Goal: Contribute content: Contribute content

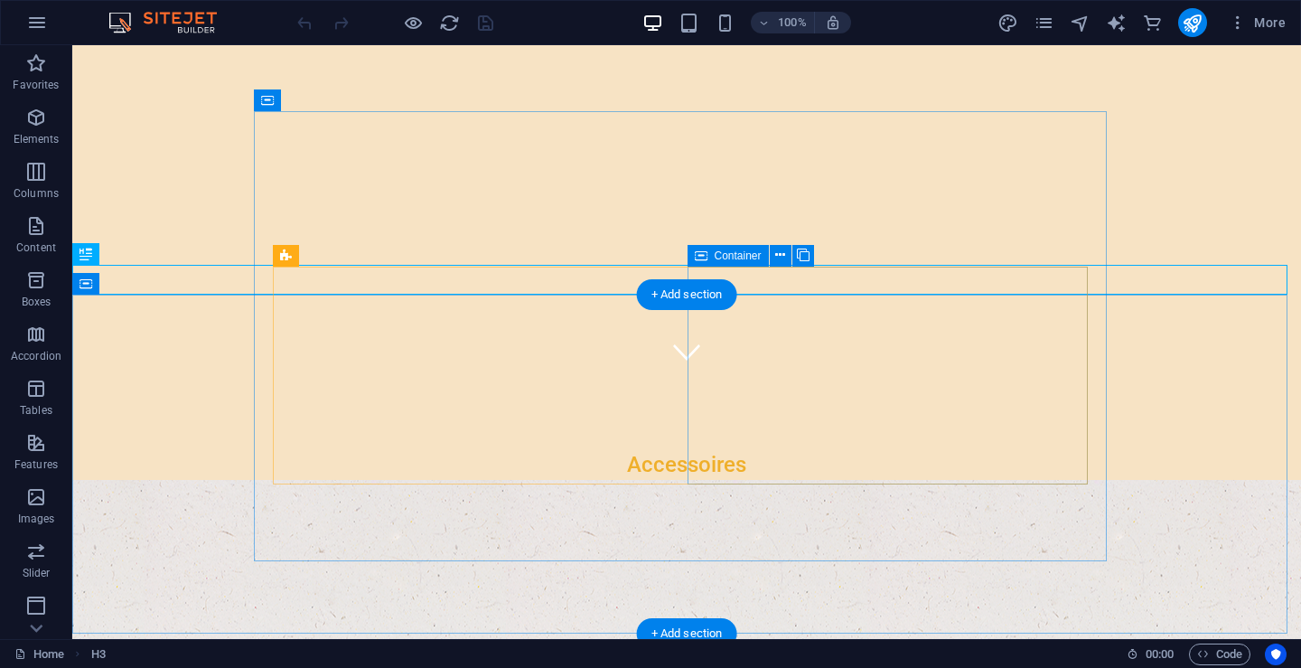
scroll to position [361, 0]
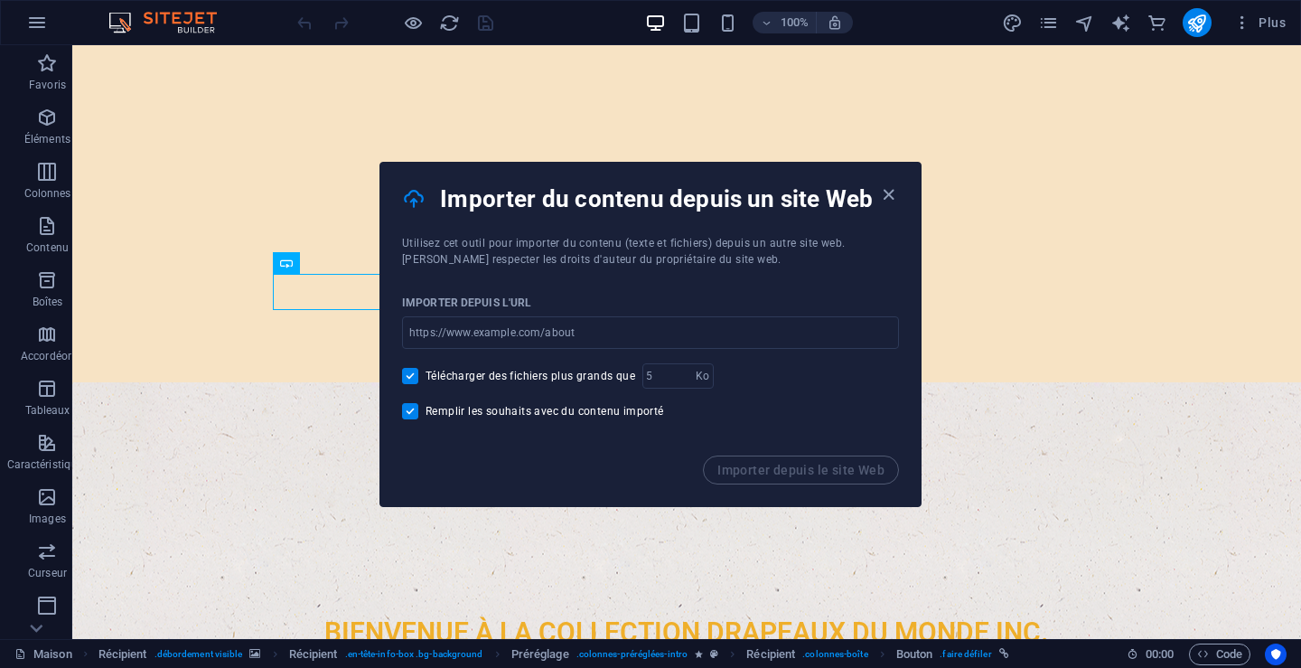
click at [494, 373] on font "Télécharger des fichiers plus grands que" at bounding box center [531, 376] width 210 height 13
click at [426, 373] on input "Télécharger des fichiers plus grands que" at bounding box center [413, 376] width 23 height 16
click at [494, 373] on font "Télécharger des fichiers plus grands que" at bounding box center [531, 376] width 210 height 13
click at [426, 373] on input "Télécharger des fichiers plus grands que" at bounding box center [413, 376] width 23 height 16
checkbox input "true"
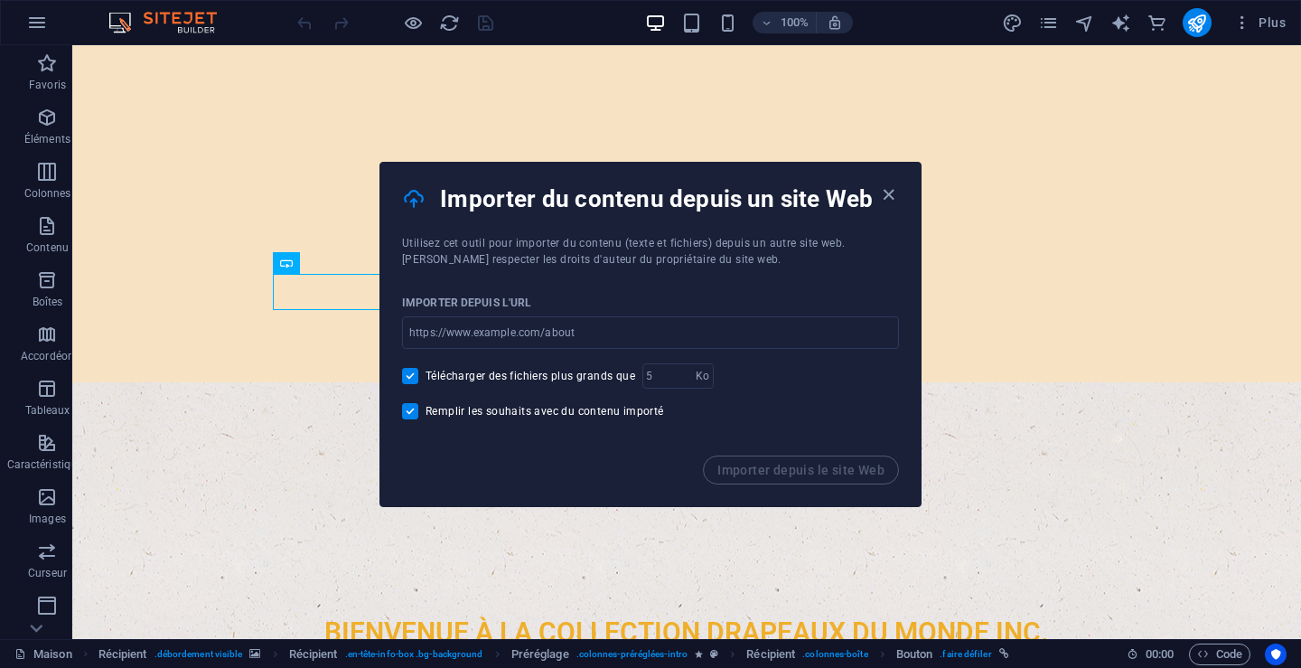
click at [520, 407] on font "Remplir les souhaits avec du contenu importé" at bounding box center [545, 411] width 239 height 13
click at [521, 407] on font "Remplir les souhaits avec du contenu importé" at bounding box center [545, 411] width 239 height 13
checkbox input "true"
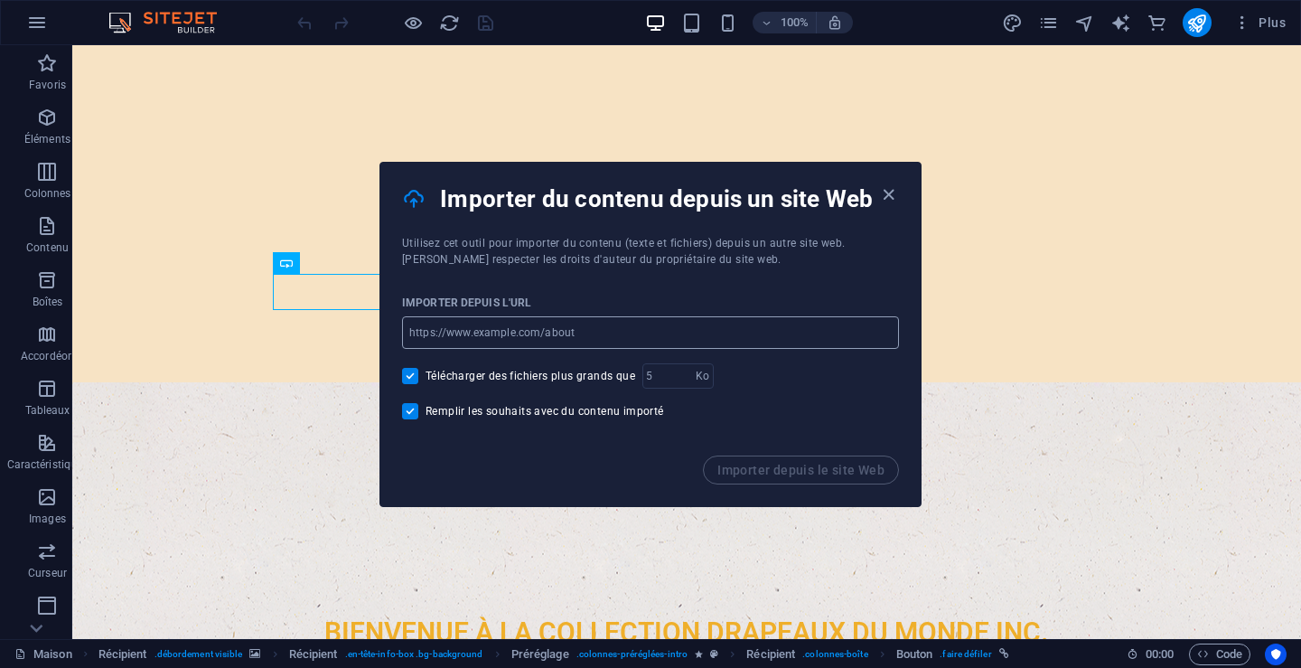
click at [446, 337] on input "url" at bounding box center [650, 332] width 497 height 33
click at [598, 335] on input "url" at bounding box center [650, 332] width 497 height 33
click at [408, 336] on input "[DOMAIN_NAME]" at bounding box center [650, 332] width 497 height 33
click at [553, 329] on input "[URL][DOMAIN_NAME]" at bounding box center [650, 332] width 497 height 33
type input "[URL][DOMAIN_NAME]"
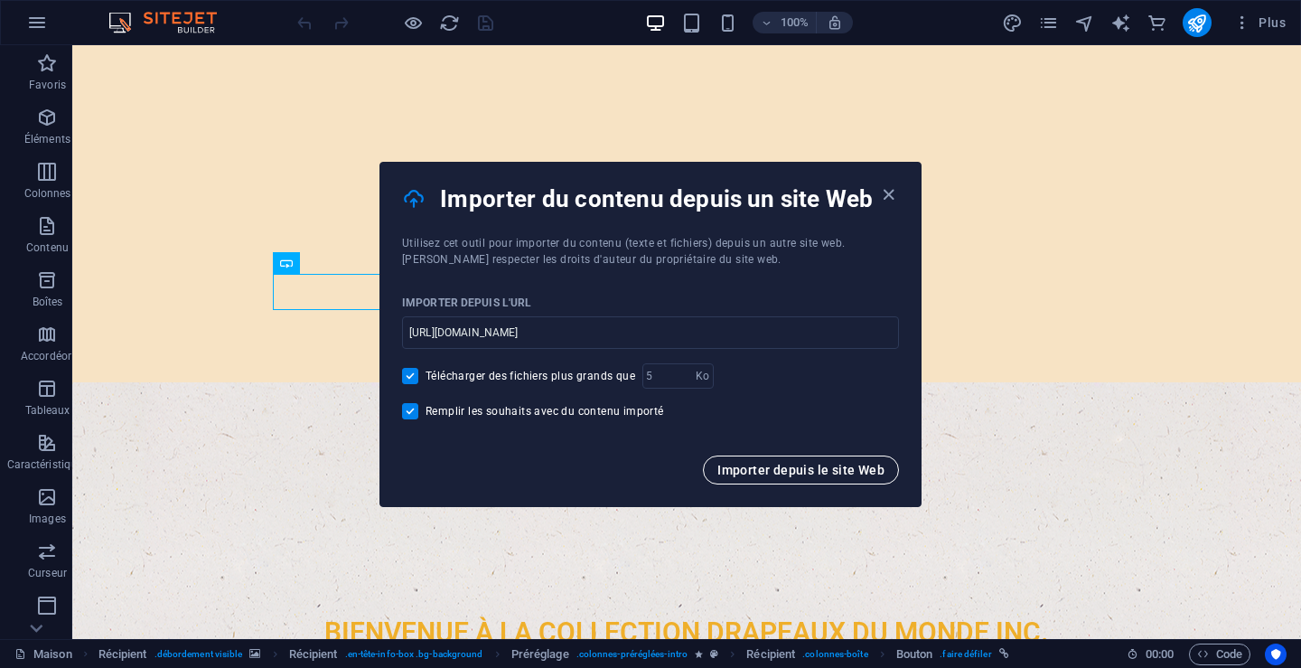
click at [803, 464] on font "Importer depuis le site Web" at bounding box center [800, 470] width 167 height 14
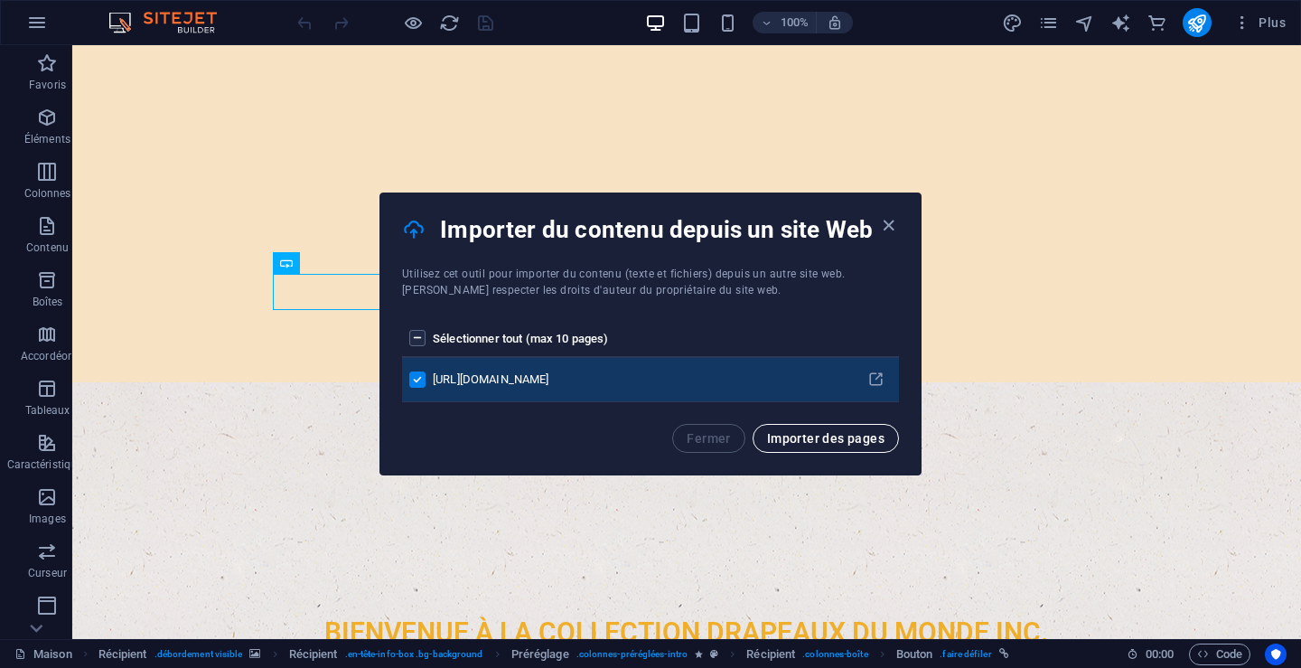
click at [809, 429] on button "Importer des pages" at bounding box center [826, 438] width 146 height 29
click at [809, 429] on div "Fermer Importer des pages" at bounding box center [785, 438] width 227 height 29
click at [877, 376] on icon "liste des pages" at bounding box center [875, 379] width 17 height 17
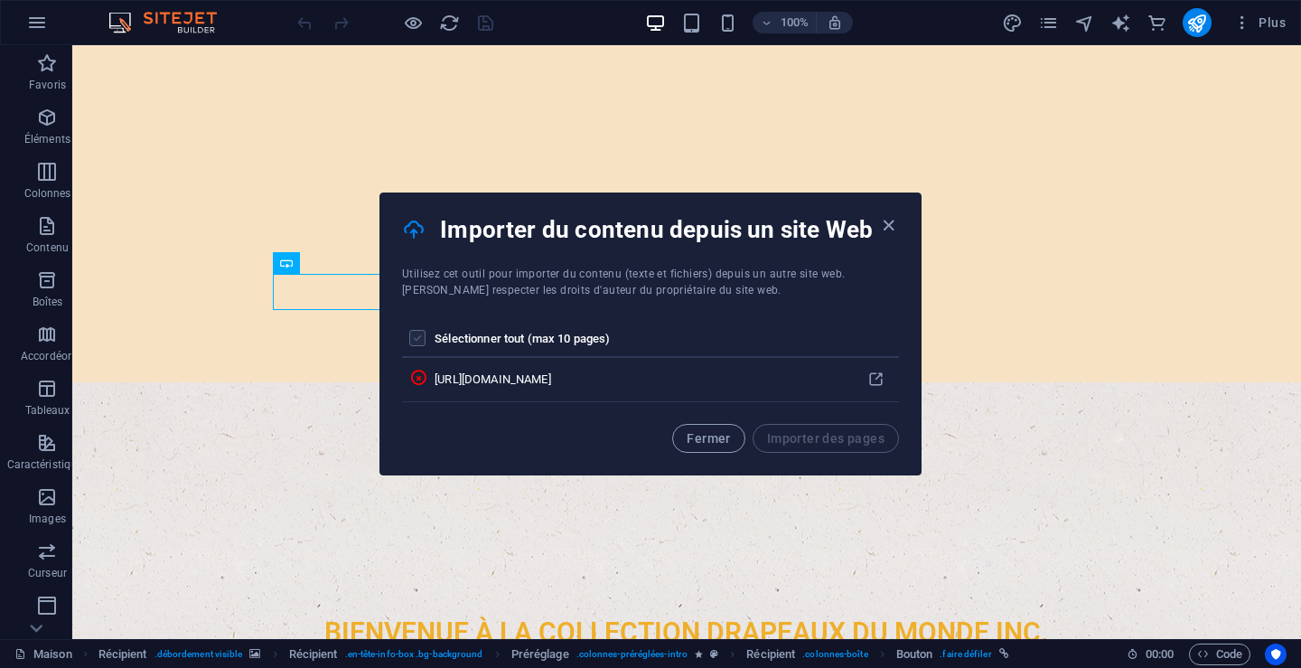
click at [422, 337] on label "liste des pages" at bounding box center [417, 338] width 16 height 16
click at [0, 0] on input "liste des pages" at bounding box center [0, 0] width 0 height 0
click at [419, 342] on label "liste des pages" at bounding box center [417, 338] width 16 height 16
click at [0, 0] on input "liste des pages" at bounding box center [0, 0] width 0 height 0
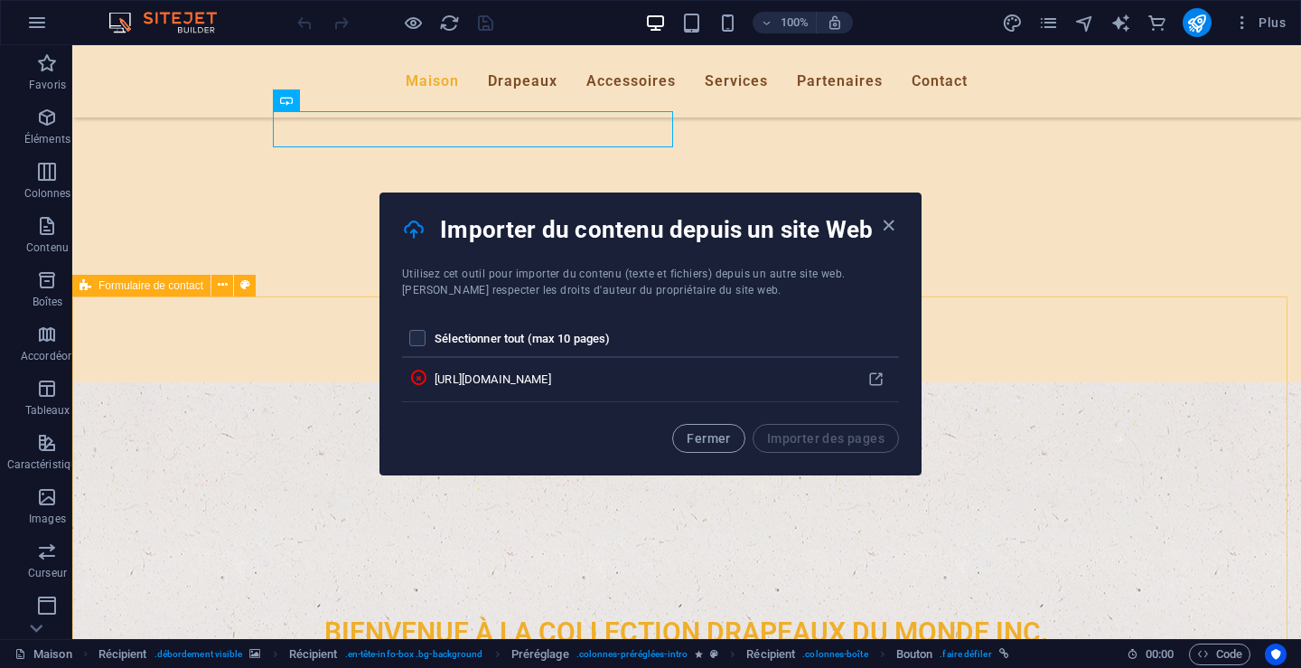
scroll to position [452, 0]
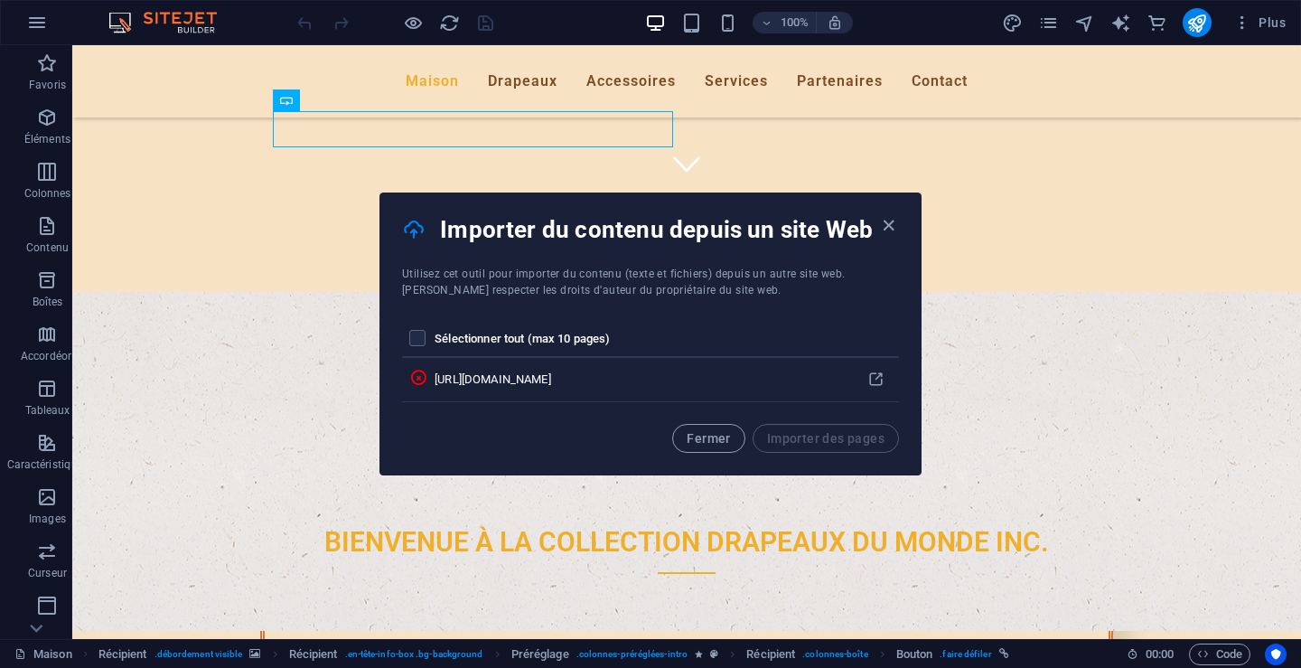
drag, startPoint x: 809, startPoint y: 377, endPoint x: 1100, endPoint y: 305, distance: 299.6
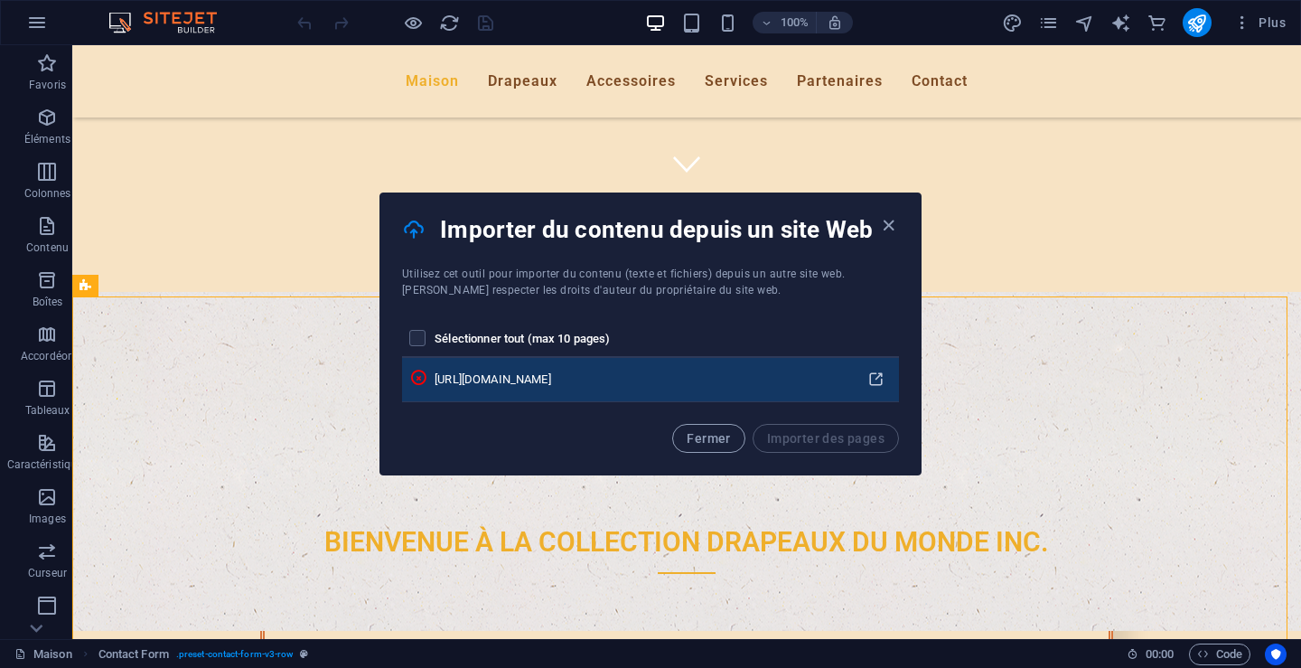
click at [878, 381] on icon "liste des pages" at bounding box center [875, 379] width 17 height 17
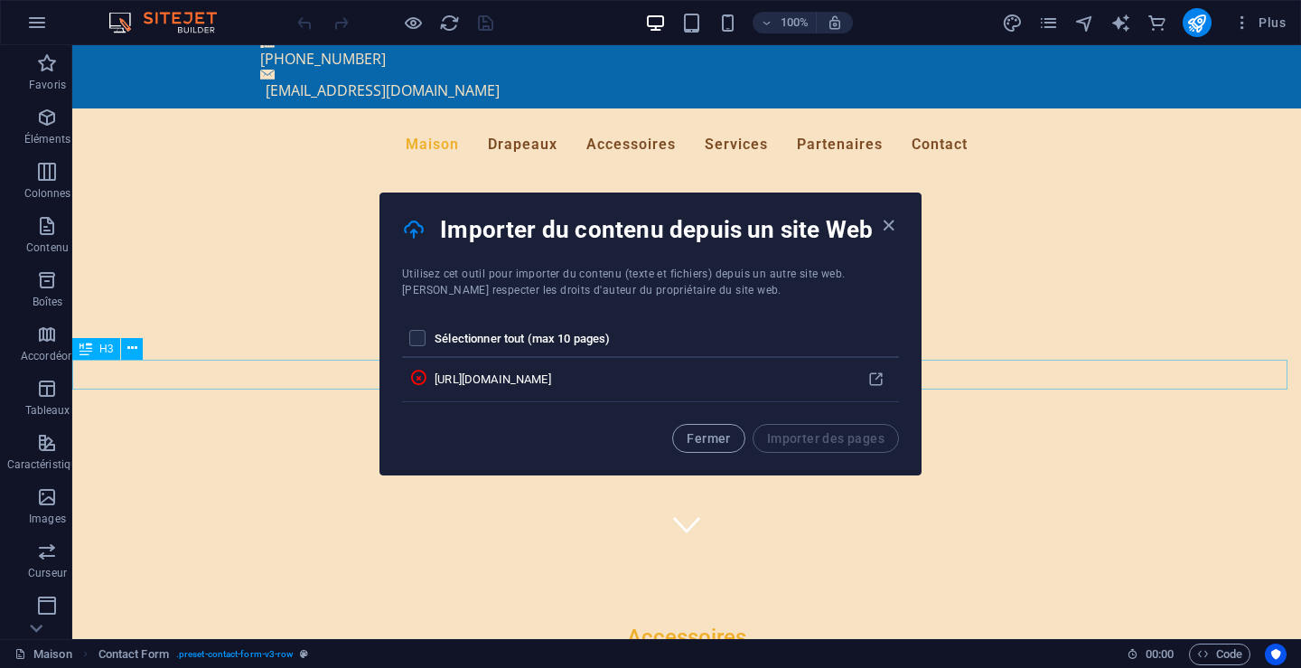
scroll to position [90, 0]
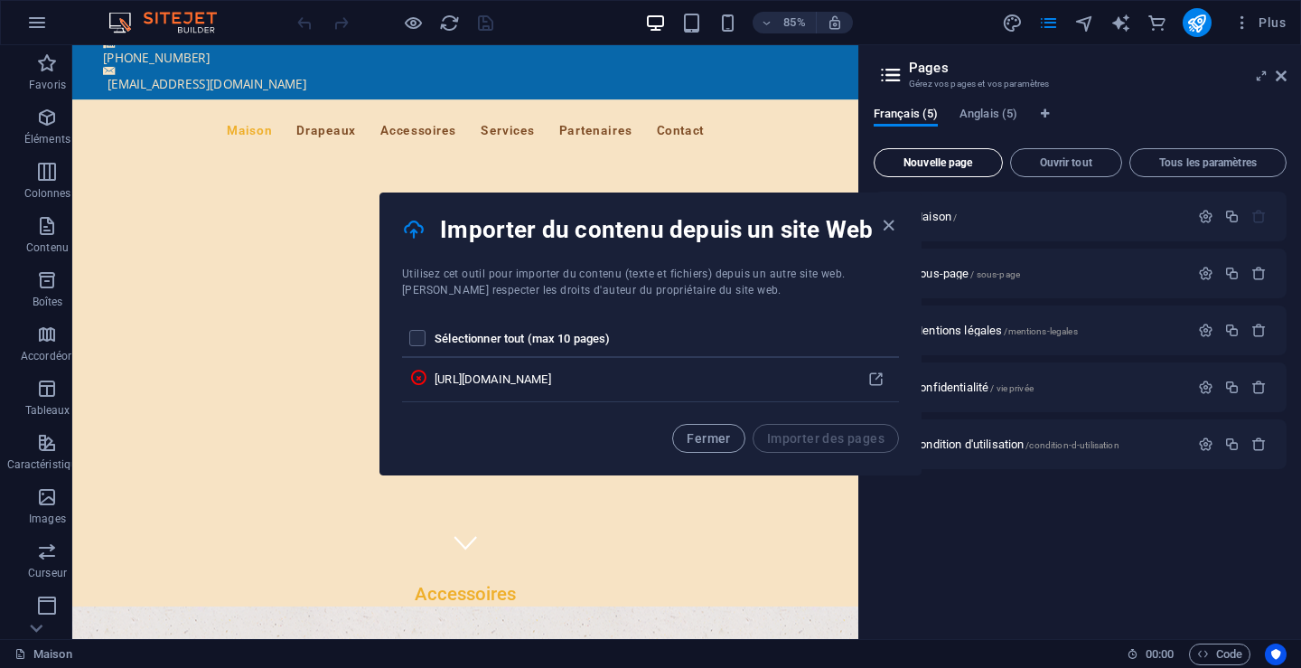
click at [938, 160] on font "Nouvelle page" at bounding box center [938, 162] width 69 height 13
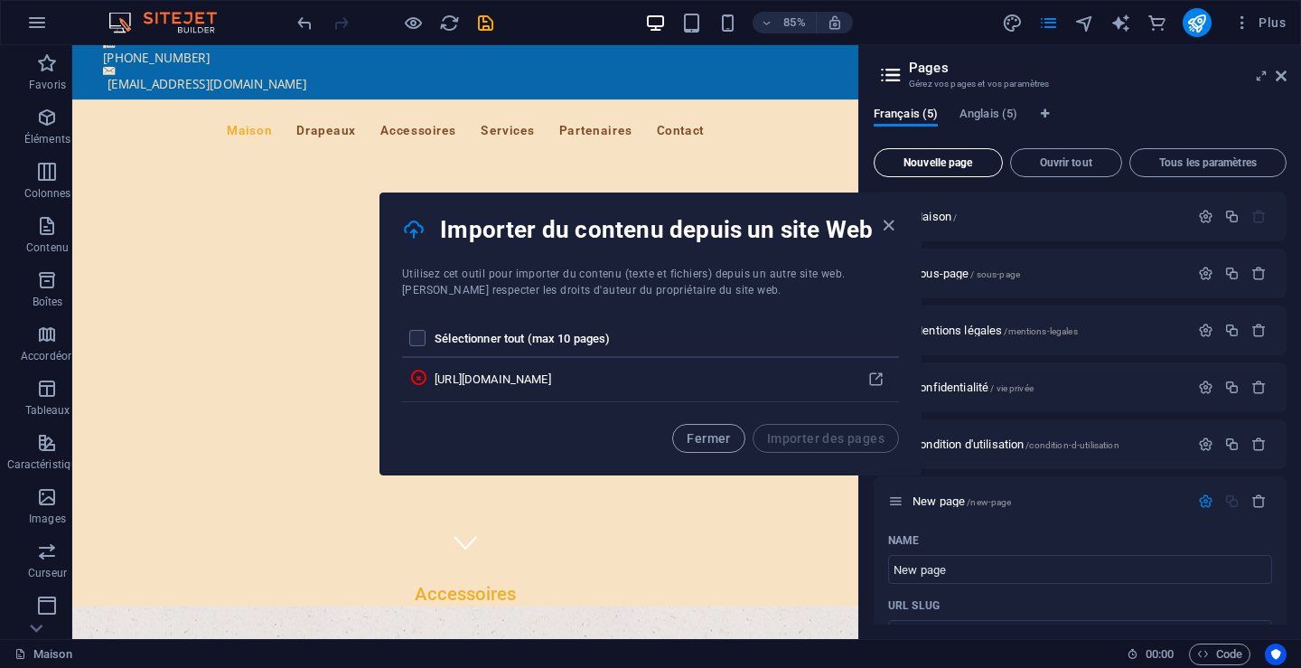
click at [938, 160] on font "Nouvelle page" at bounding box center [938, 162] width 69 height 13
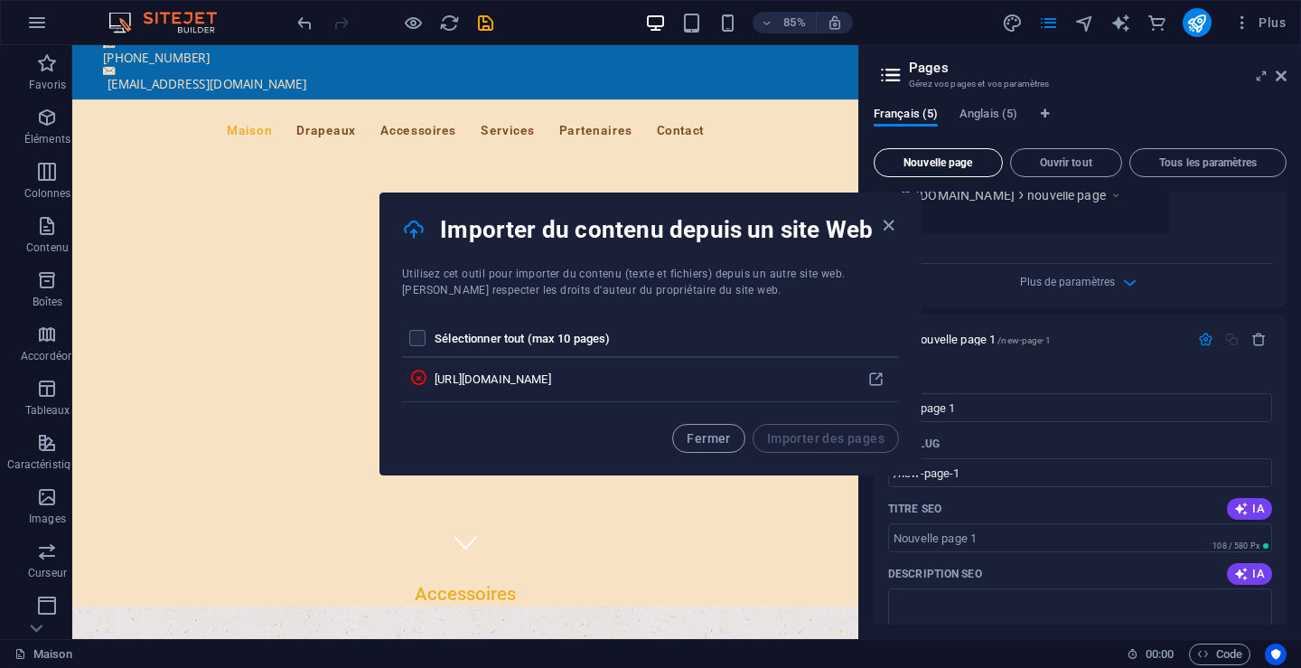
click at [958, 159] on font "Nouvelle page" at bounding box center [938, 162] width 69 height 13
click at [276, 56] on icon "button" at bounding box center [159, 46] width 234 height 20
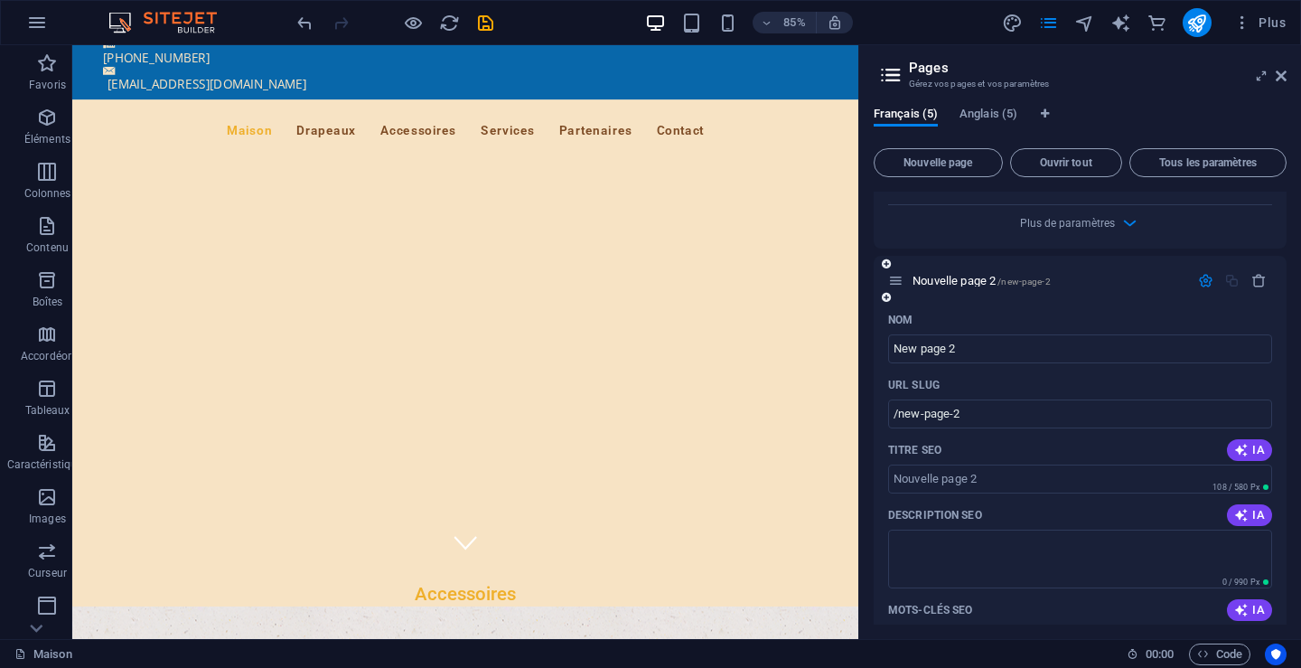
scroll to position [1625, 0]
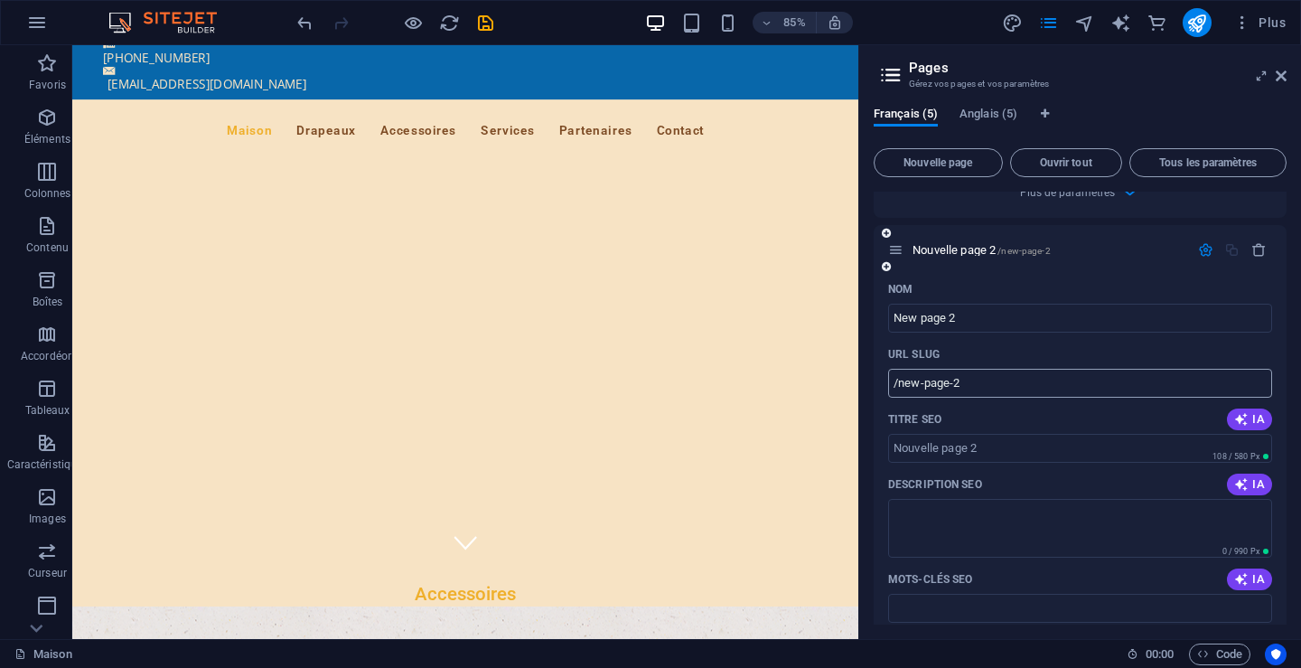
click at [897, 385] on input "/new-page-2" at bounding box center [1080, 383] width 384 height 29
drag, startPoint x: 895, startPoint y: 383, endPoint x: 951, endPoint y: 395, distance: 56.4
click at [951, 395] on input "/new-page-2" at bounding box center [1080, 383] width 384 height 29
click at [960, 389] on input "/new-page-2" at bounding box center [1080, 383] width 384 height 29
drag, startPoint x: 960, startPoint y: 387, endPoint x: 896, endPoint y: 386, distance: 64.2
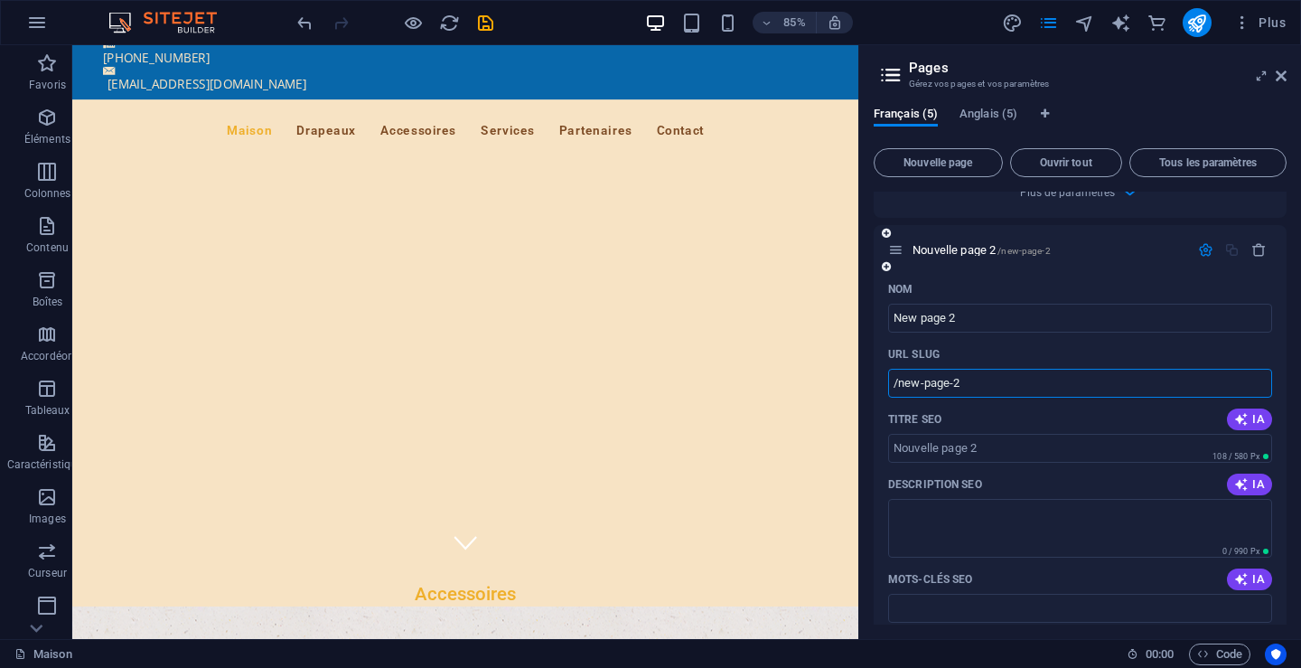
click at [896, 386] on input "/new-page-2" at bounding box center [1080, 383] width 384 height 29
paste input "text"
drag, startPoint x: 902, startPoint y: 387, endPoint x: 995, endPoint y: 387, distance: 93.1
click at [995, 387] on input "/new-page-2" at bounding box center [1080, 383] width 384 height 29
paste input "text"
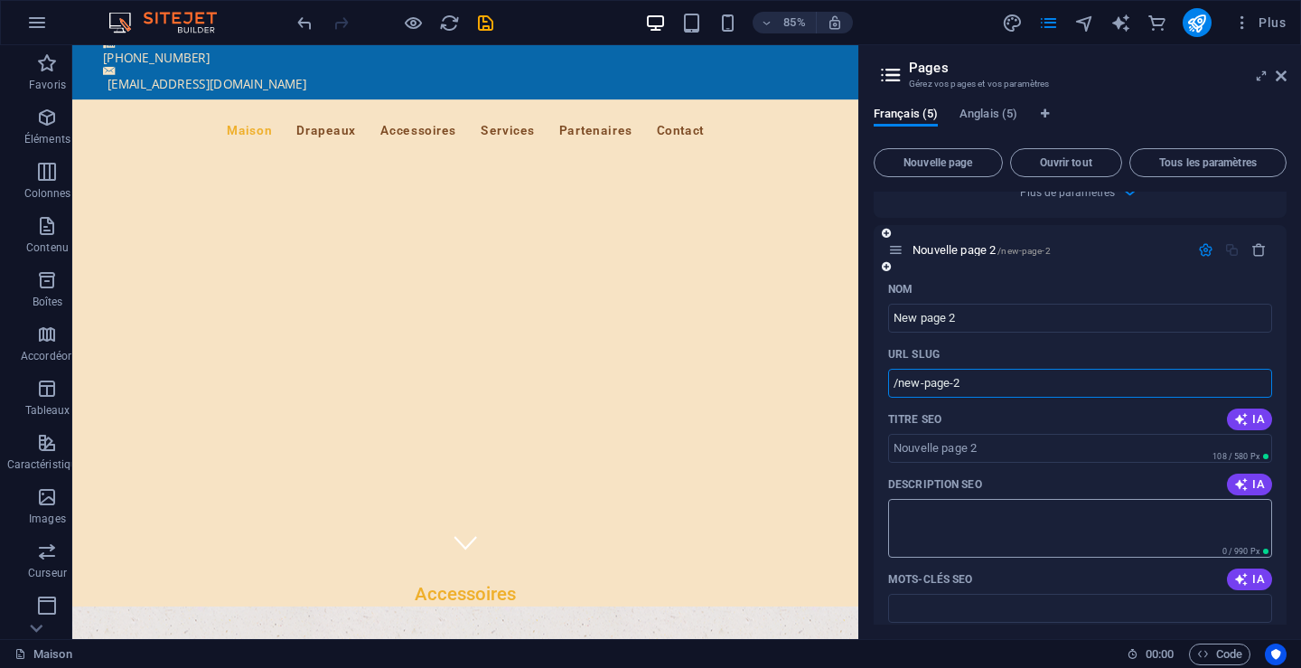
type input "/new-page-2"
click at [981, 324] on input "New page 2" at bounding box center [1080, 318] width 384 height 29
paste input "[URL][DOMAIN_NAME]"
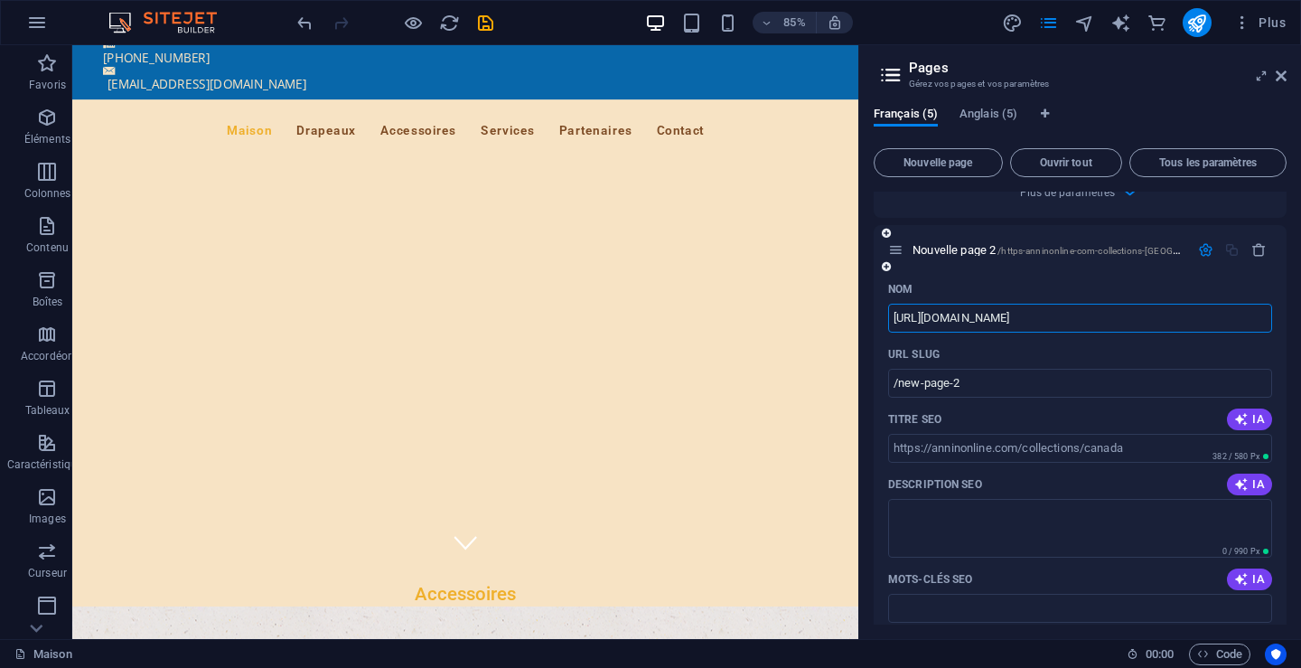
type input "[URL][DOMAIN_NAME]"
type input "/https-anninonline-com-collections-[GEOGRAPHIC_DATA]"
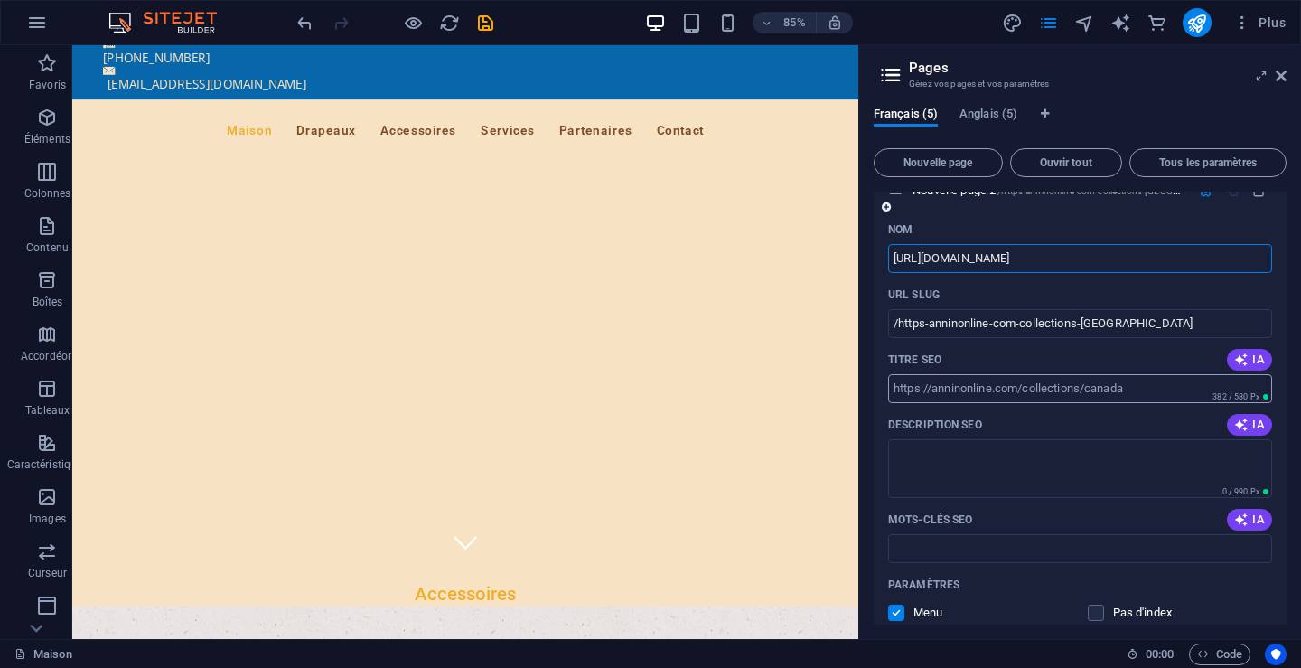
scroll to position [1716, 0]
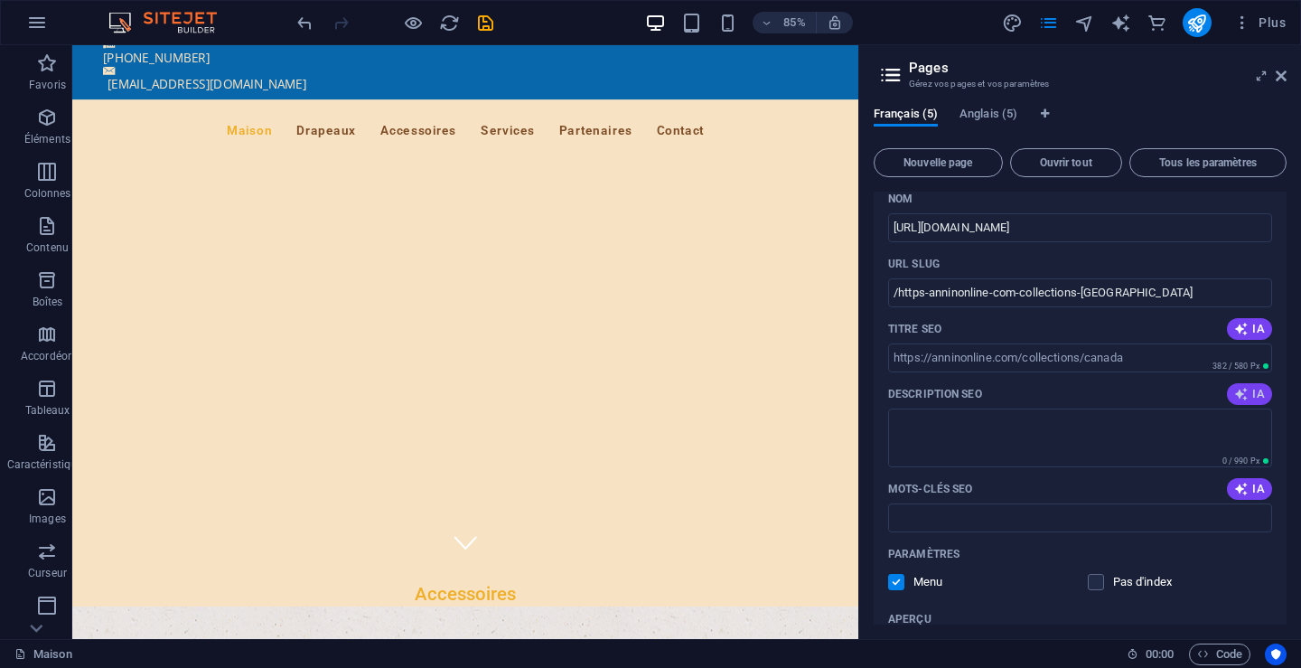
click at [1241, 392] on icon "button" at bounding box center [1241, 394] width 14 height 14
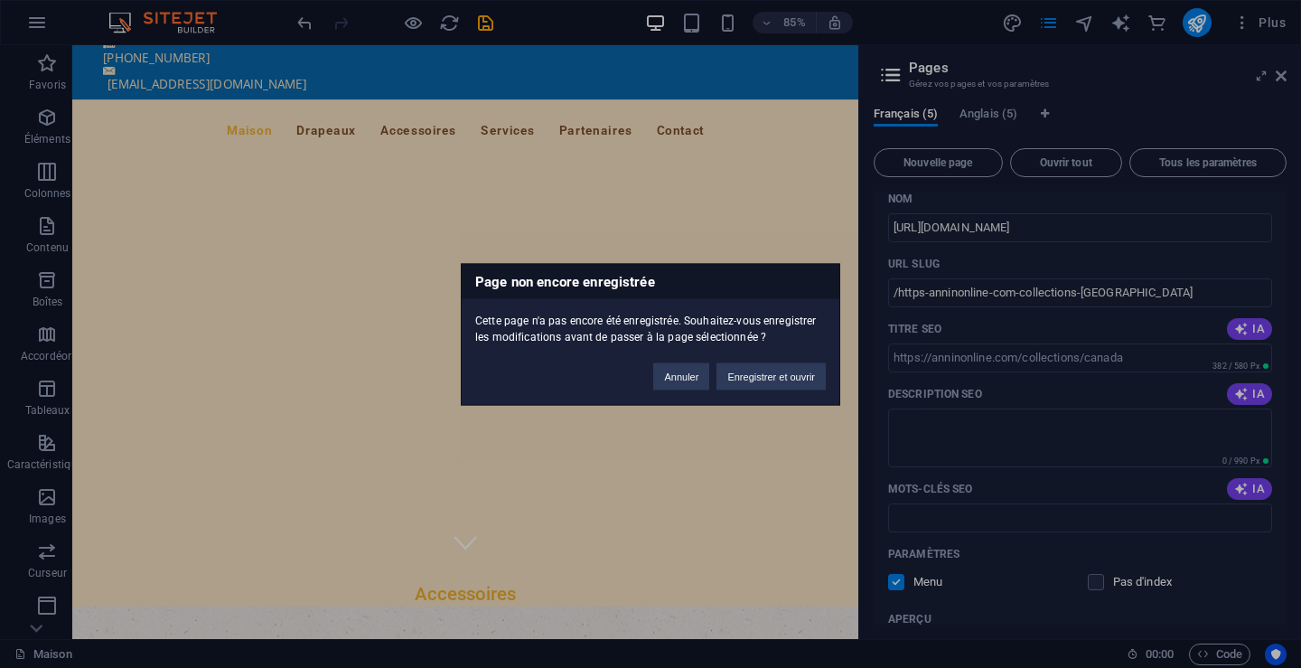
click at [940, 230] on div "Page non encore enregistrée Cette page n'a pas encore été enregistrée. Souhaite…" at bounding box center [650, 334] width 1301 height 668
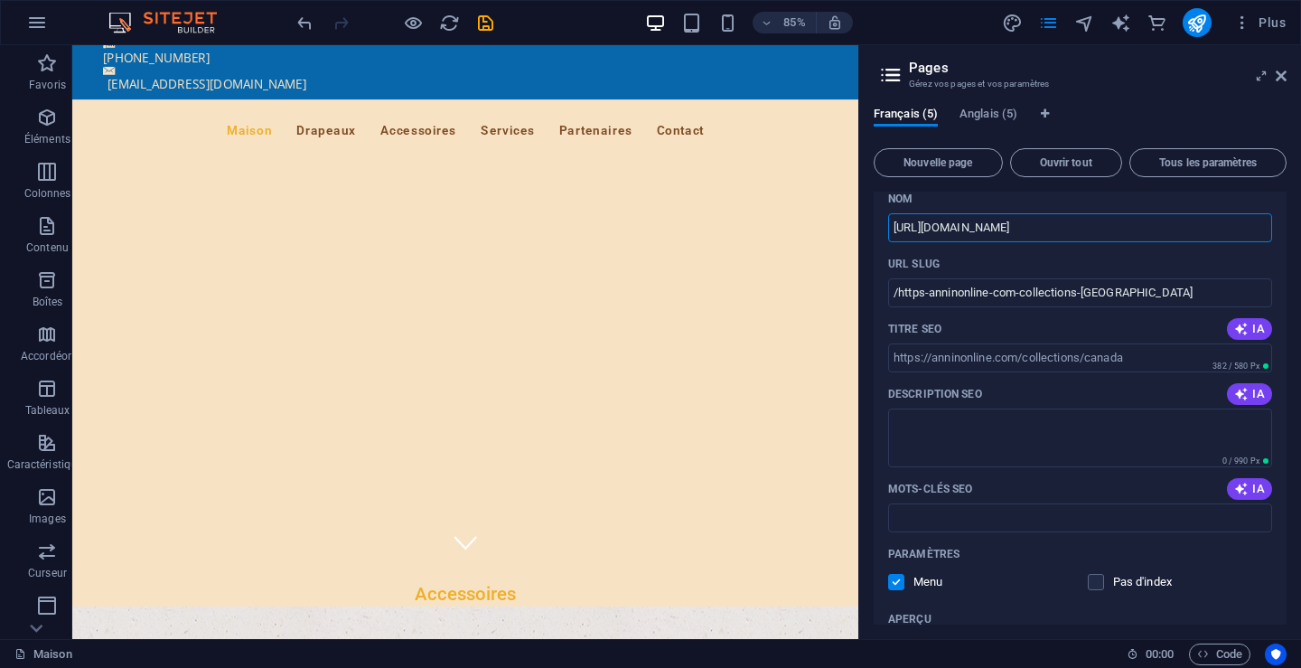
click at [891, 221] on input "[URL][DOMAIN_NAME]" at bounding box center [1080, 227] width 384 height 29
type input "[DOMAIN_NAME][URL]"
type input "/anninonline-com-collections-[GEOGRAPHIC_DATA]"
click at [1101, 229] on input "[DOMAIN_NAME][URL]" at bounding box center [1080, 227] width 384 height 29
type input "[DOMAIN_NAME][URL]"
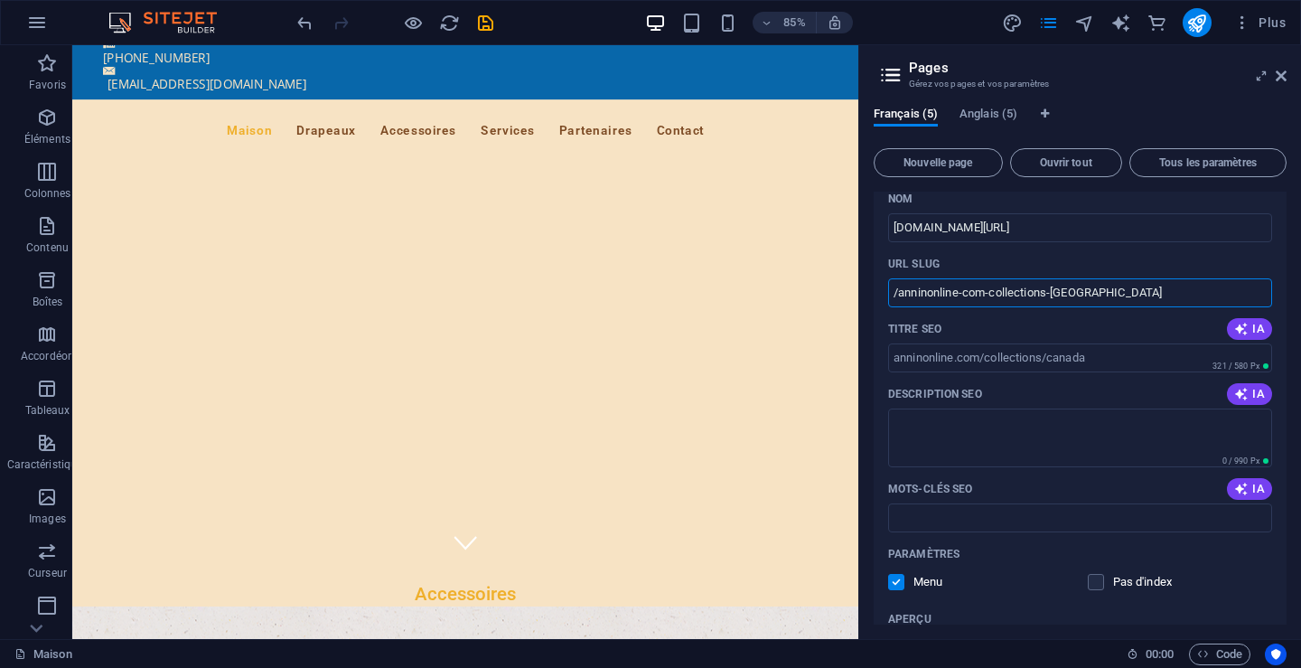
click at [1150, 292] on input "/anninonline-com-collections-[GEOGRAPHIC_DATA]" at bounding box center [1080, 292] width 384 height 29
click at [1114, 231] on input "[DOMAIN_NAME][URL]" at bounding box center [1080, 227] width 384 height 29
click at [1258, 258] on div "URL SLUG" at bounding box center [1080, 263] width 384 height 29
click at [1235, 324] on icon "button" at bounding box center [1241, 329] width 14 height 14
click at [898, 295] on input "/anninonline-com-collections-[GEOGRAPHIC_DATA]" at bounding box center [1080, 292] width 384 height 29
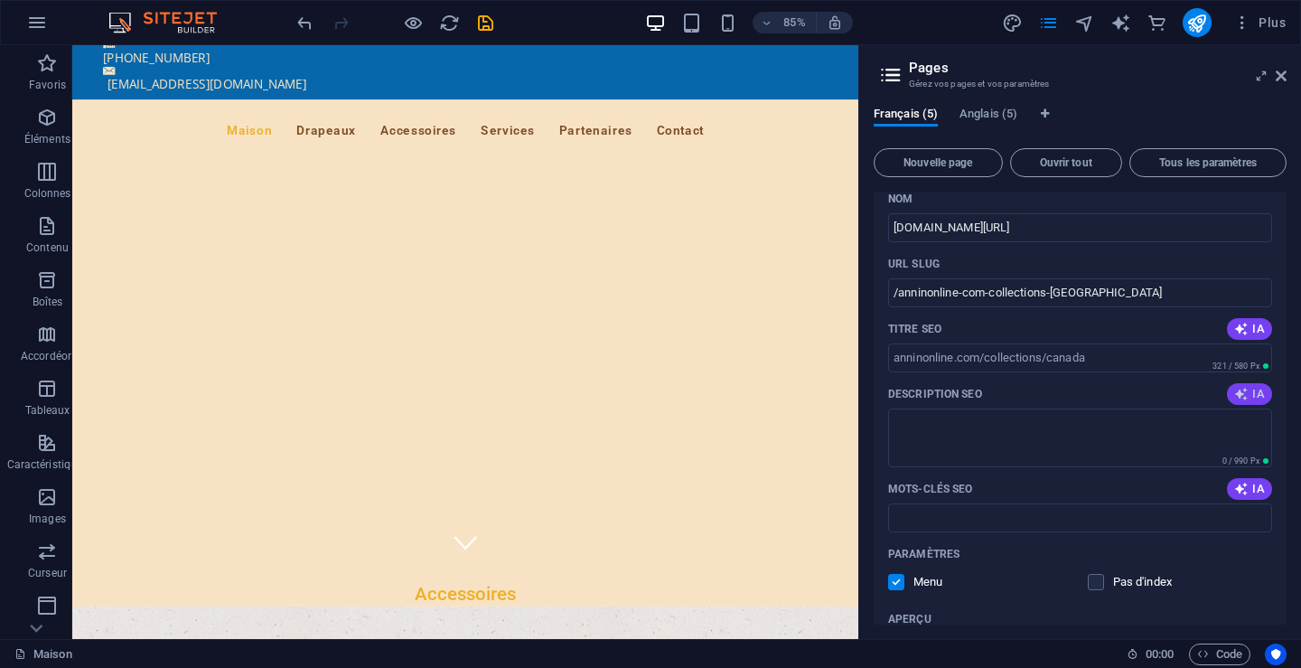
click at [1246, 388] on span "IA" at bounding box center [1249, 394] width 31 height 14
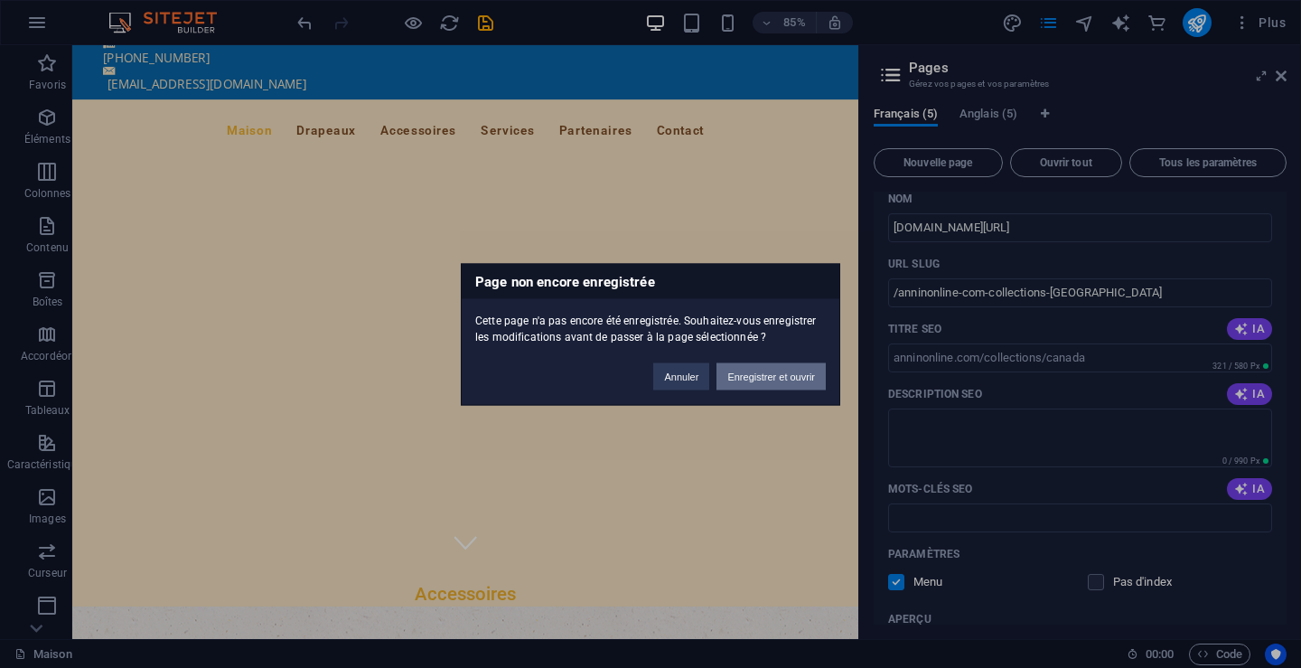
click at [759, 375] on font "Enregistrer et ouvrir" at bounding box center [771, 375] width 88 height 11
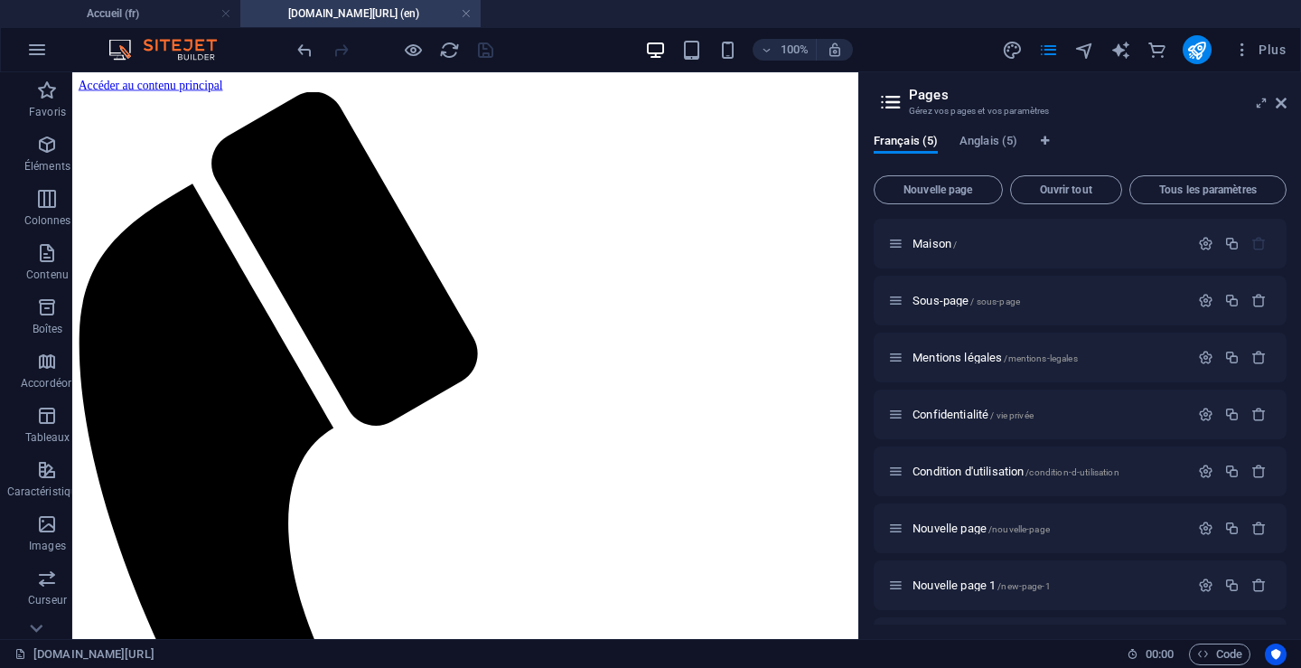
scroll to position [0, 0]
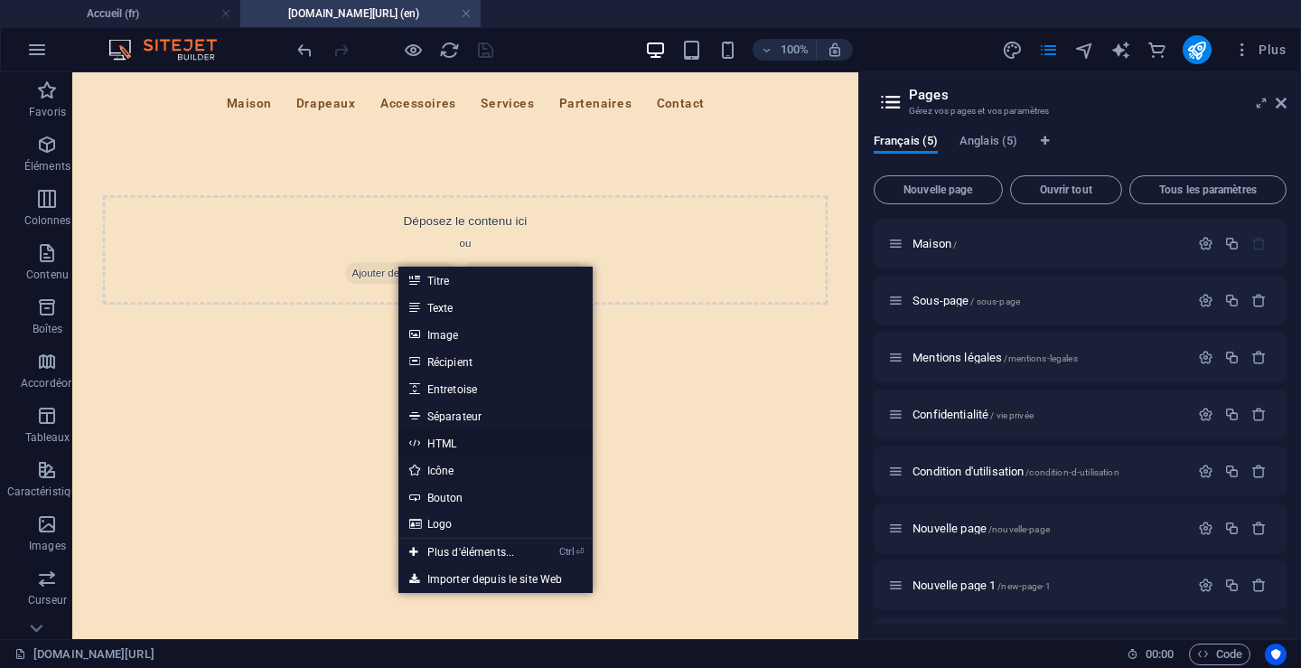
click at [443, 439] on font "HTML" at bounding box center [442, 443] width 30 height 13
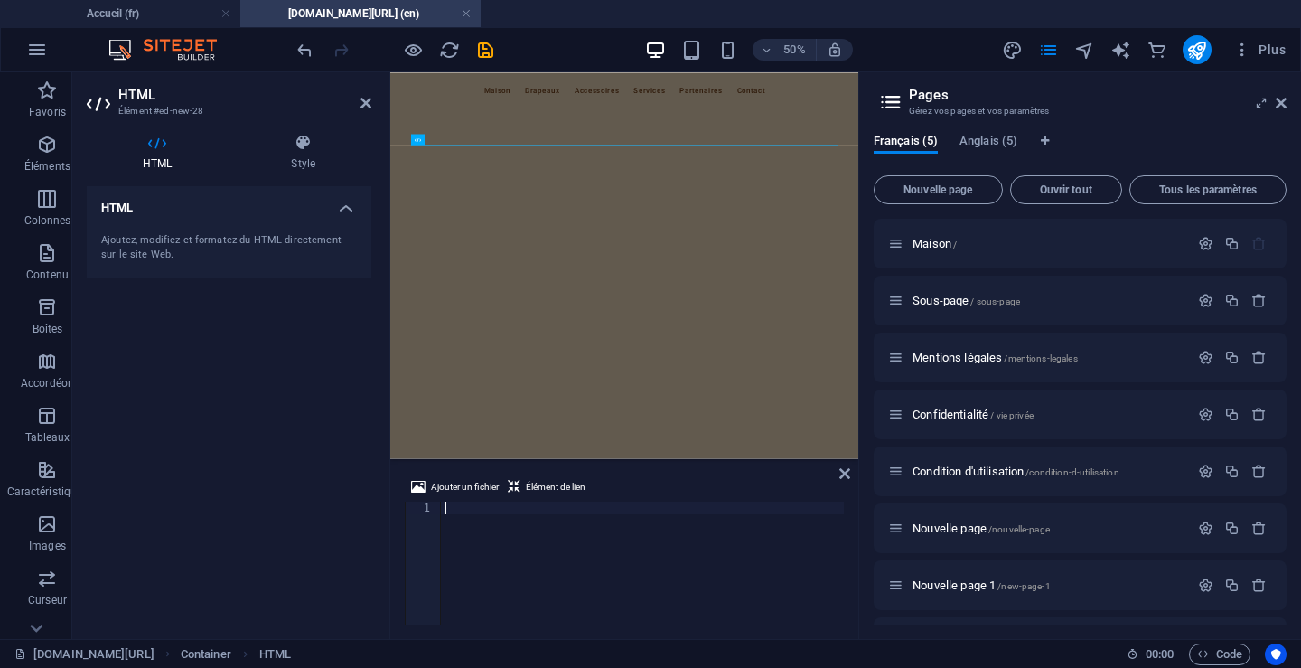
type textarea "[URL][DOMAIN_NAME]"
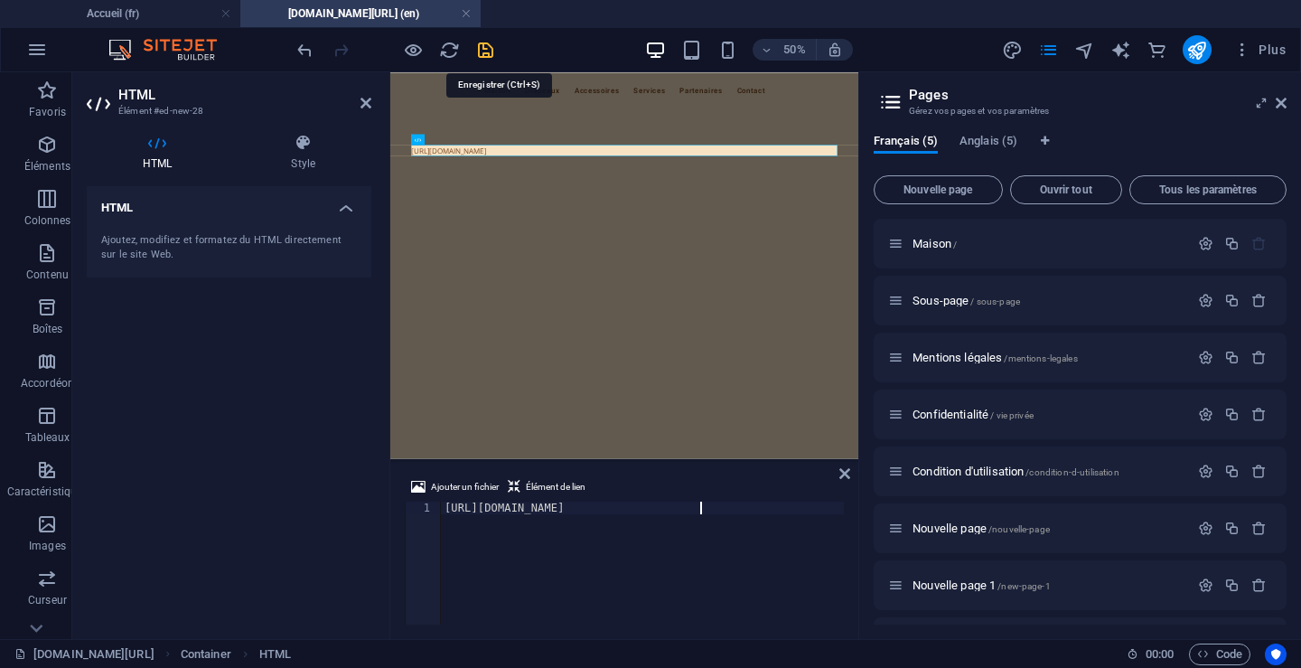
click at [491, 48] on icon "sauvegarder" at bounding box center [485, 50] width 21 height 21
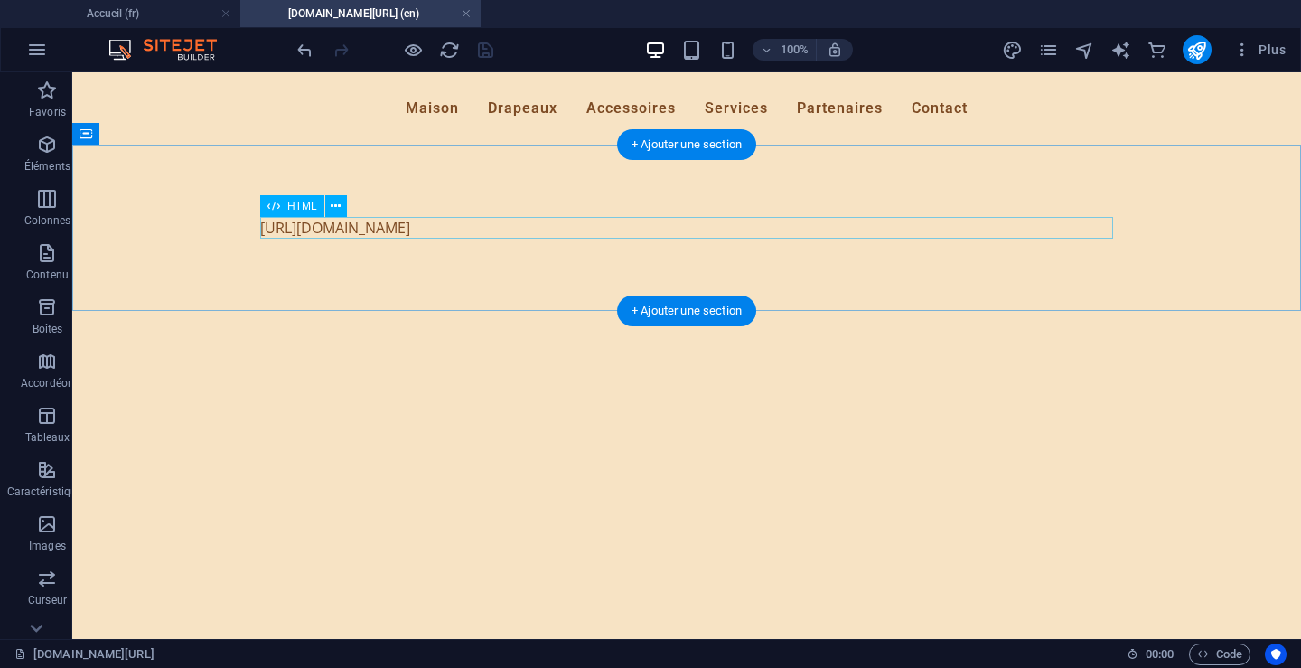
click at [461, 227] on div "[URL][DOMAIN_NAME]" at bounding box center [686, 228] width 853 height 22
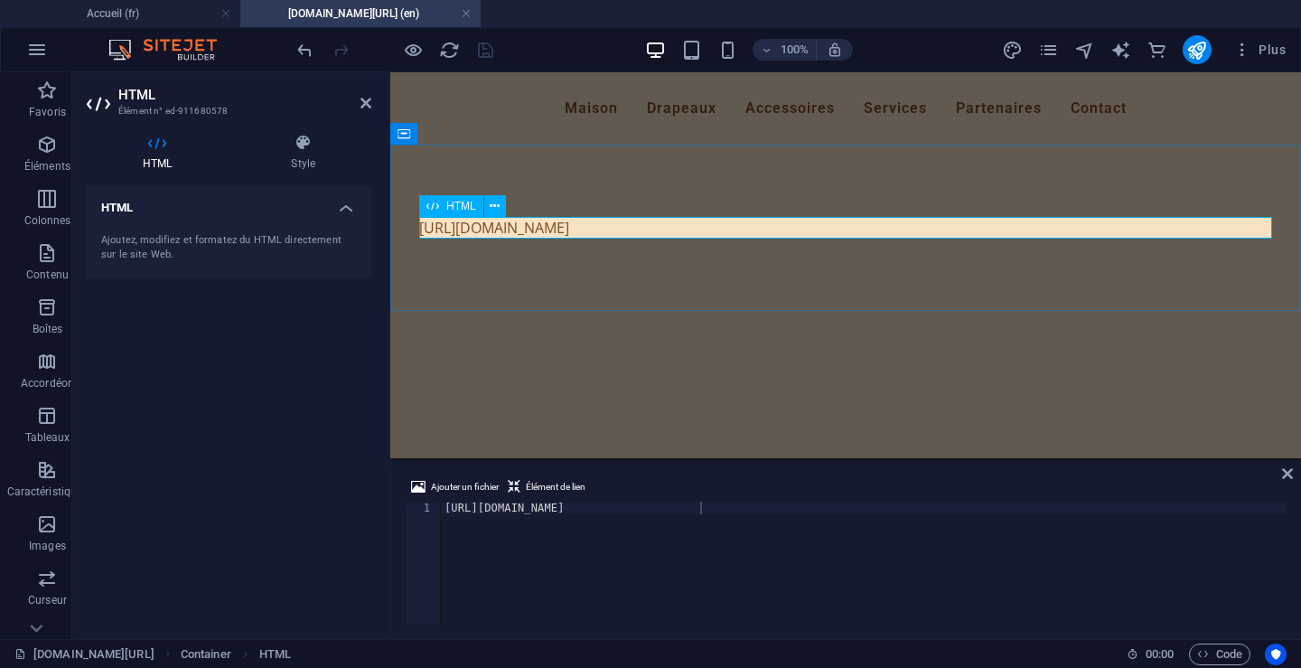
click at [744, 226] on div "[URL][DOMAIN_NAME]" at bounding box center [845, 228] width 853 height 22
click at [742, 283] on div "[URL][DOMAIN_NAME]" at bounding box center [845, 228] width 911 height 166
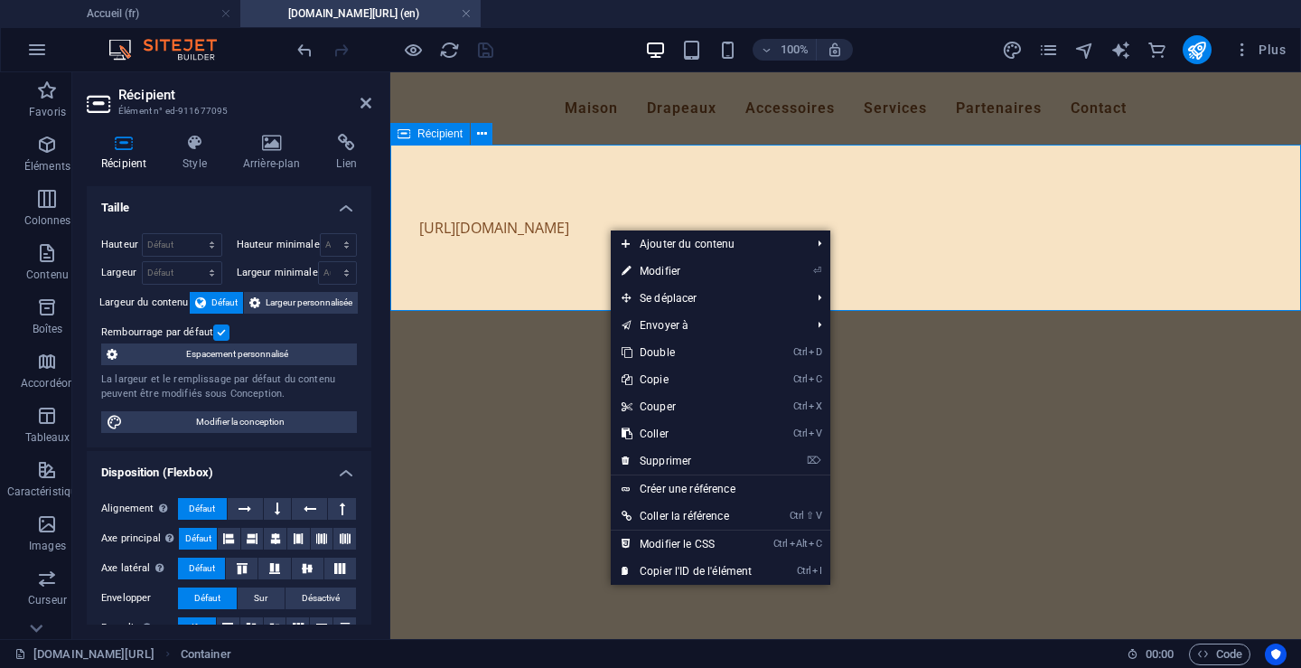
click at [1137, 246] on div "[URL][DOMAIN_NAME]" at bounding box center [845, 228] width 911 height 166
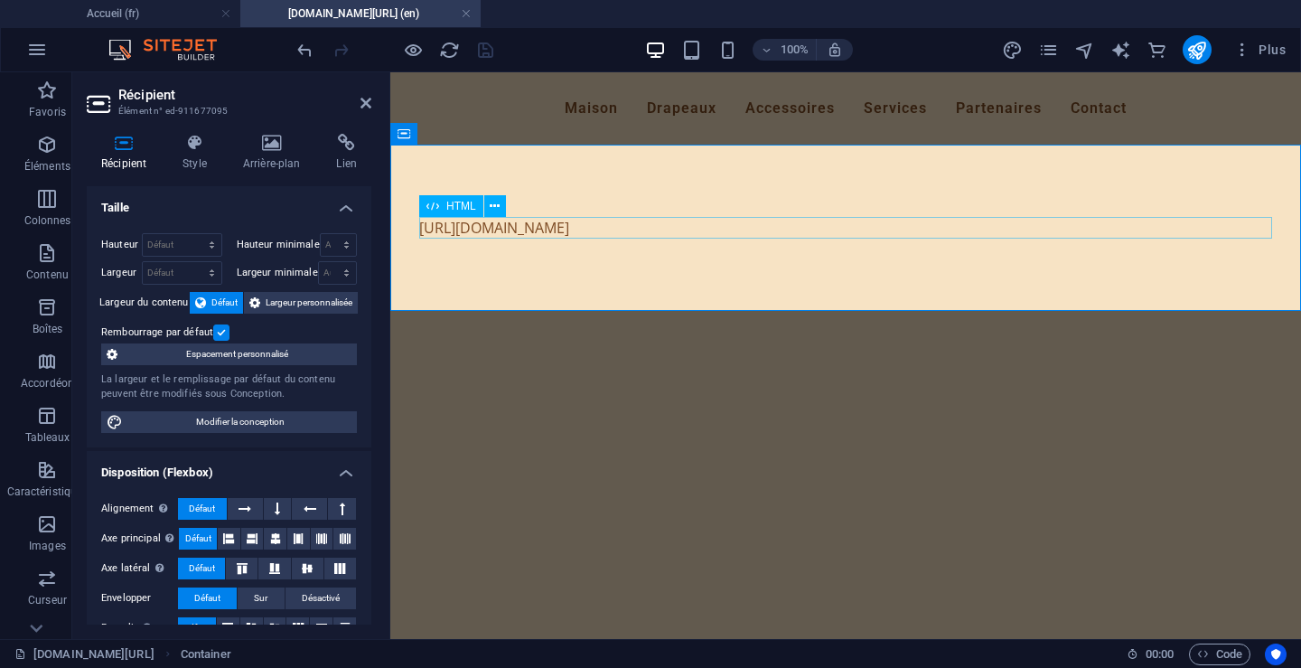
click at [647, 224] on div "[URL][DOMAIN_NAME]" at bounding box center [845, 228] width 853 height 22
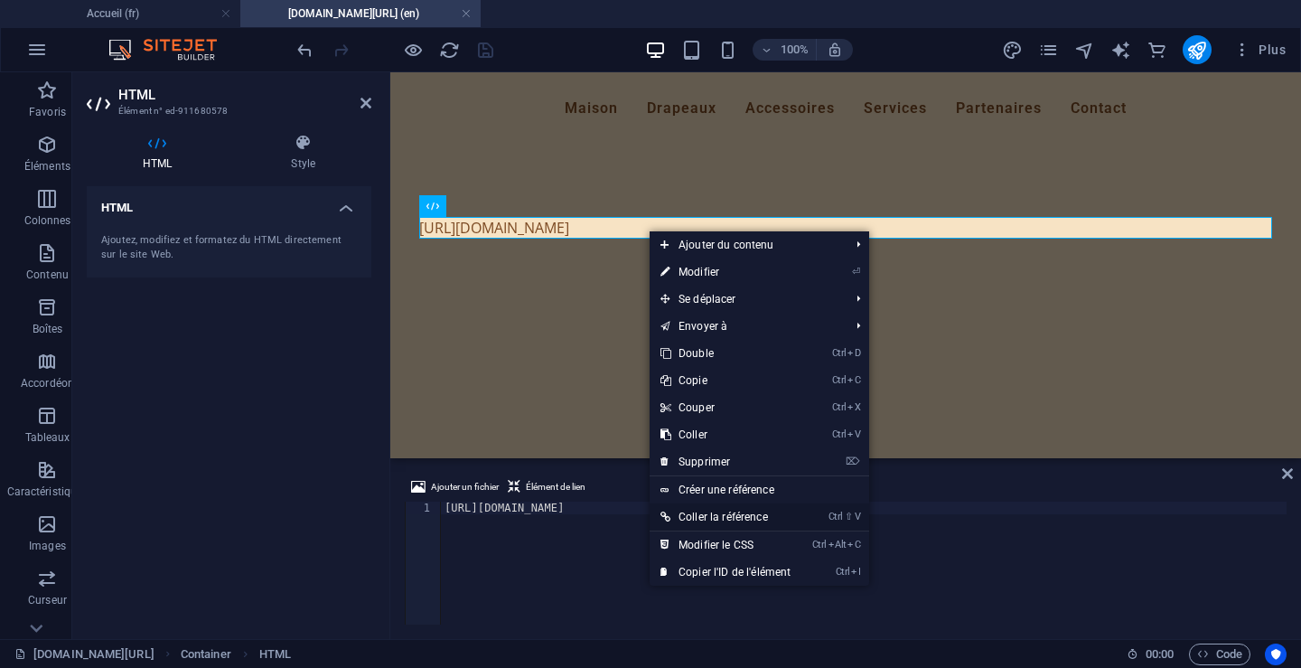
click at [727, 511] on font "Coller la référence" at bounding box center [723, 517] width 89 height 13
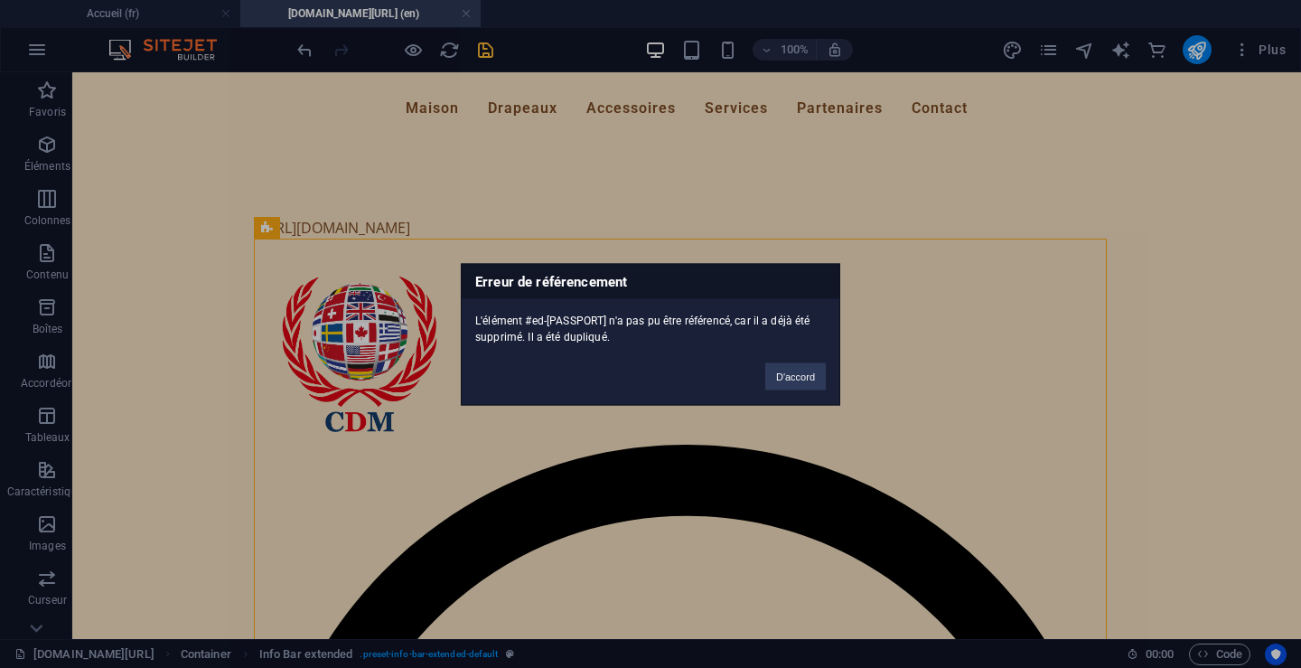
drag, startPoint x: 1292, startPoint y: 127, endPoint x: 1216, endPoint y: 87, distance: 86.1
click at [1295, 161] on div "Erreur de référencement L'élément #ed-[PASSPORT] n'a pas pu être référencé, car…" at bounding box center [650, 334] width 1301 height 668
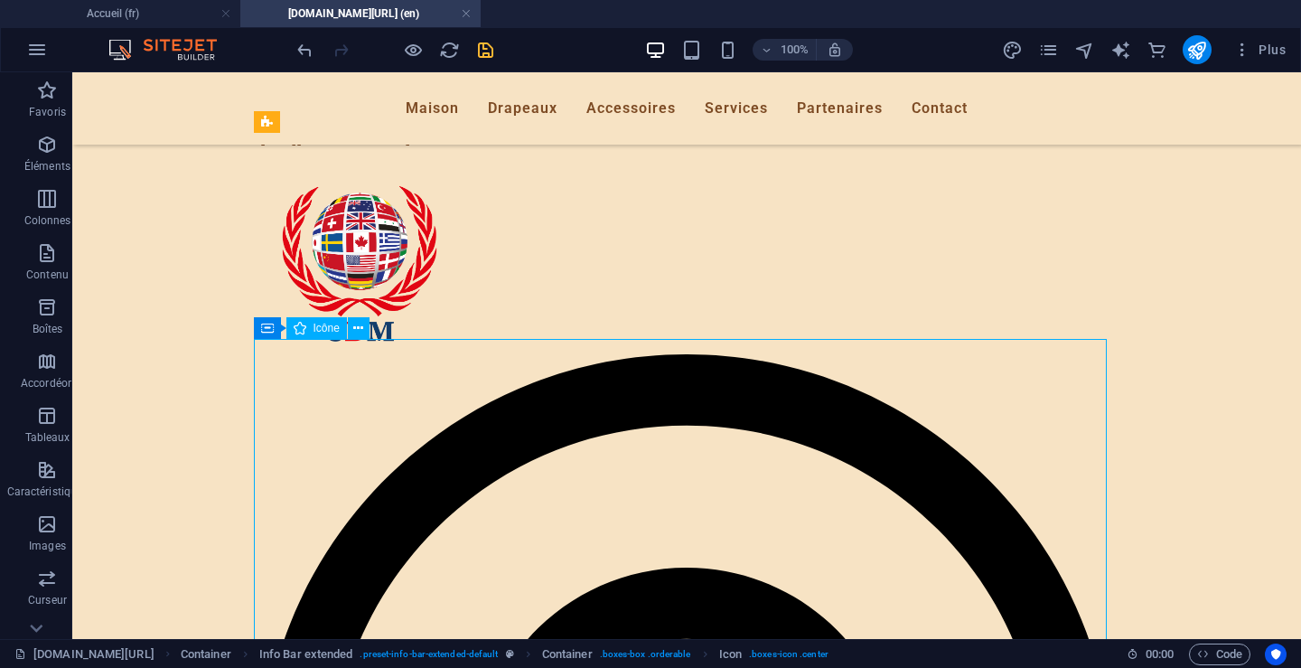
scroll to position [361, 0]
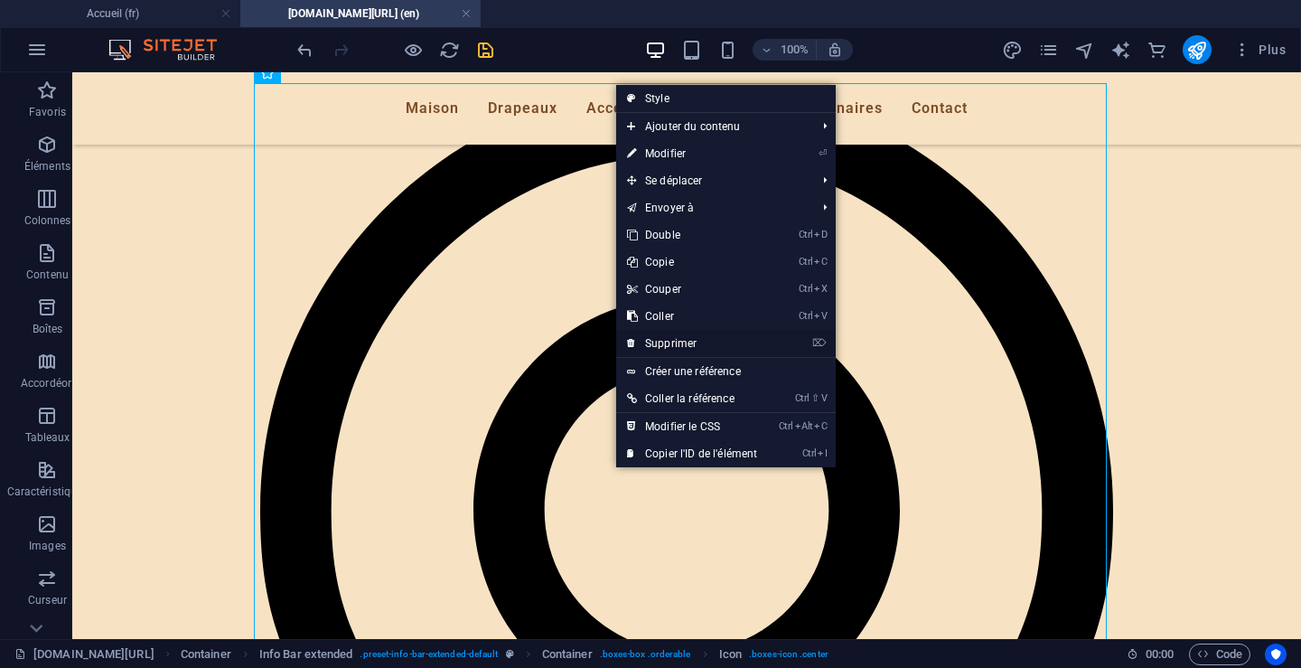
click at [686, 338] on font "Supprimer" at bounding box center [671, 343] width 52 height 13
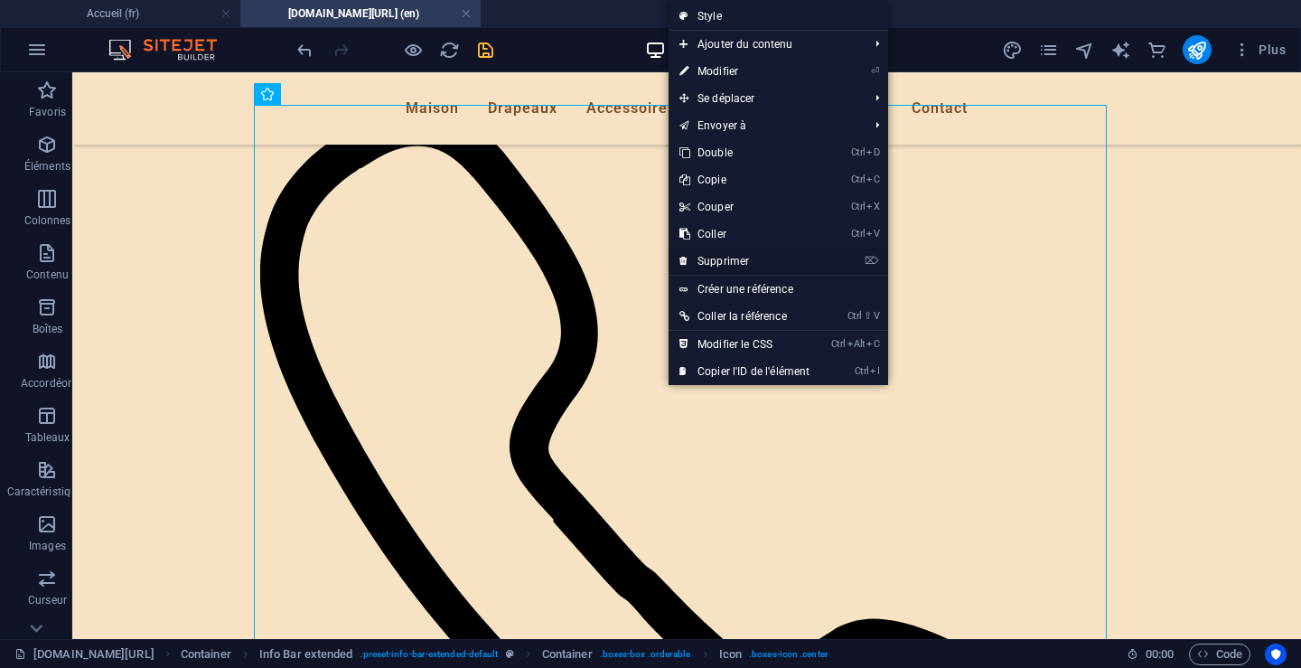
click at [734, 258] on font "Supprimer" at bounding box center [724, 261] width 52 height 13
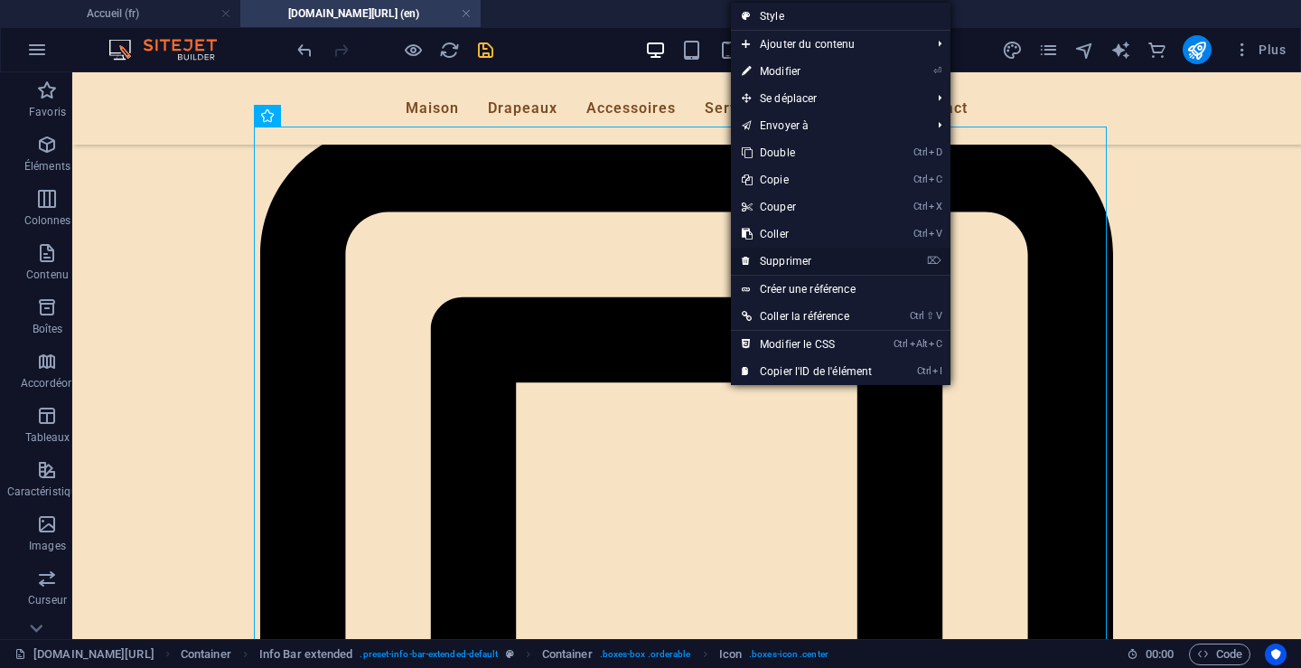
click at [789, 260] on font "Supprimer" at bounding box center [786, 261] width 52 height 13
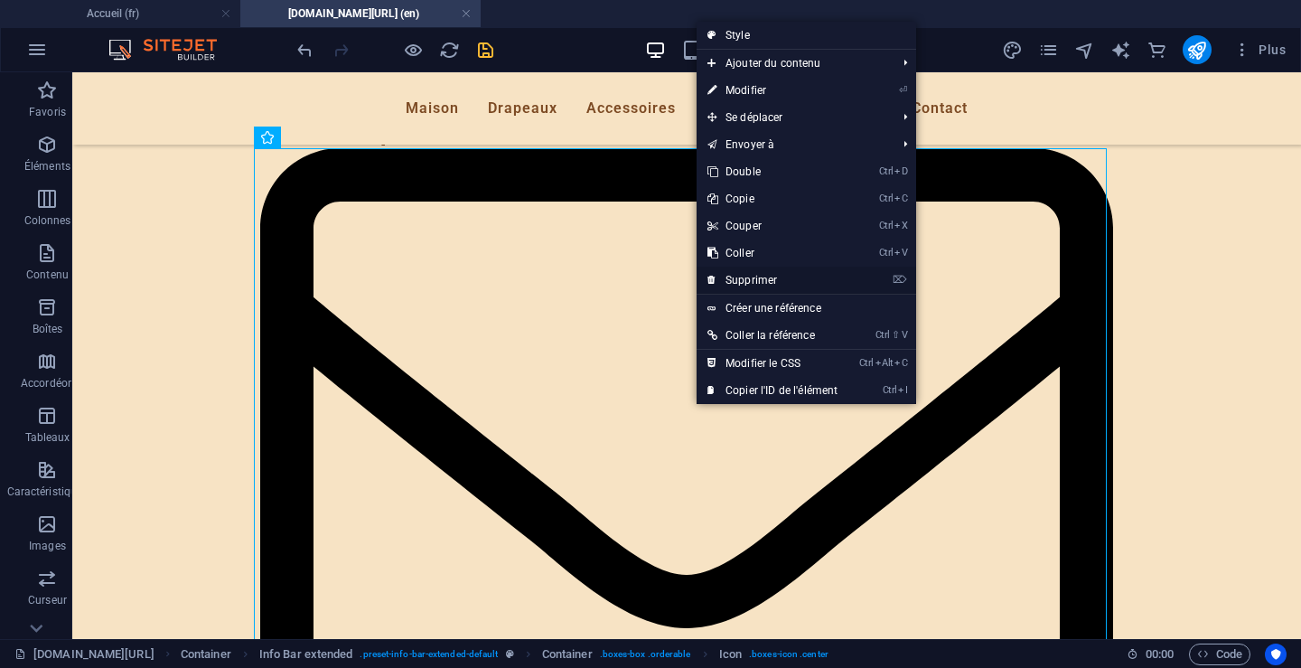
click at [757, 283] on font "Supprimer" at bounding box center [752, 280] width 52 height 13
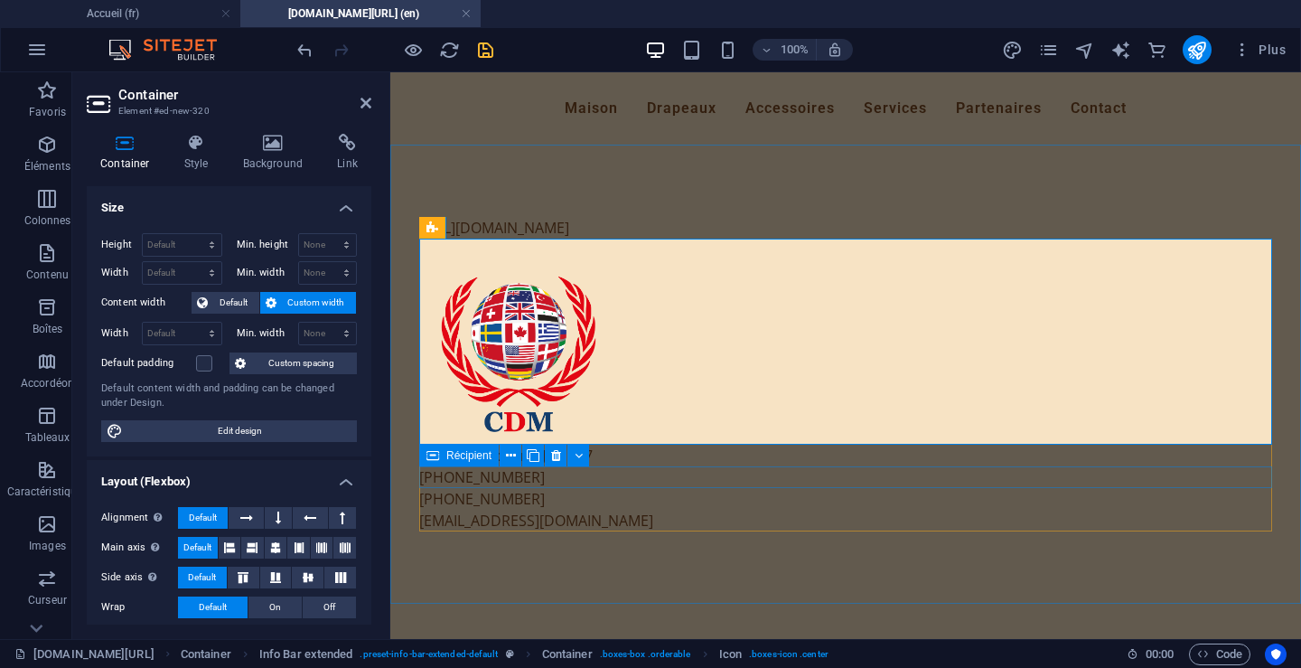
scroll to position [0, 0]
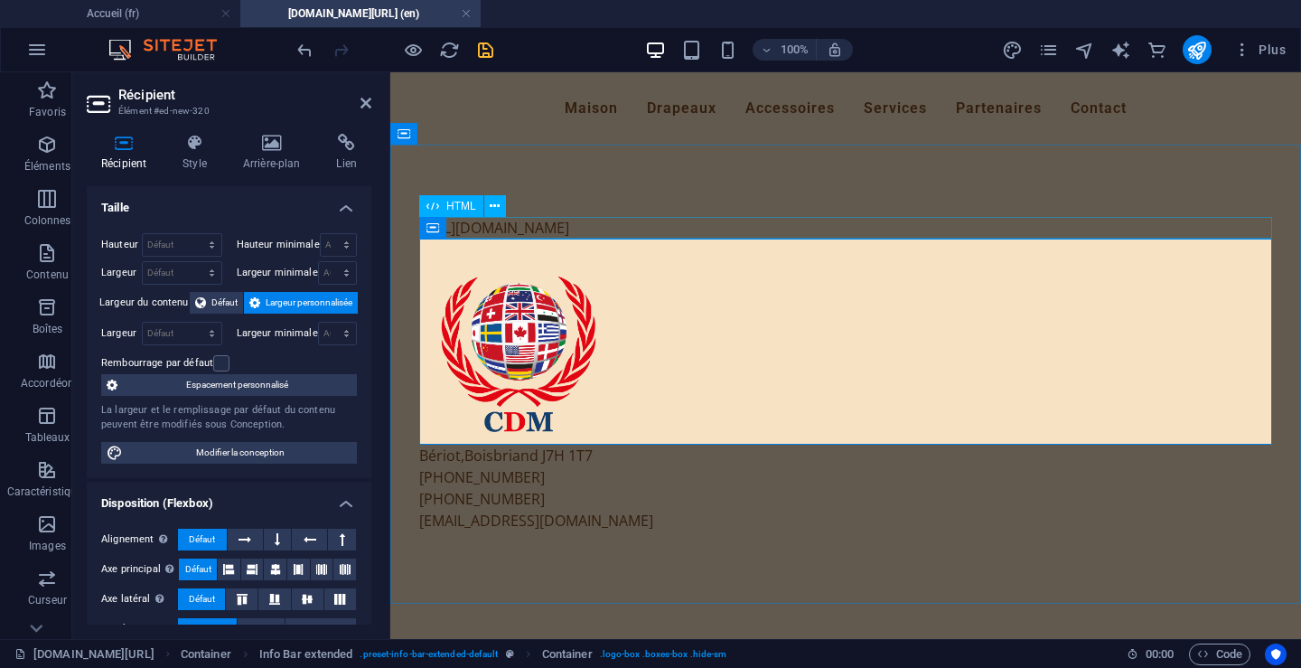
click at [636, 229] on div "[URL][DOMAIN_NAME]" at bounding box center [845, 228] width 853 height 22
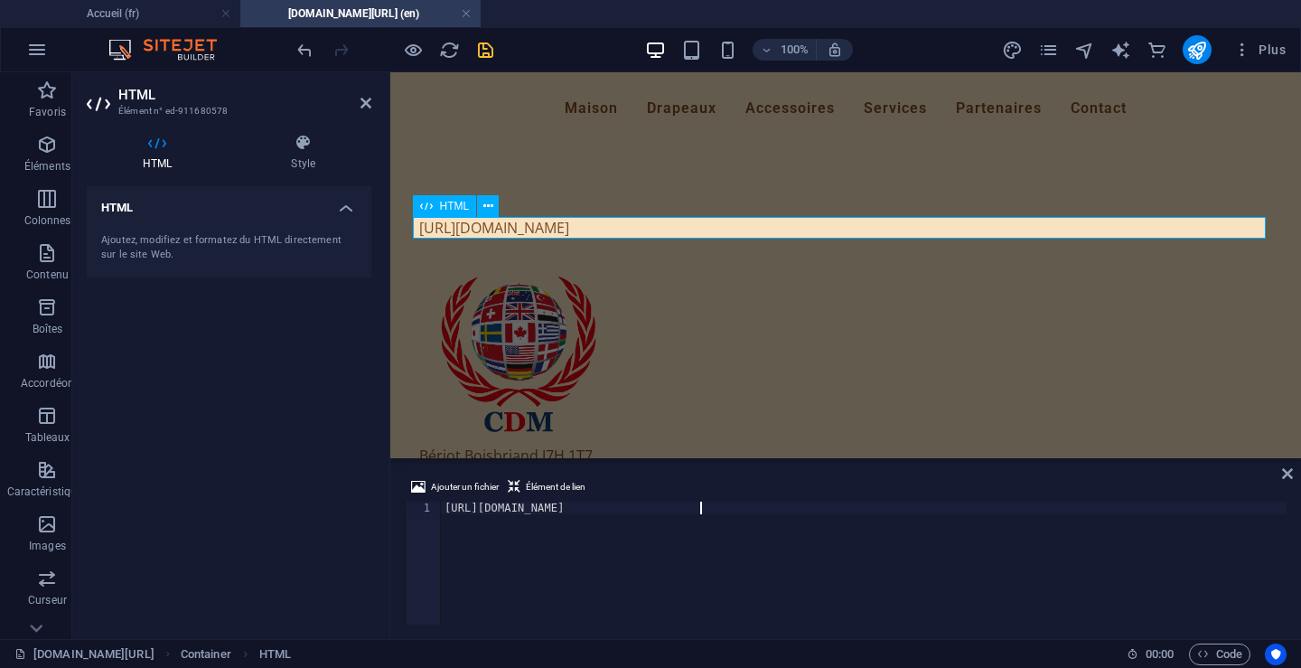
click at [636, 229] on div "[URL][DOMAIN_NAME]" at bounding box center [845, 228] width 853 height 22
click at [910, 351] on div at bounding box center [845, 342] width 853 height 206
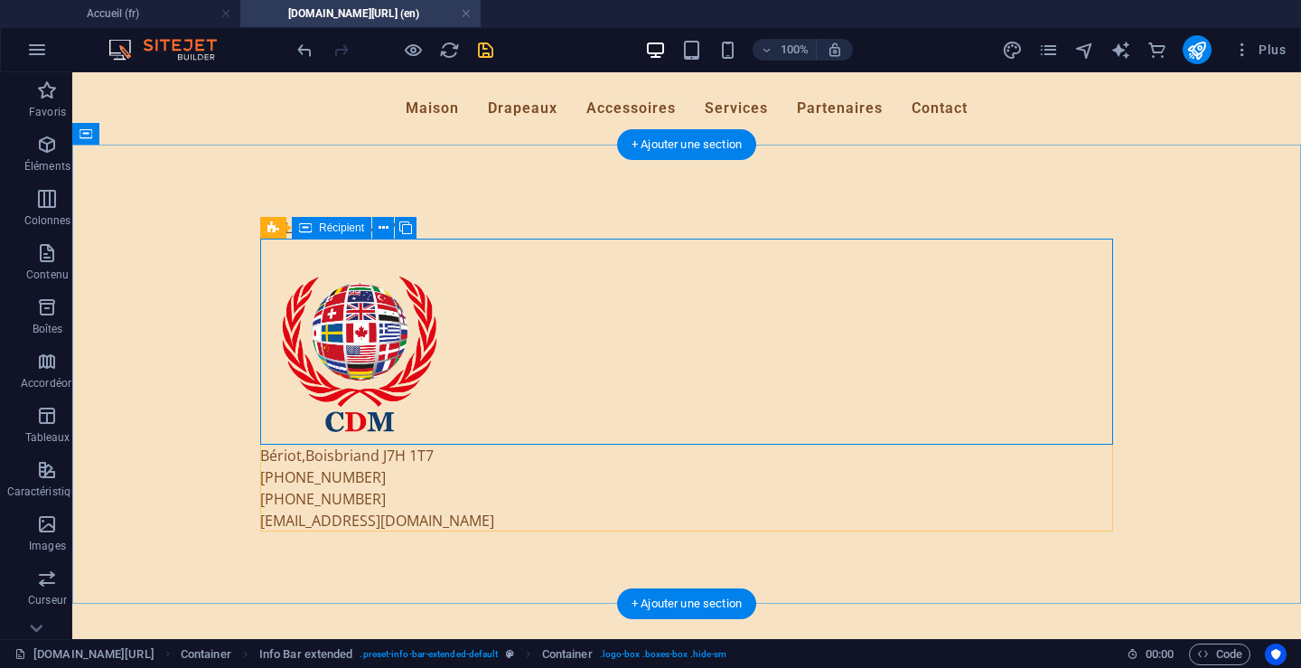
click at [705, 341] on div at bounding box center [686, 342] width 853 height 206
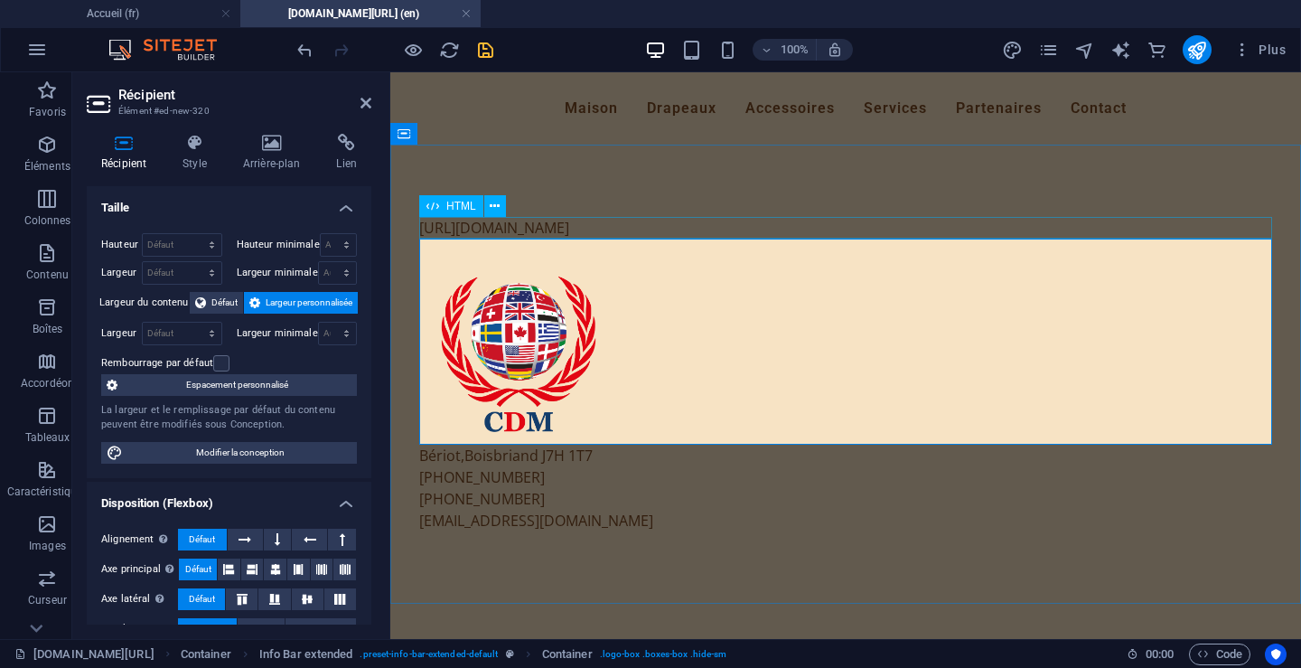
click at [552, 226] on div "[URL][DOMAIN_NAME]" at bounding box center [845, 228] width 853 height 22
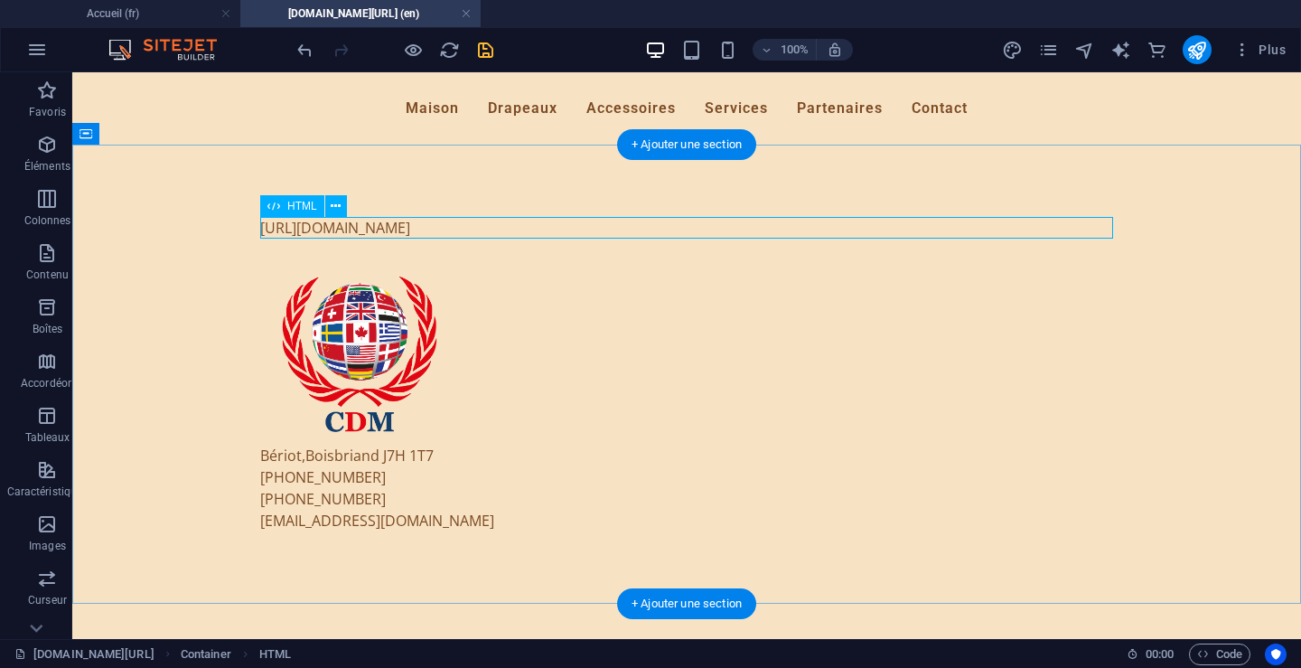
click at [461, 226] on div "[URL][DOMAIN_NAME]" at bounding box center [686, 228] width 853 height 22
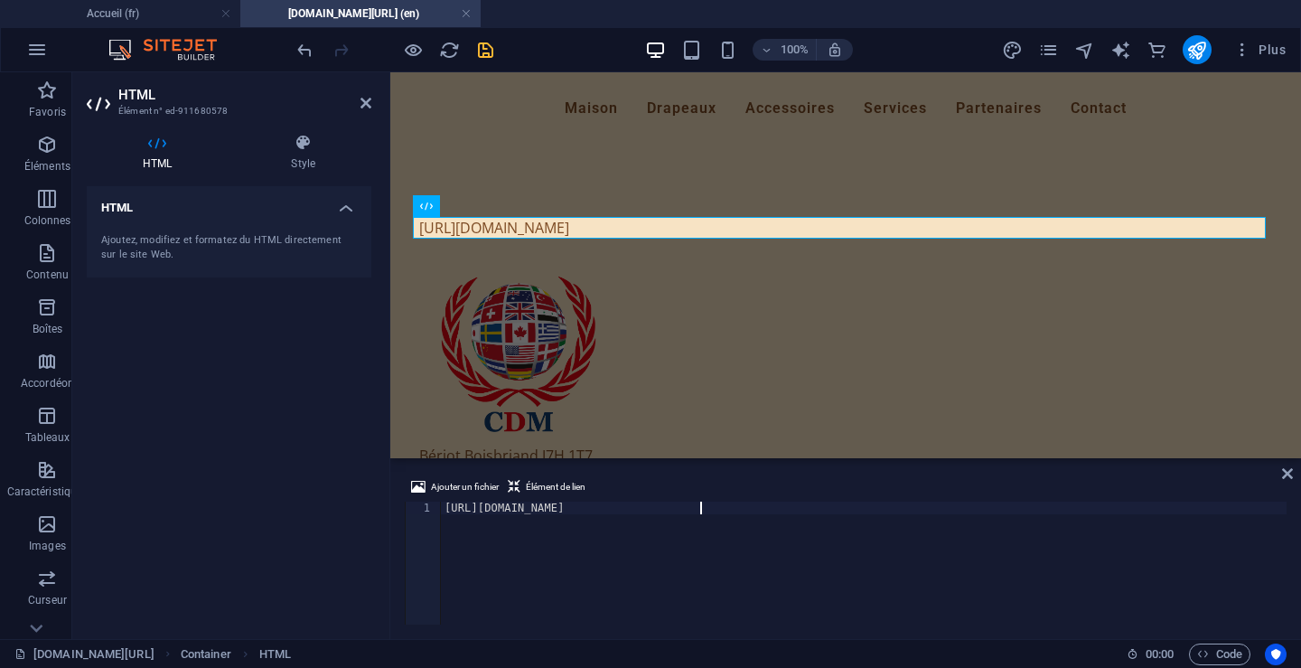
click at [194, 236] on font "Ajoutez, modifiez et formatez du HTML directement sur le site Web." at bounding box center [221, 247] width 240 height 27
click at [304, 164] on font "Style" at bounding box center [303, 163] width 24 height 13
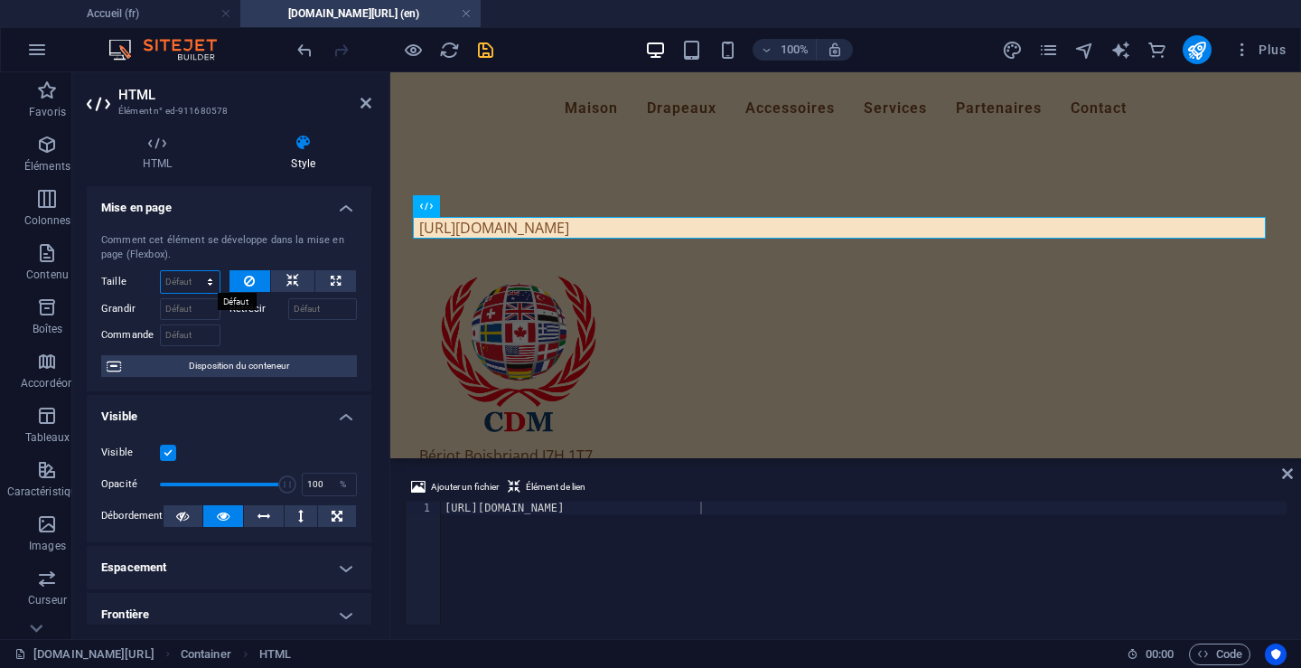
click at [169, 278] on select "Défaut auto px % 1/1 1/2 1/3 1/4 1/5 1/6 1/7 1/8 1/9 1/10" at bounding box center [190, 282] width 59 height 22
click at [161, 271] on select "Défaut auto px % 1/1 1/2 1/3 1/4 1/5 1/6 1/7 1/8 1/9 1/10" at bounding box center [190, 282] width 59 height 22
click at [180, 298] on input "Grandir" at bounding box center [190, 309] width 61 height 22
select select "DISABLED_OPTION_VALUE"
click at [318, 249] on div "Comment cet élément se développe dans la mise en page (Flexbox)." at bounding box center [229, 248] width 256 height 30
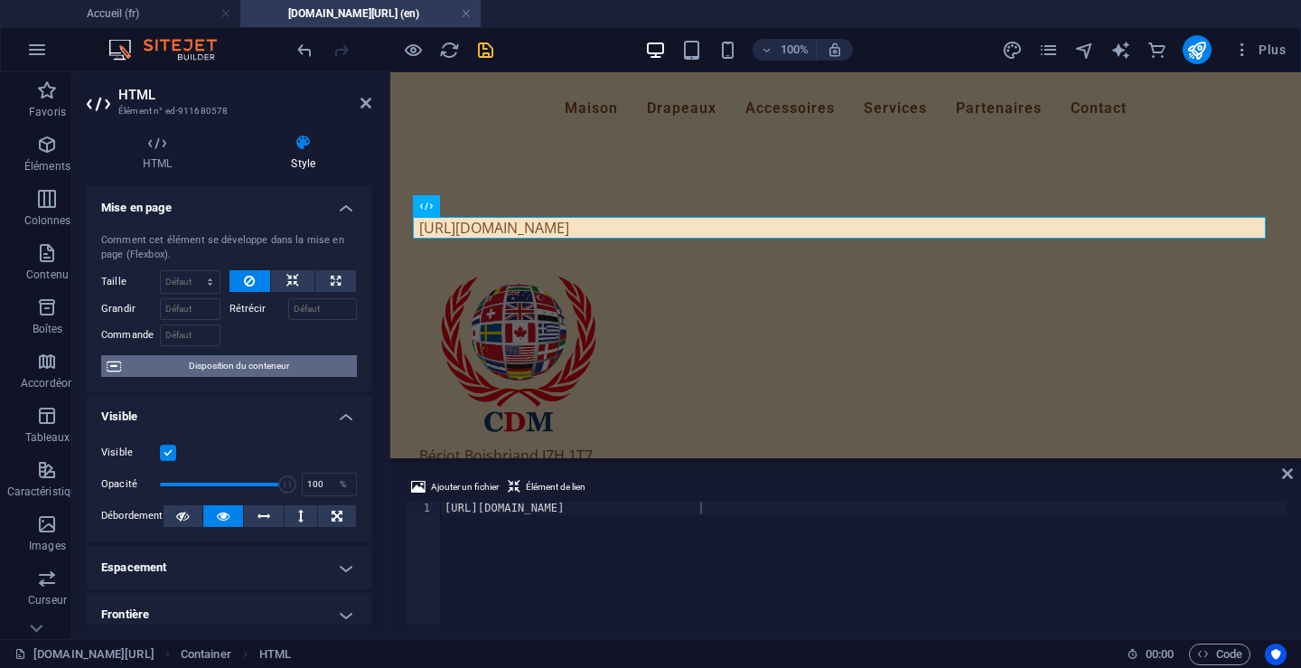
click at [245, 361] on font "Disposition du conteneur" at bounding box center [239, 366] width 100 height 10
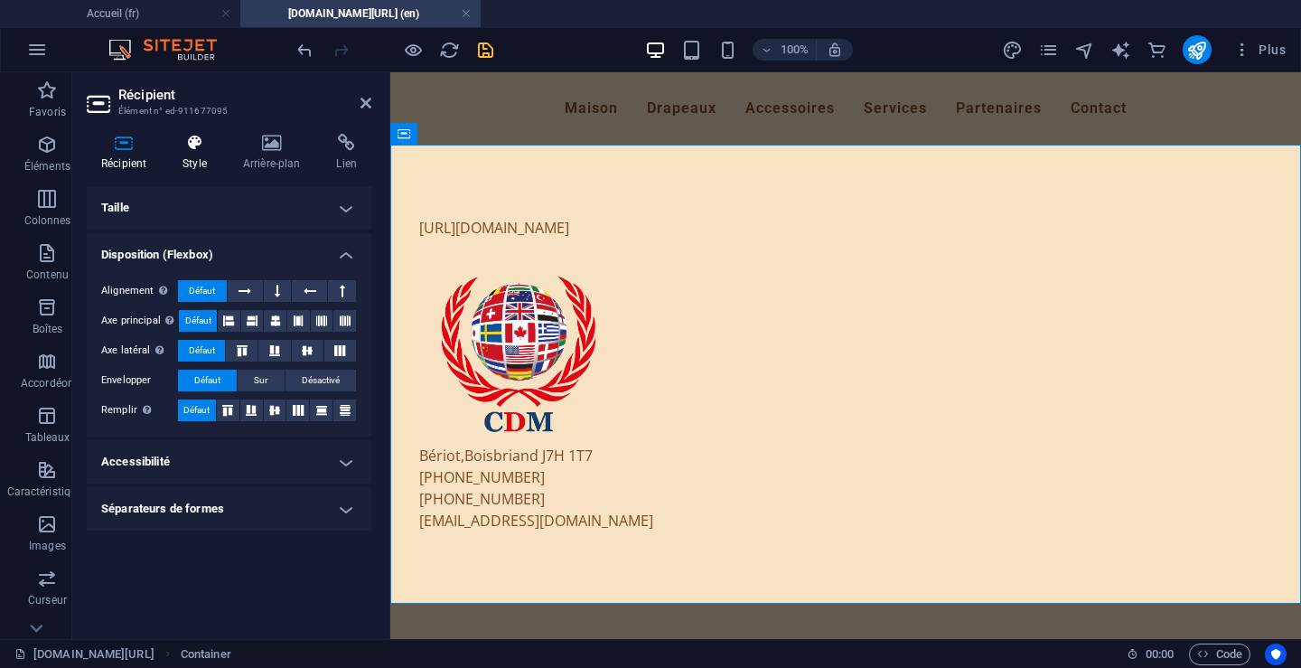
click at [201, 164] on font "Style" at bounding box center [195, 163] width 24 height 13
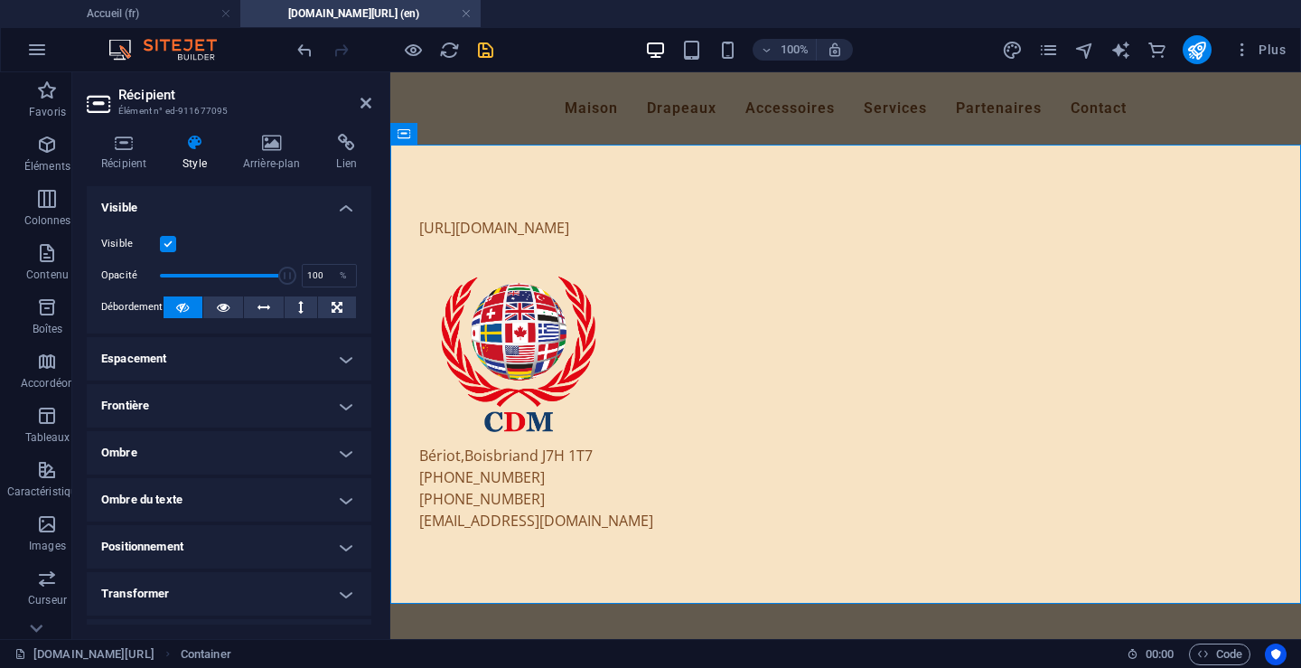
click at [162, 357] on font "Espacement" at bounding box center [133, 358] width 65 height 14
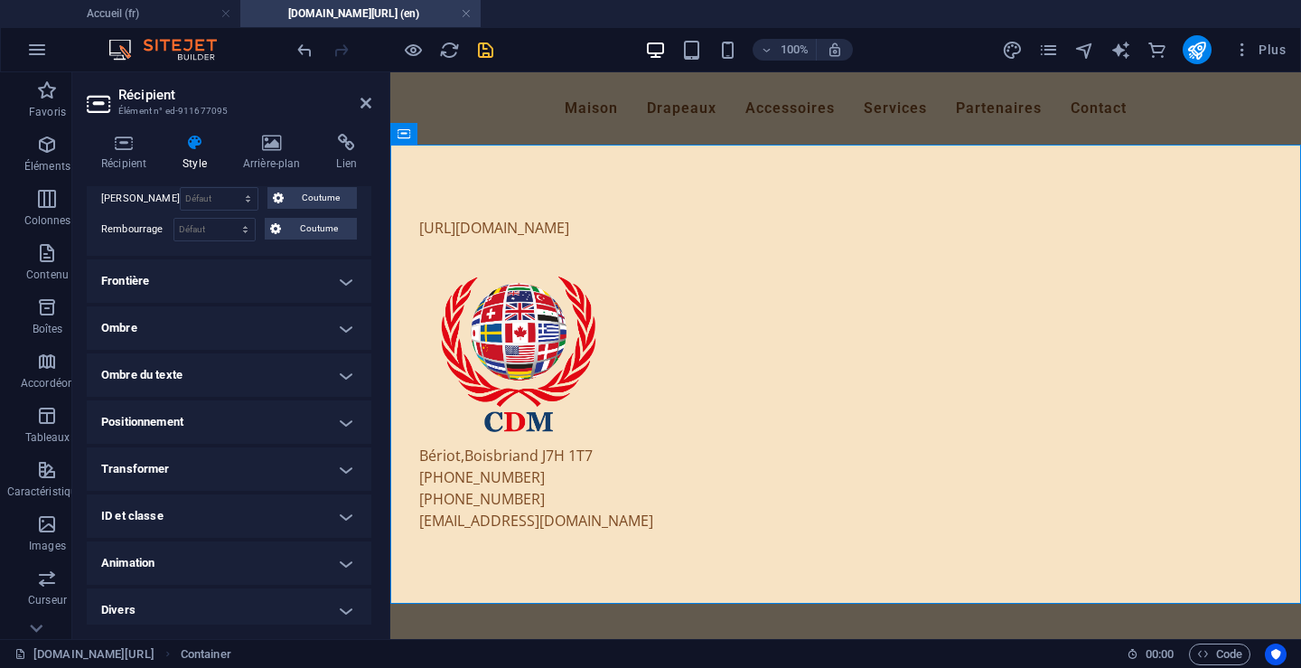
scroll to position [204, 0]
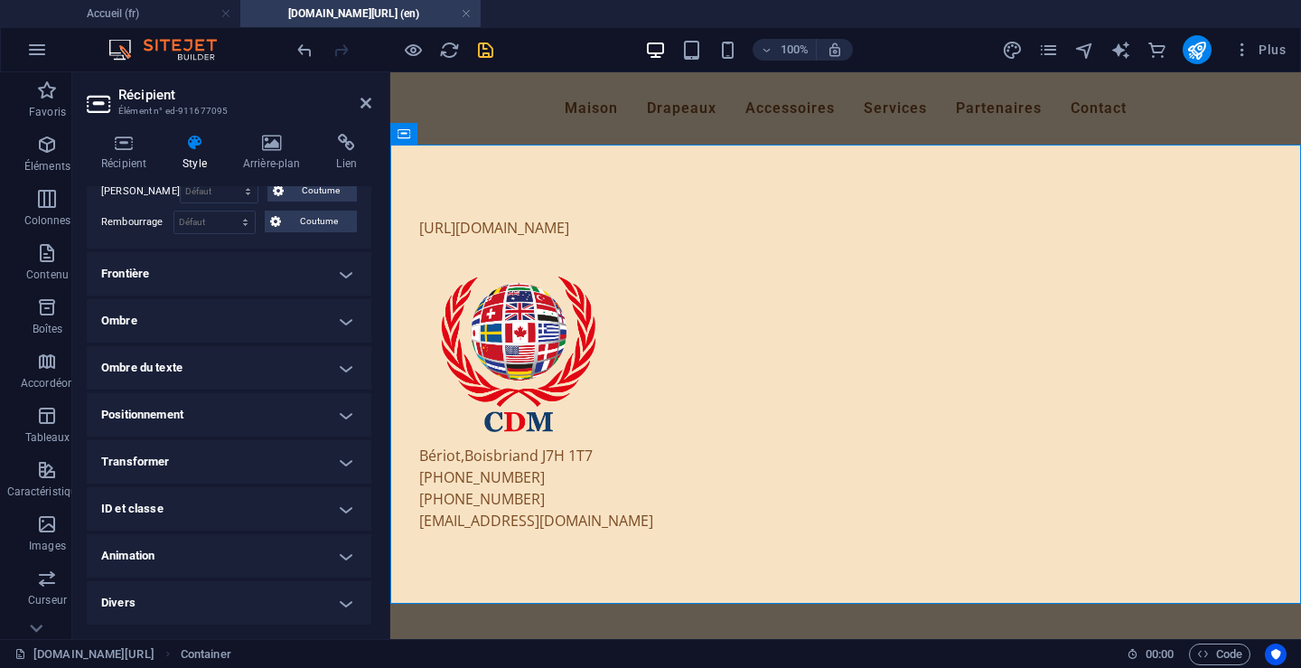
click at [155, 466] on font "Transformer" at bounding box center [135, 461] width 69 height 14
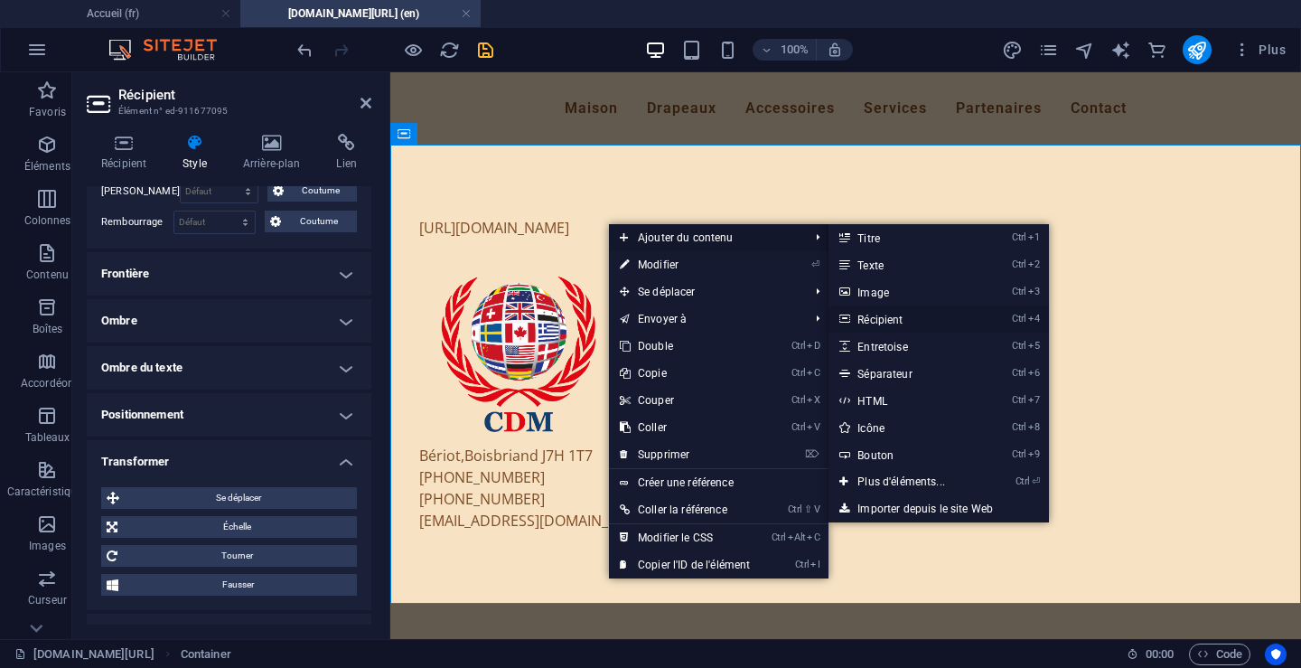
click at [877, 317] on font "Récipient" at bounding box center [879, 320] width 45 height 13
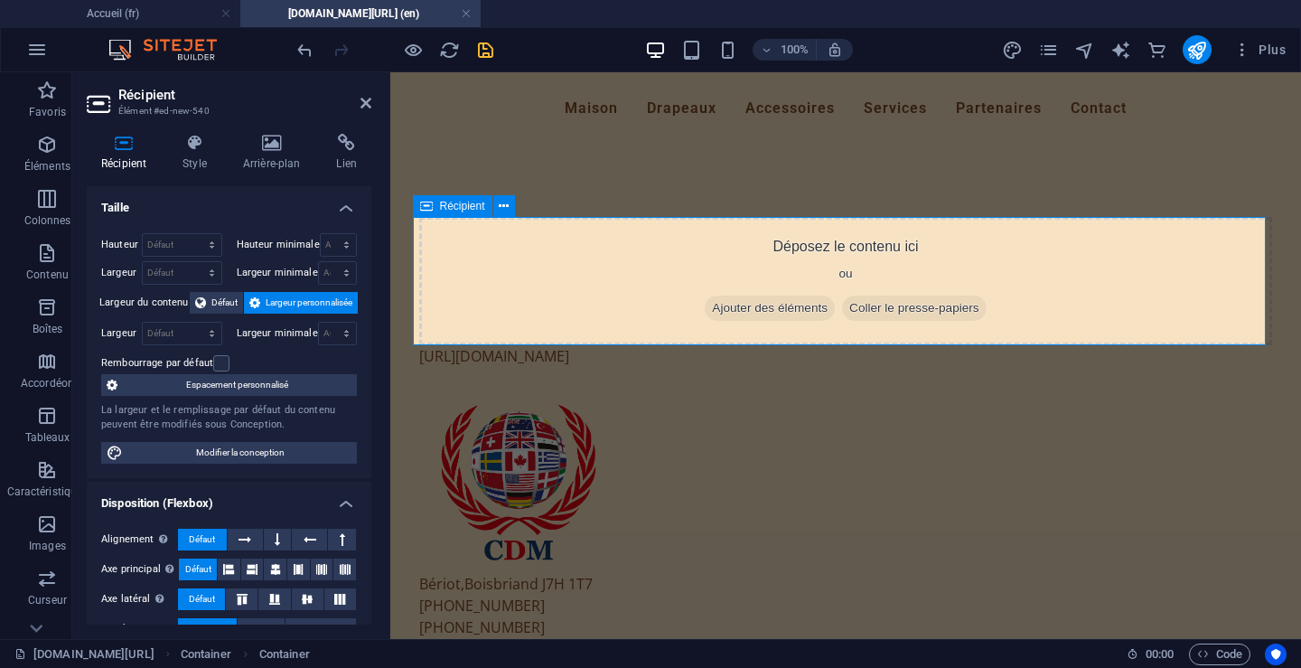
click at [763, 306] on font "Ajouter des éléments" at bounding box center [770, 308] width 116 height 14
click at [42, 165] on font "Éléments" at bounding box center [47, 166] width 46 height 13
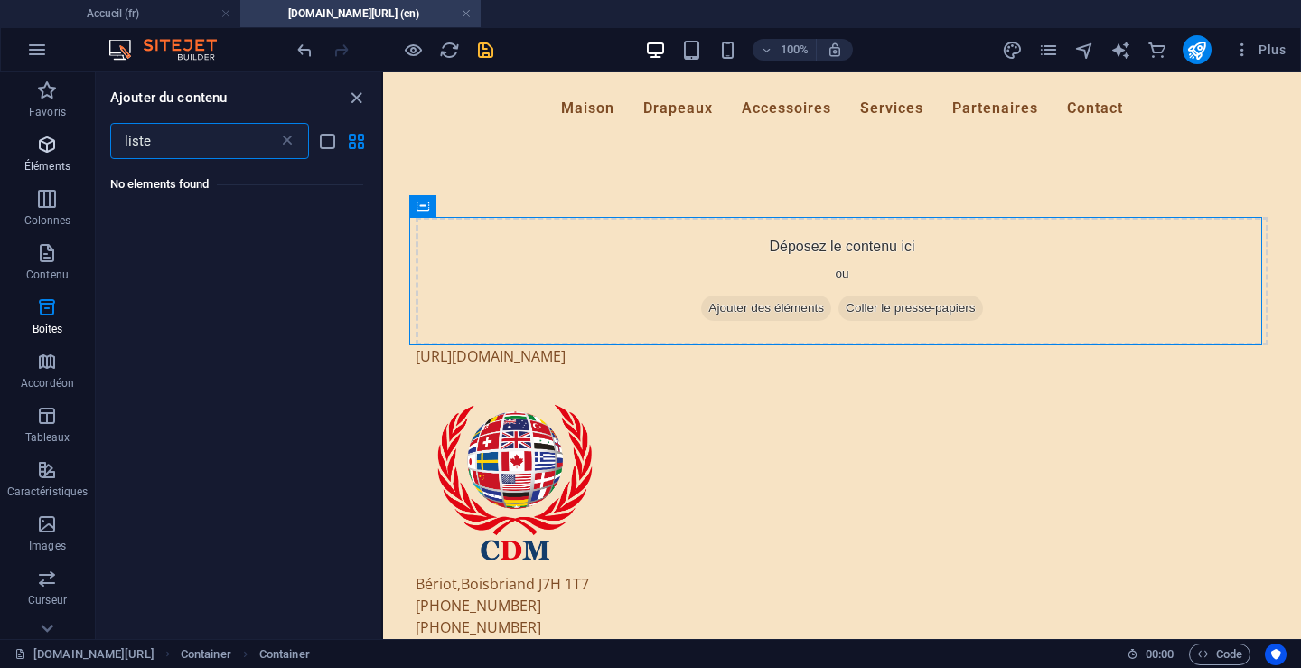
scroll to position [0, 0]
drag, startPoint x: 197, startPoint y: 141, endPoint x: 91, endPoint y: 141, distance: 105.7
click at [91, 141] on div "Favoris Éléments Colonnes Contenu Boîtes Accordéon Tableaux Caractéristiques Im…" at bounding box center [191, 355] width 383 height 567
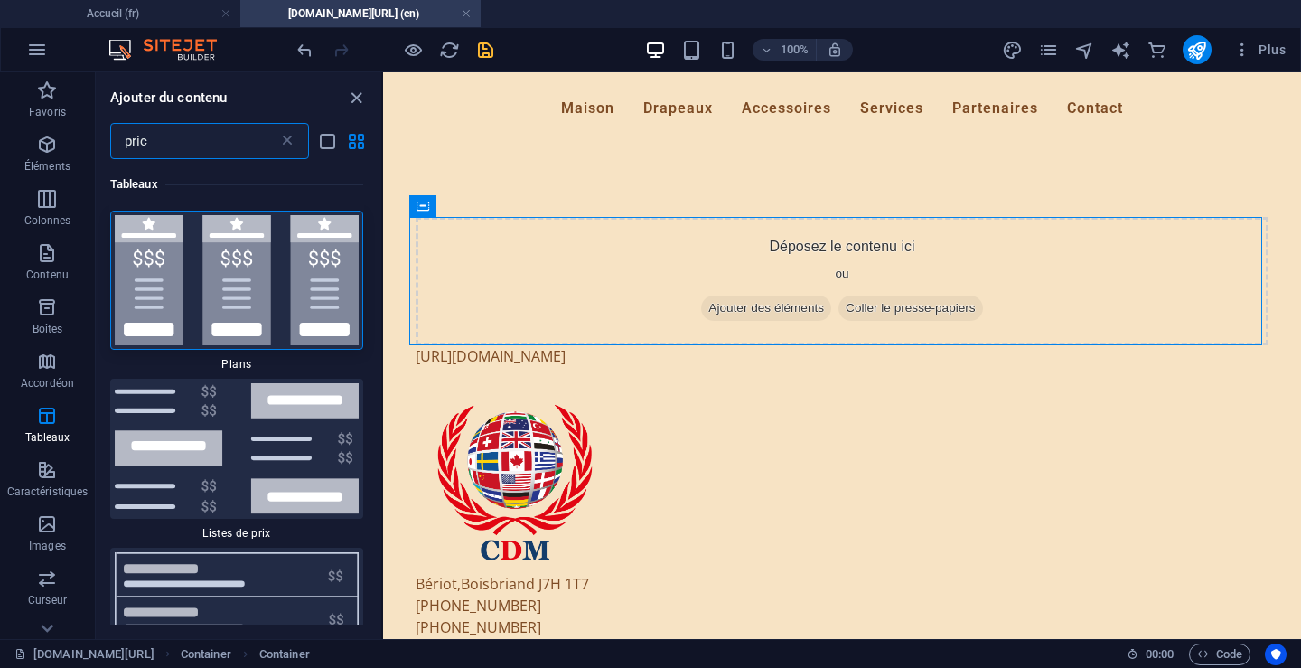
type input "price"
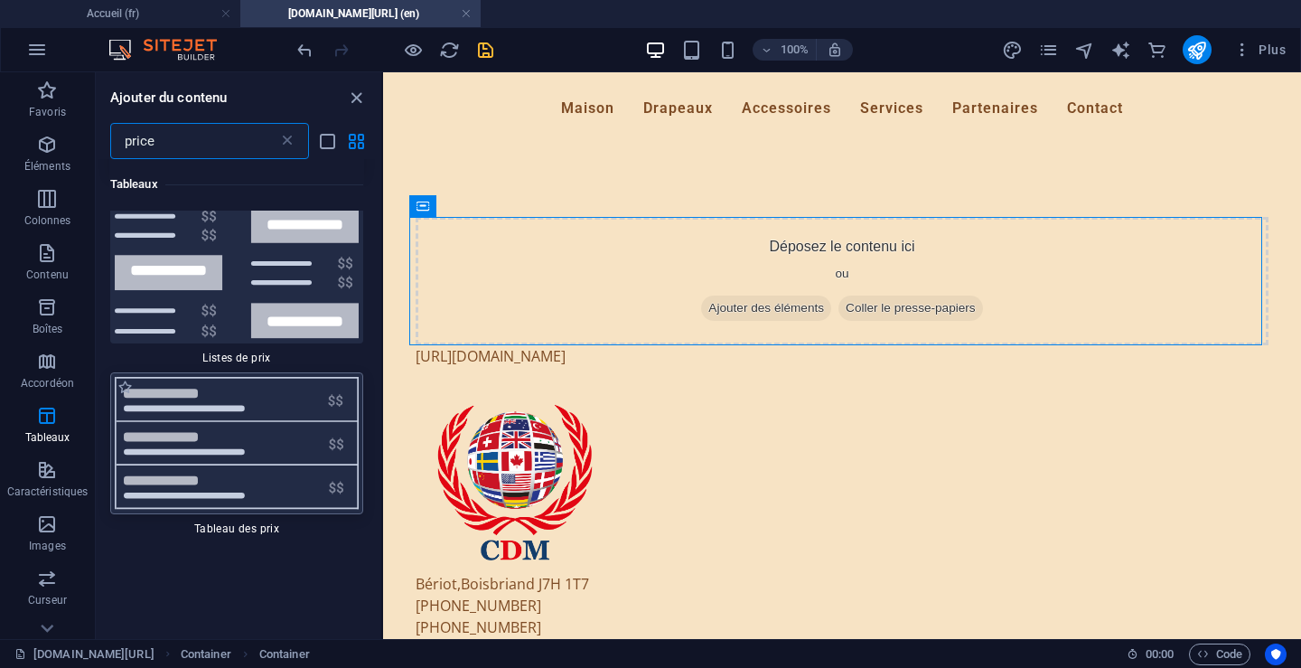
scroll to position [181, 0]
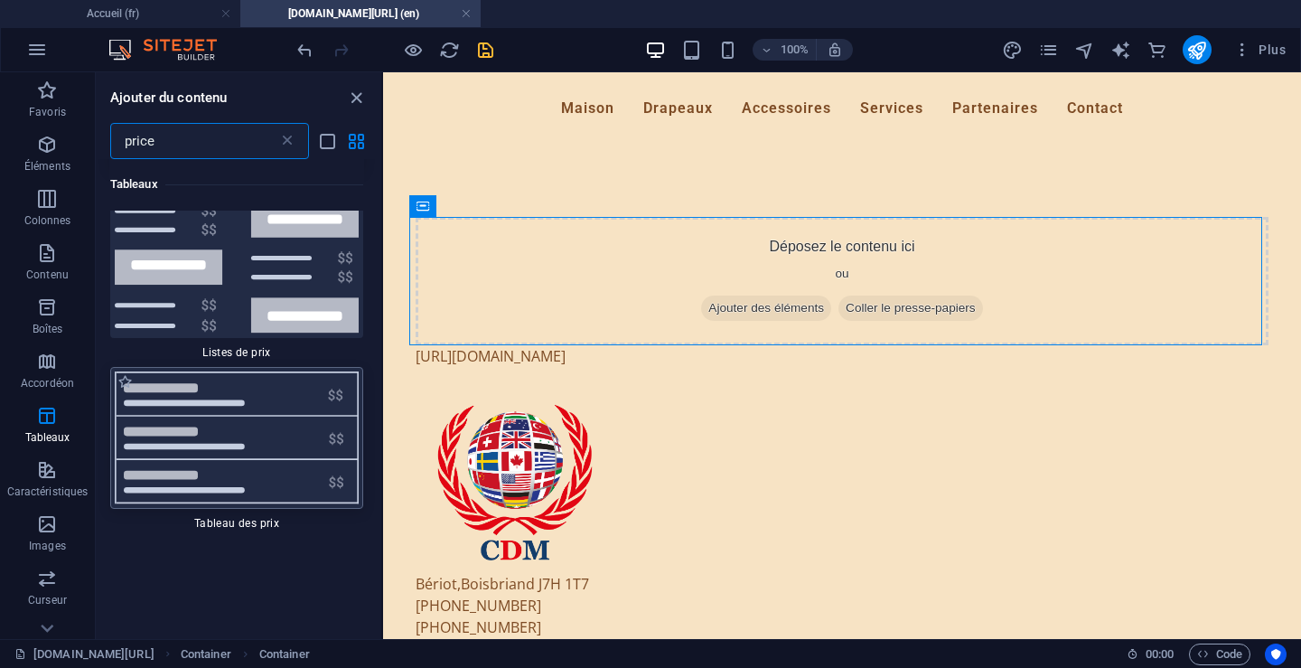
click at [207, 445] on img at bounding box center [237, 438] width 244 height 134
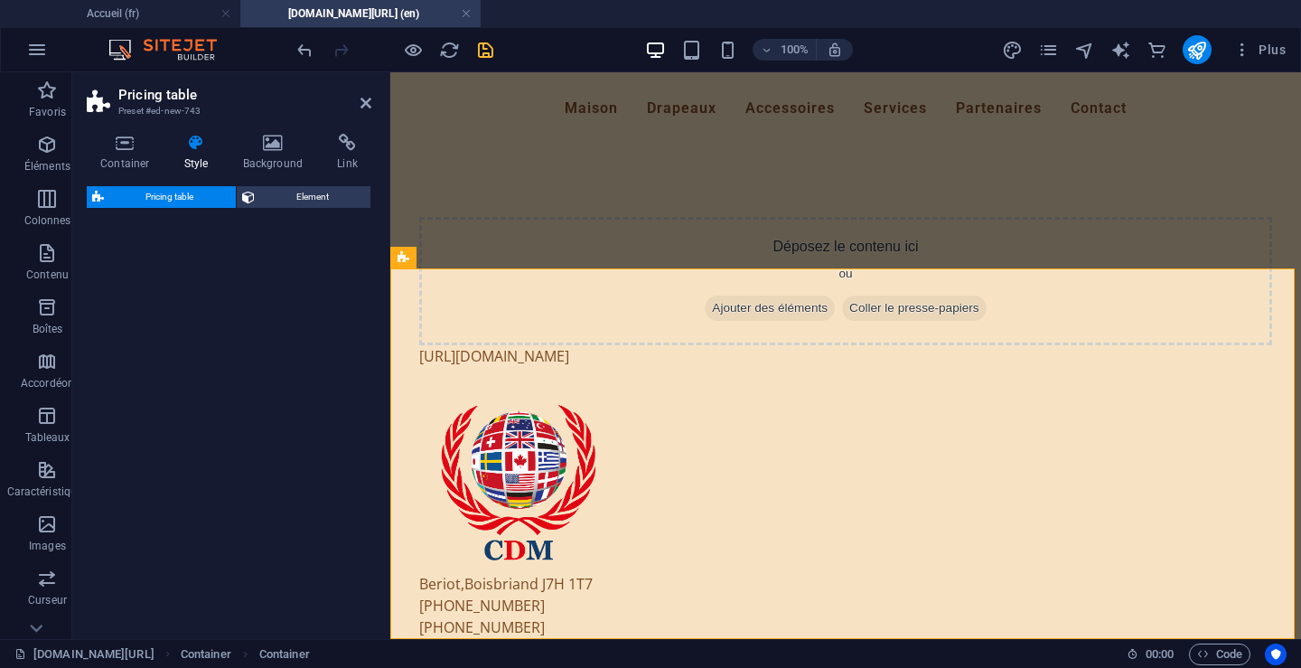
scroll to position [464, 0]
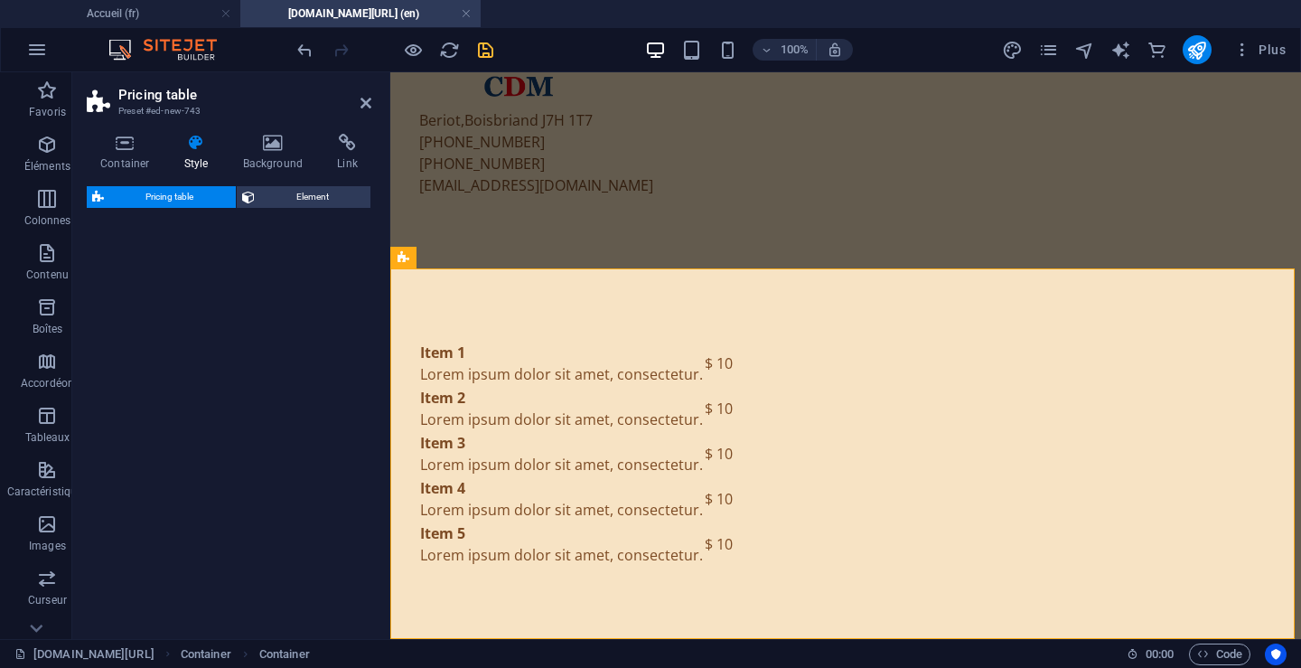
select select "rem"
select select "px"
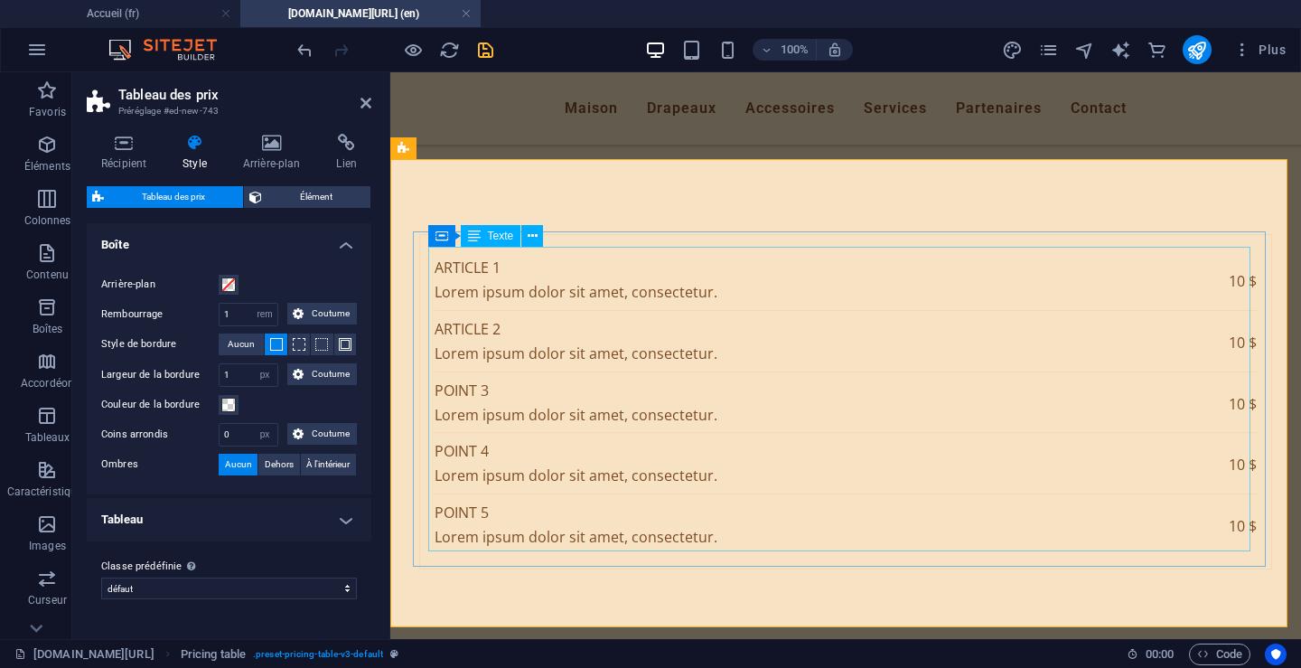
scroll to position [573, 0]
click at [473, 263] on div "Article 1 Lorem ipsum dolor sit amet, consectetur. 10 $ Article 2 Lorem ipsum d…" at bounding box center [846, 399] width 822 height 304
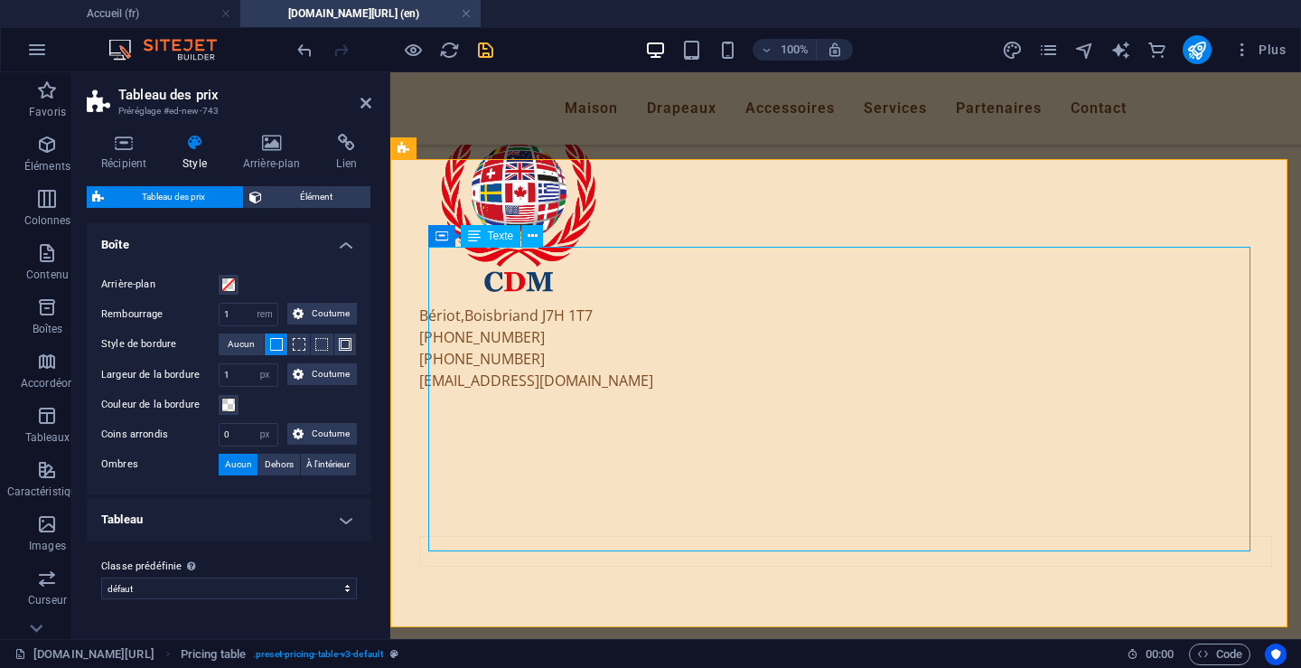
scroll to position [563, 0]
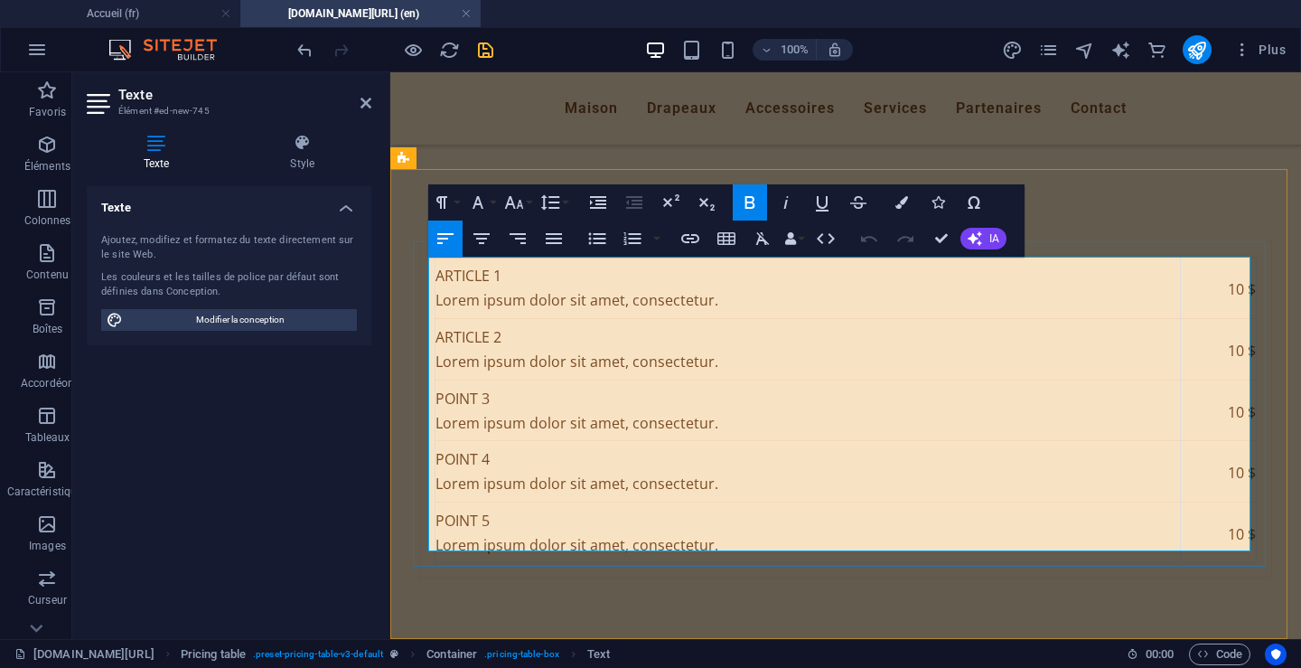
click at [436, 281] on font "Article 1" at bounding box center [469, 276] width 66 height 20
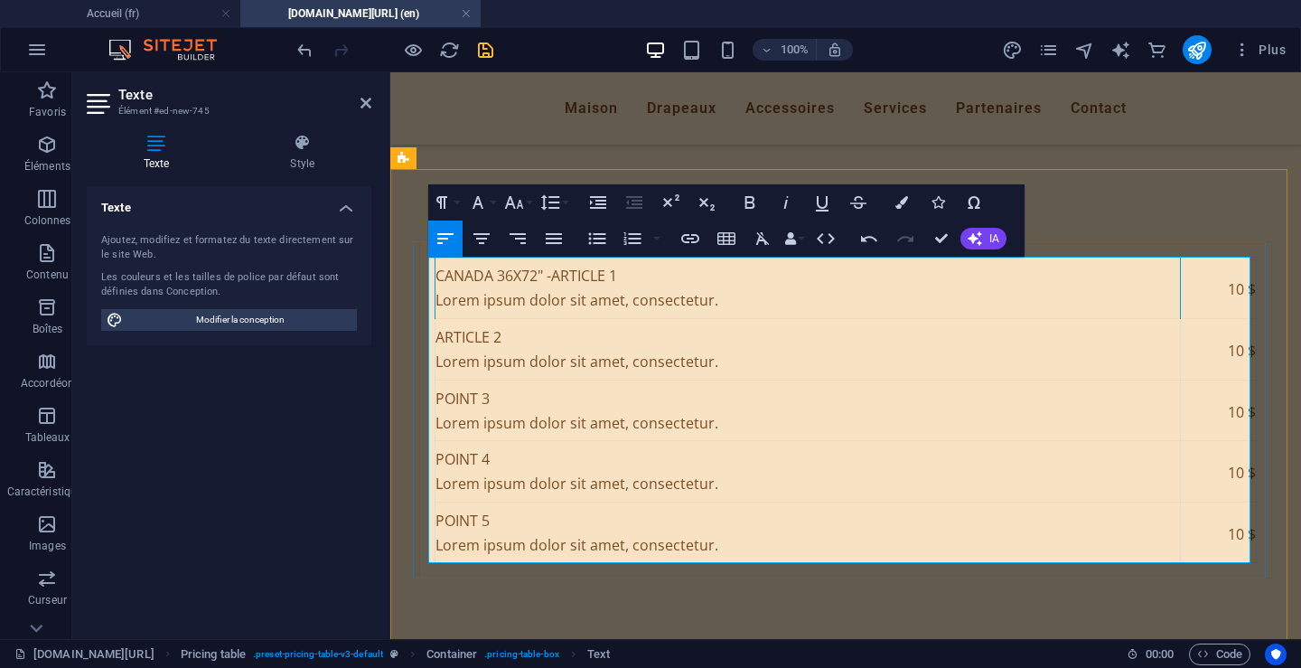
drag, startPoint x: 515, startPoint y: 300, endPoint x: 719, endPoint y: 306, distance: 204.3
click at [719, 306] on td "canada 36x72" - Article 1 Lorem ipsum dolor sit amet, consectetur." at bounding box center [808, 288] width 745 height 61
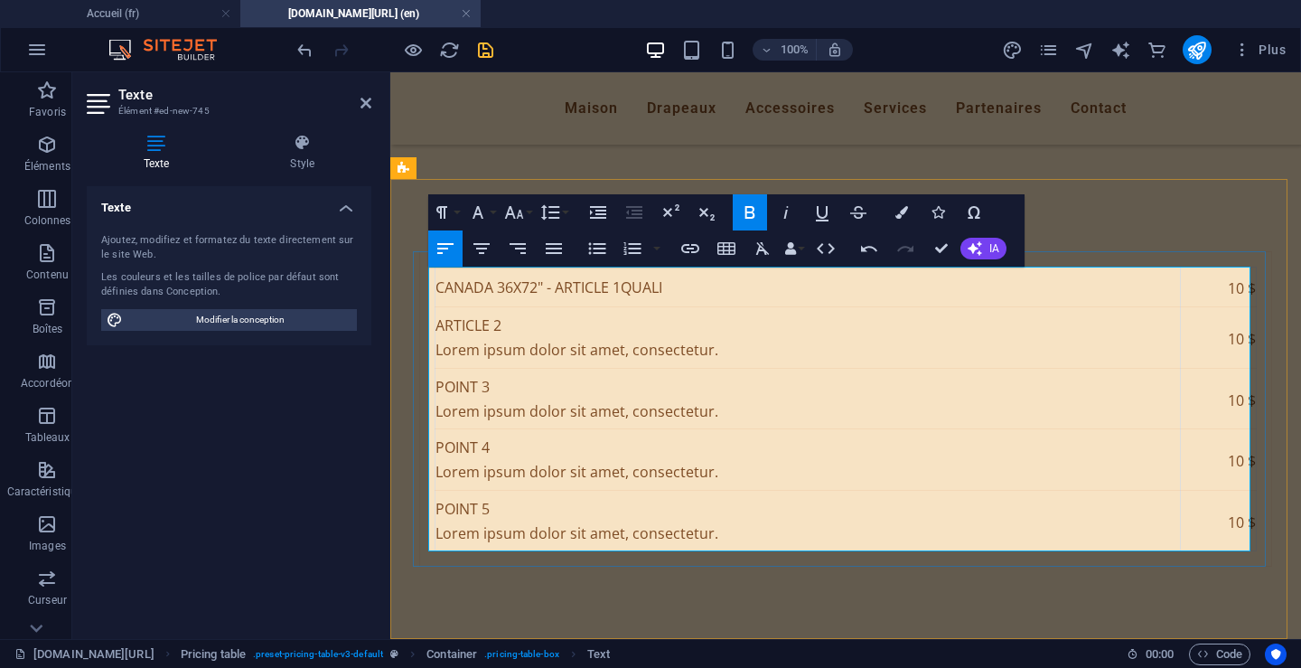
scroll to position [556, 0]
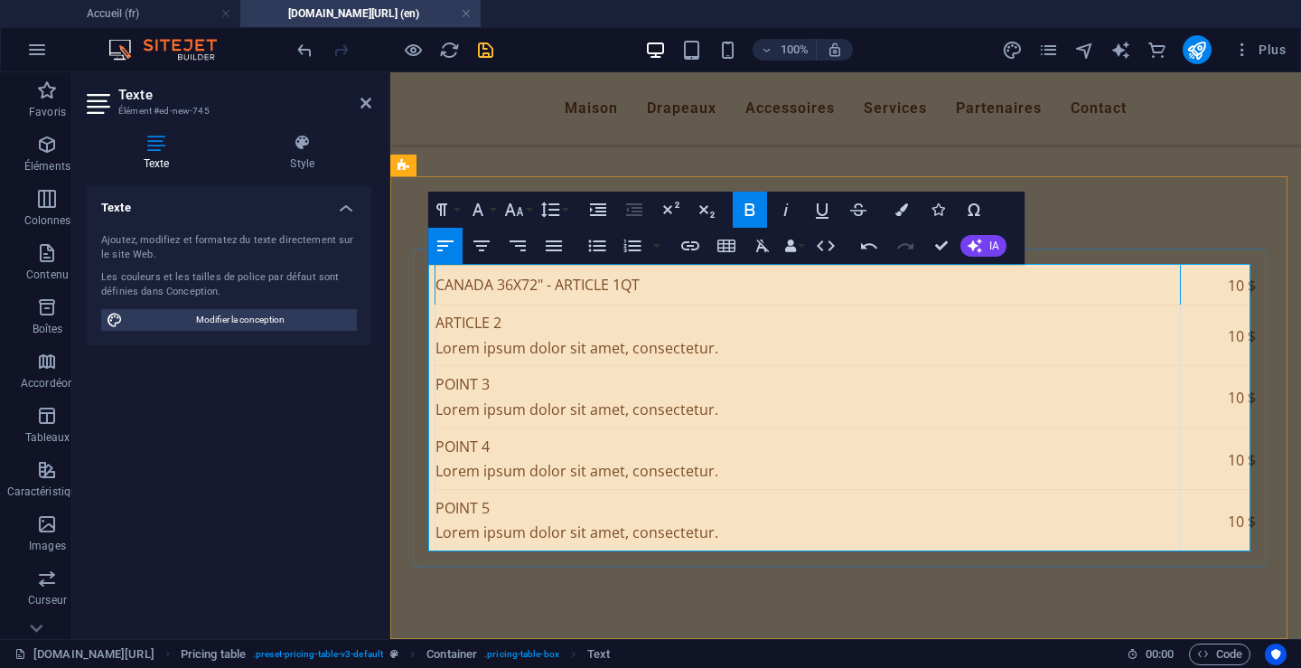
click at [557, 290] on font "Canada 36x72" - Article 1Qt" at bounding box center [538, 285] width 204 height 20
click at [553, 292] on font "Canada 36x72" - Article 1Qt" at bounding box center [538, 285] width 204 height 20
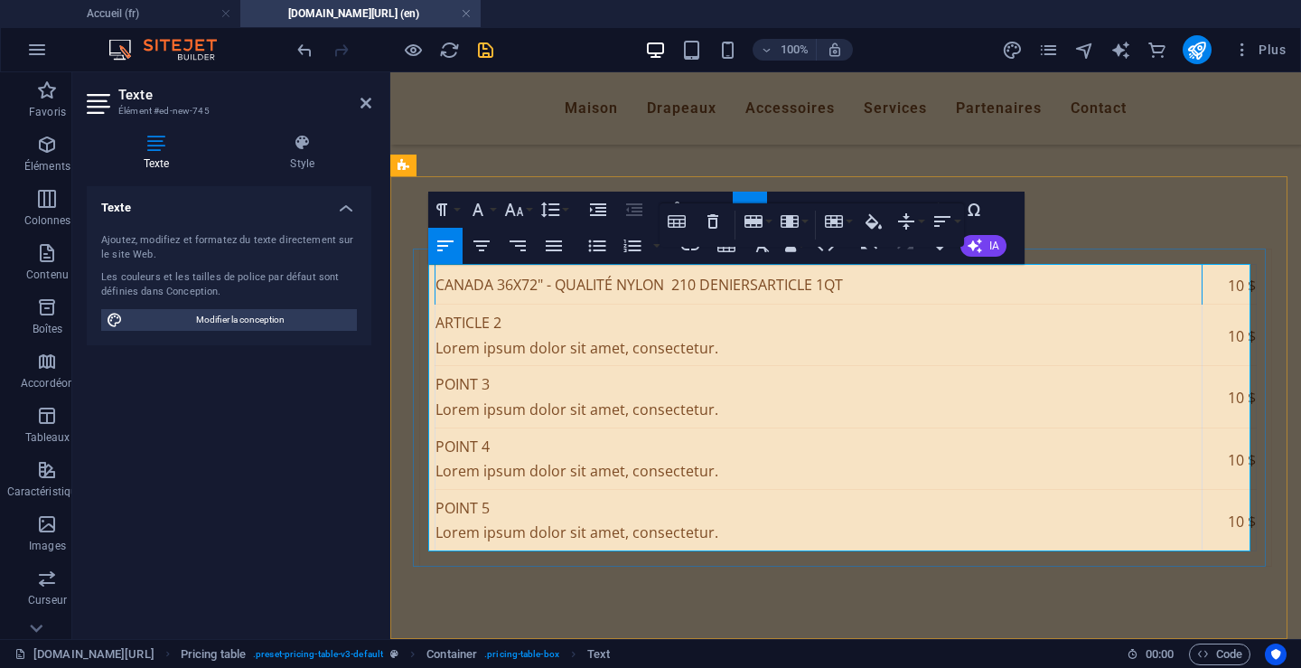
scroll to position [563, 0]
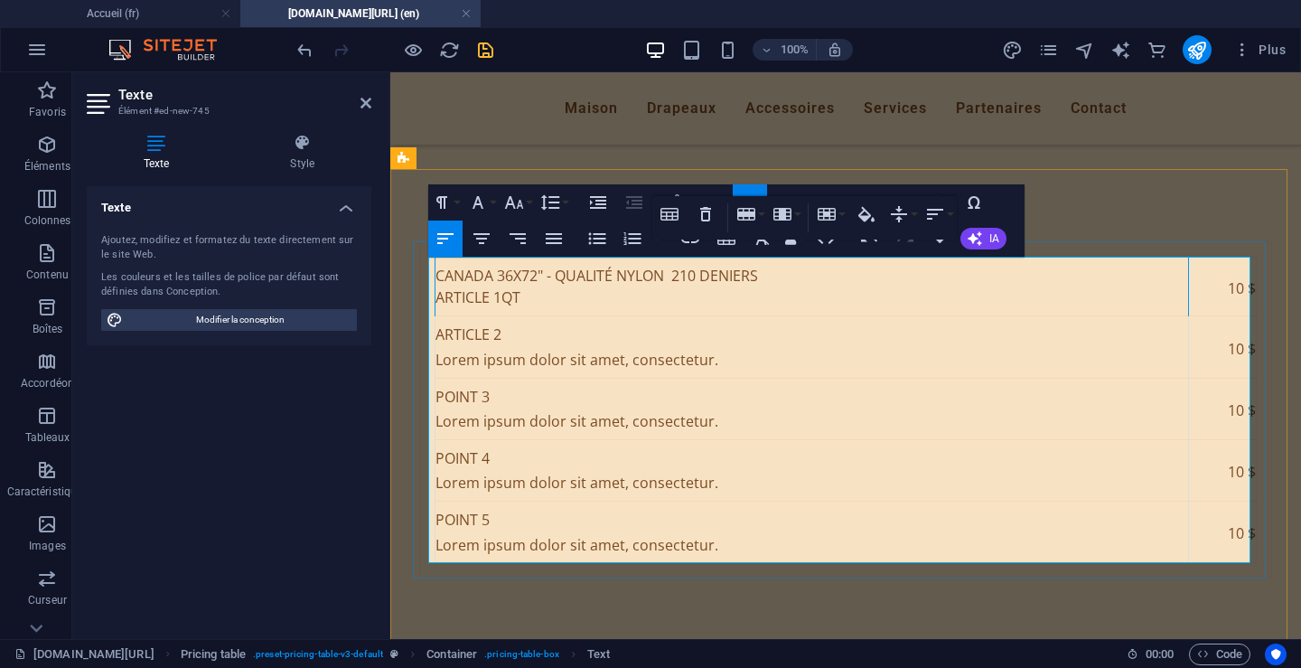
click at [1219, 290] on td "10 $" at bounding box center [1223, 287] width 68 height 59
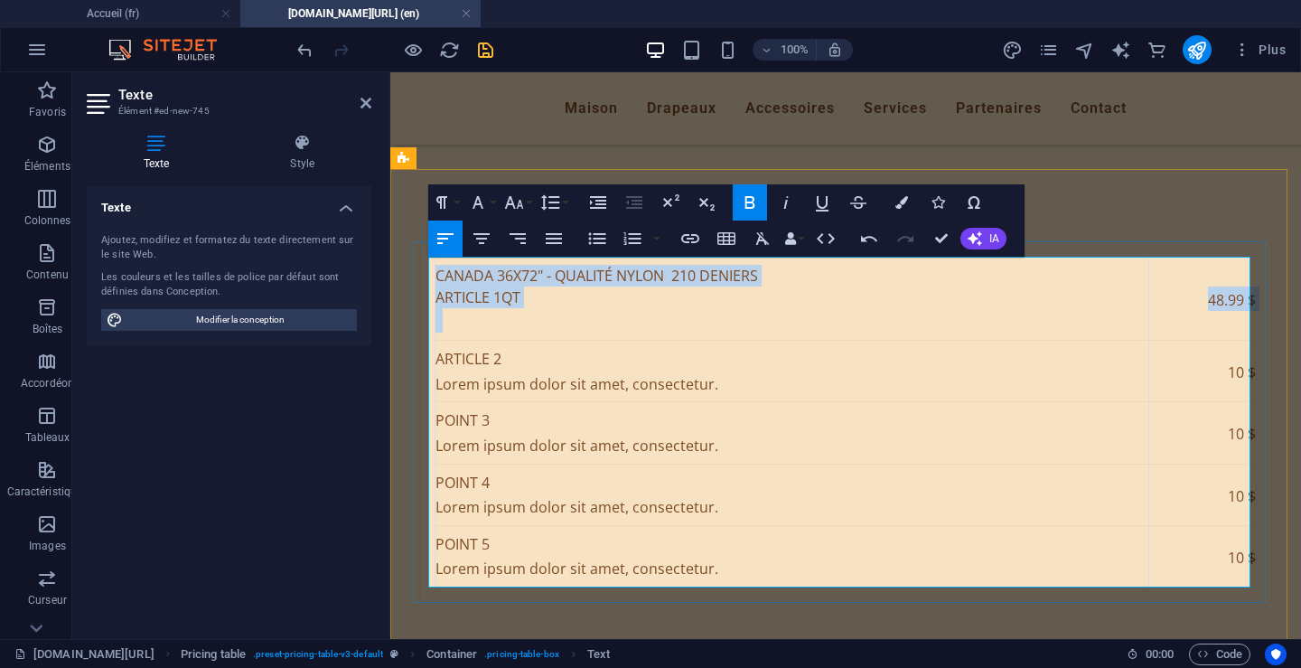
click at [435, 362] on table "Canada 36x72" - Qualité Nylon 210 deniers Article 1Qt 48.99 $ Article 2 Lorem i…" at bounding box center [846, 422] width 822 height 330
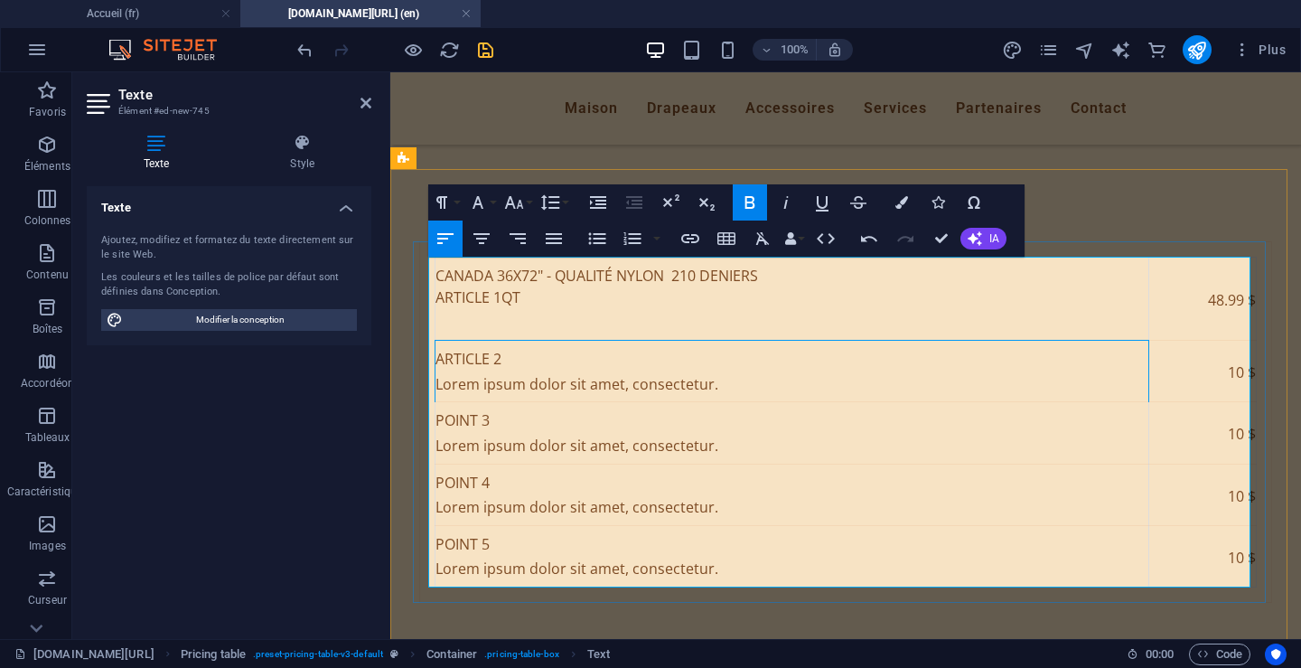
click at [529, 353] on td "Article 2 Lorem ipsum dolor sit amet, consectetur." at bounding box center [793, 371] width 714 height 61
drag, startPoint x: 481, startPoint y: 354, endPoint x: 430, endPoint y: 360, distance: 50.9
click at [436, 360] on font "Article 2" at bounding box center [469, 359] width 66 height 20
click at [447, 357] on font "Q2uebec" at bounding box center [468, 359] width 64 height 20
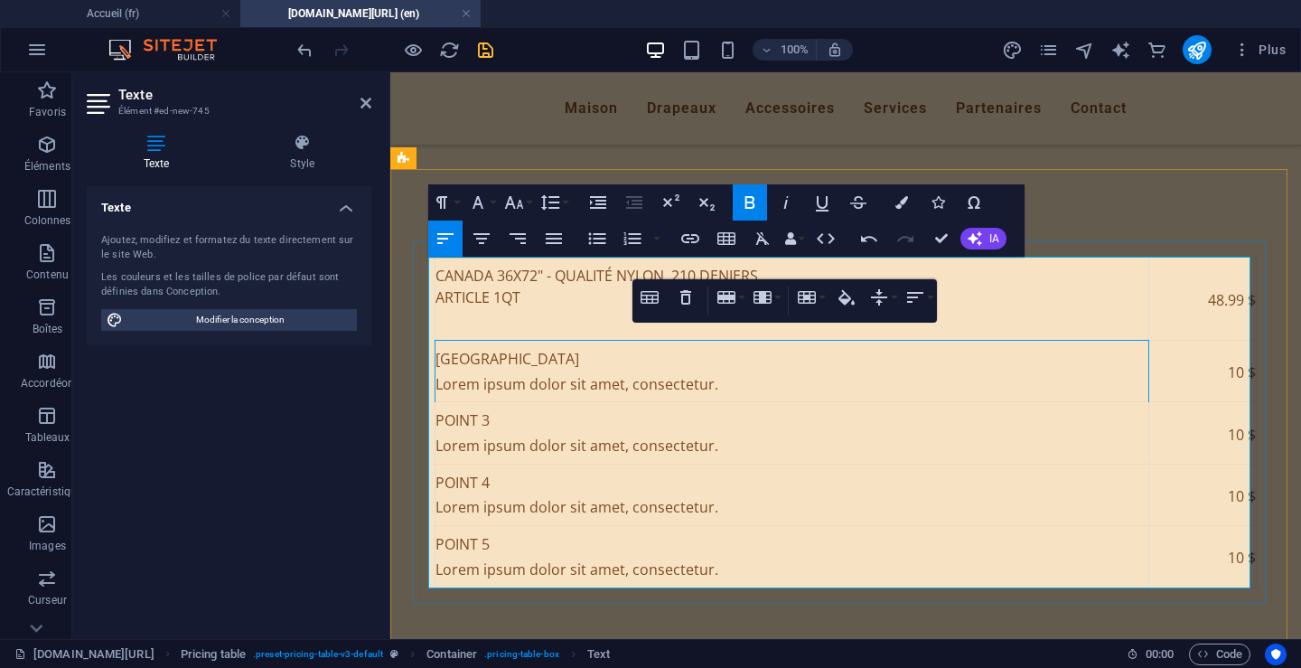
click at [491, 277] on font "Canada 36x72" - Qualité Nylon 210 deniers" at bounding box center [597, 276] width 323 height 20
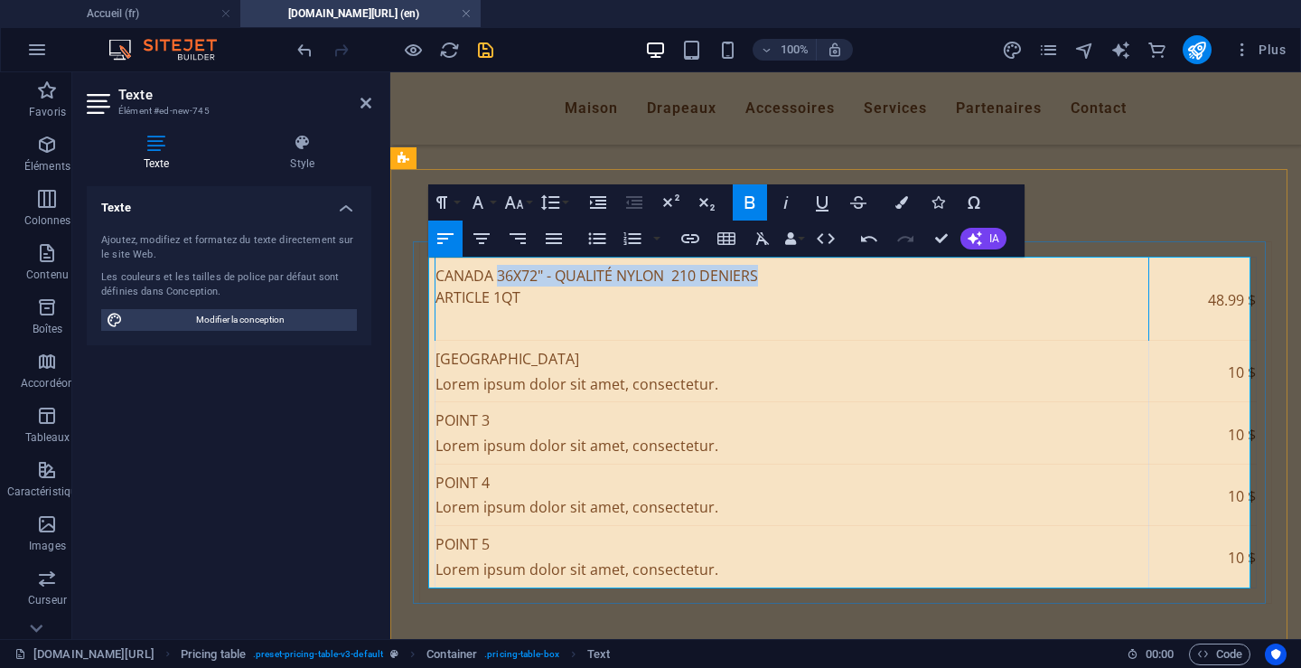
drag, startPoint x: 492, startPoint y: 277, endPoint x: 754, endPoint y: 275, distance: 261.1
click at [754, 275] on font "Canada 36x72" - Qualité Nylon 210 deniers" at bounding box center [597, 276] width 323 height 20
copy font "36x72" - Qualité Nylon 210 deniers"
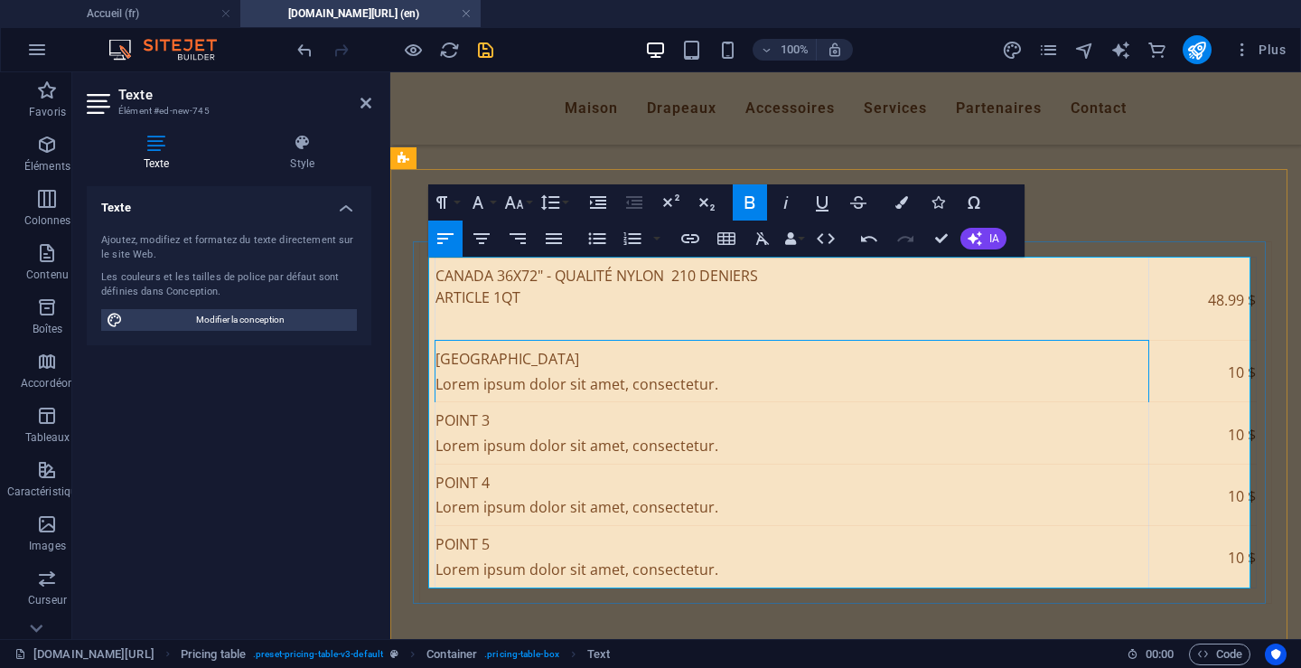
click at [511, 357] on td "Quebec Lorem ipsum dolor sit amet, consectetur." at bounding box center [793, 371] width 714 height 61
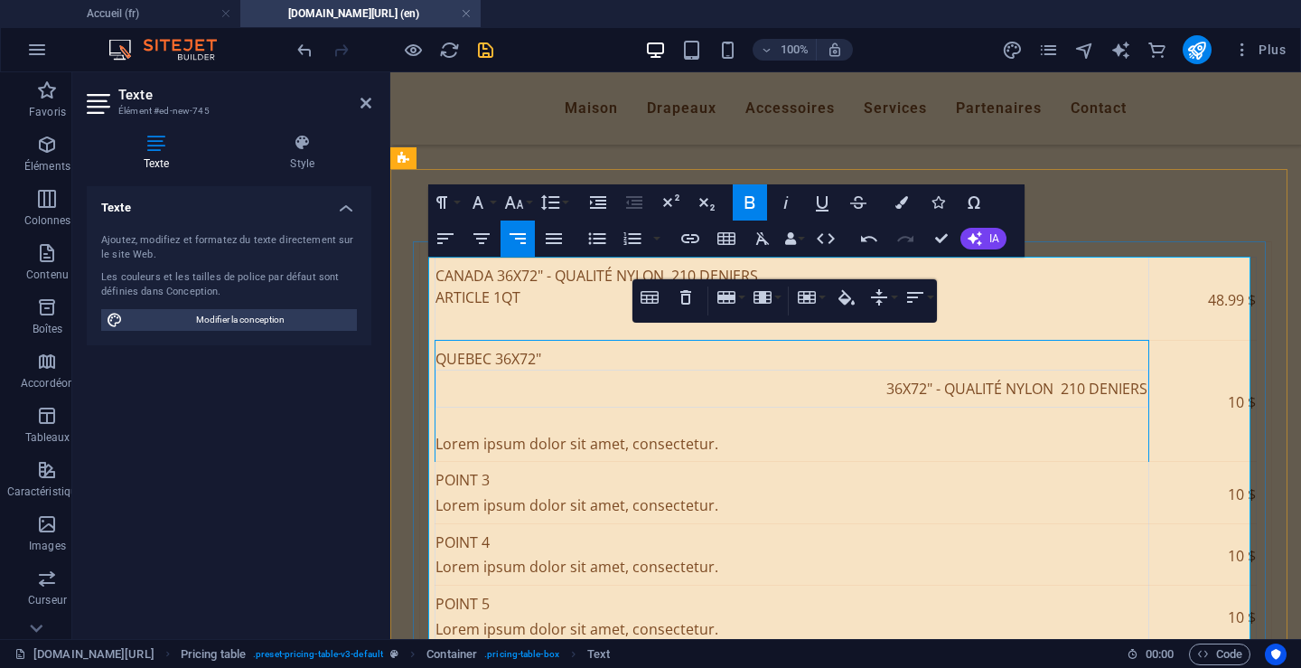
click at [1219, 401] on td "10 $" at bounding box center [1202, 401] width 108 height 121
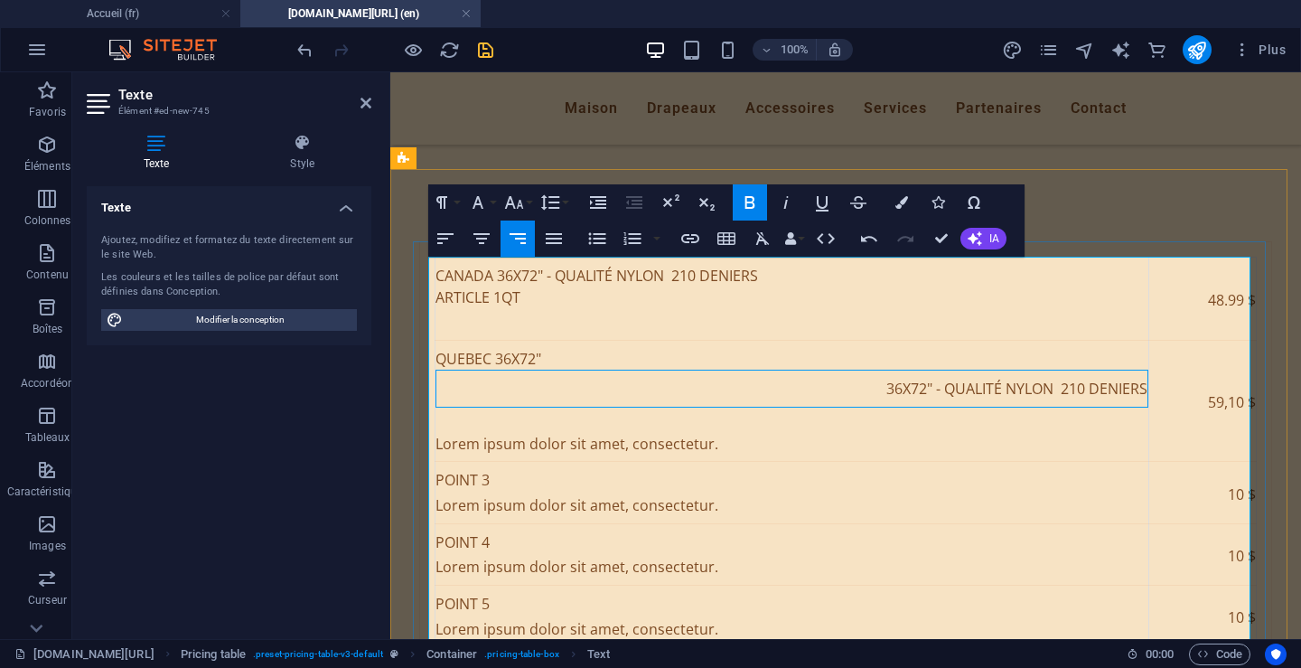
click at [886, 397] on font "36x72" - Qualité Nylon 210 deniers" at bounding box center [1016, 389] width 261 height 20
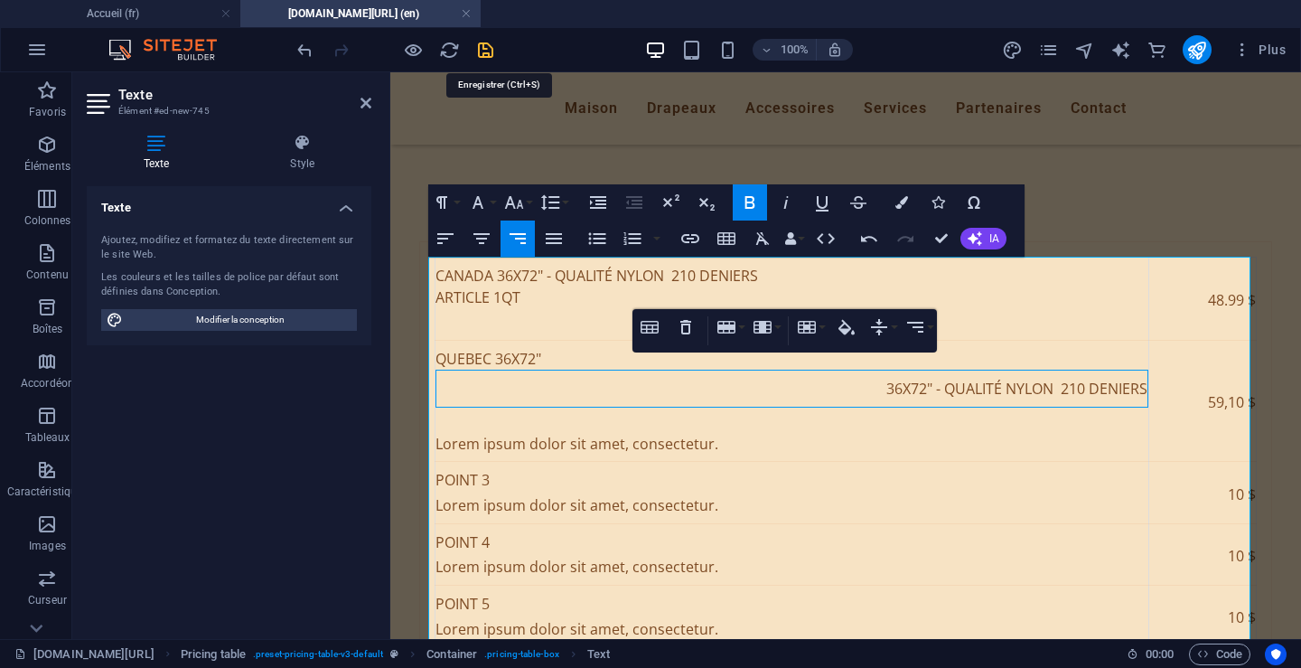
click at [486, 48] on icon "sauvegarder" at bounding box center [485, 50] width 21 height 21
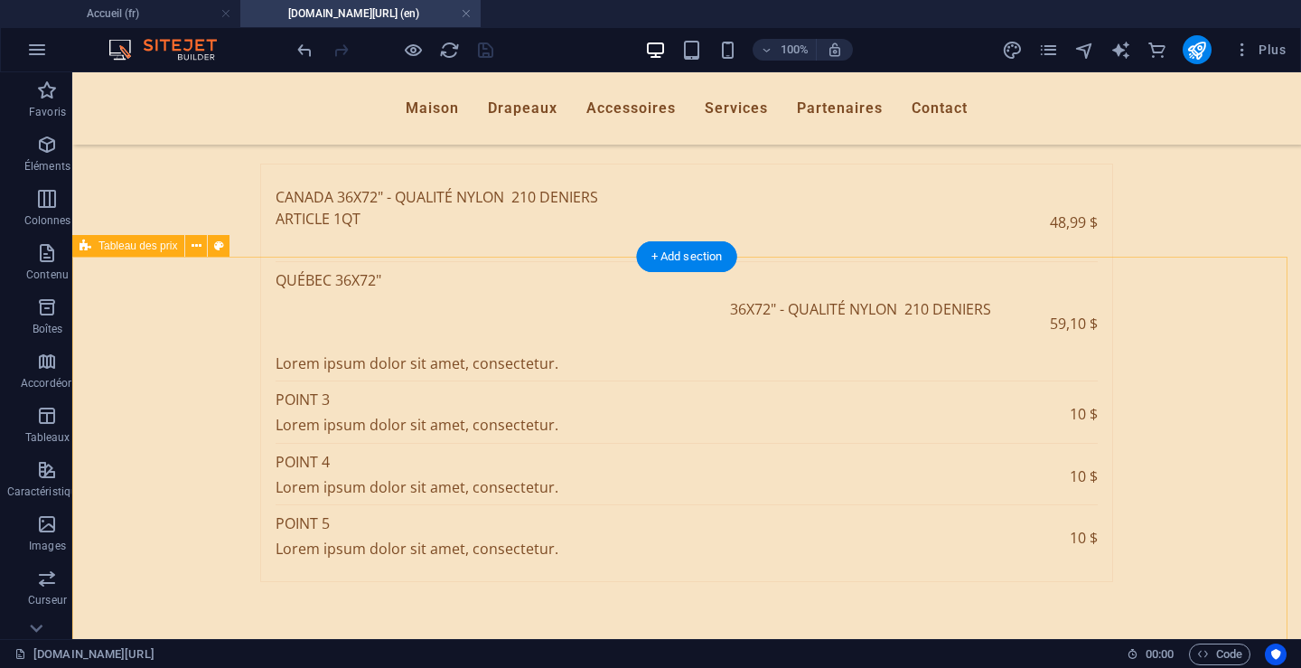
scroll to position [475, 0]
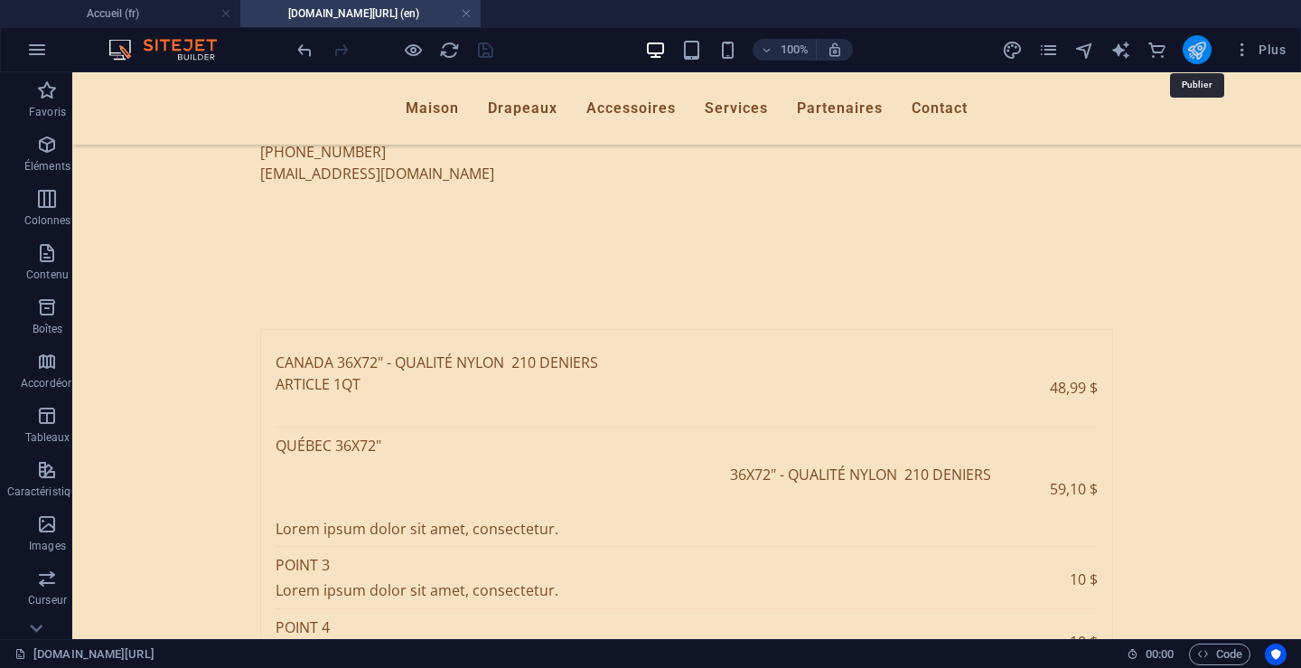
click at [1194, 46] on icon "publier" at bounding box center [1196, 50] width 21 height 21
